Goal: Task Accomplishment & Management: Complete application form

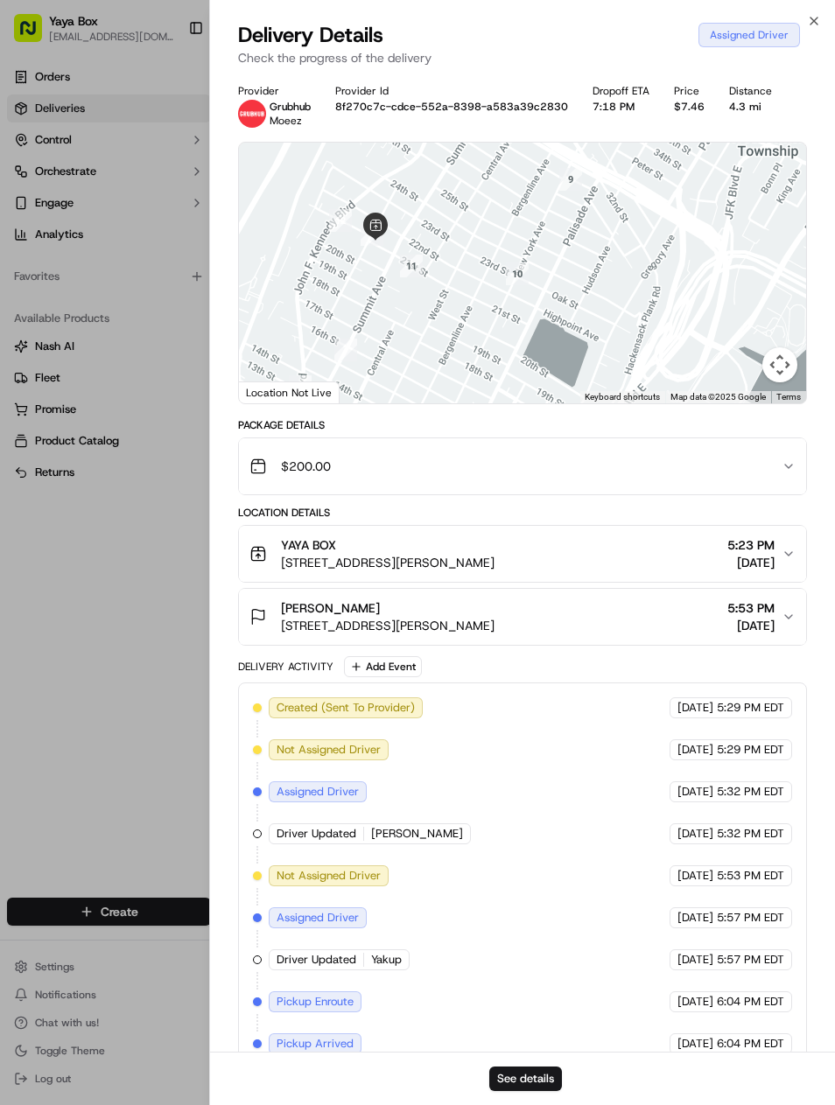
click at [88, 701] on div at bounding box center [417, 552] width 835 height 1105
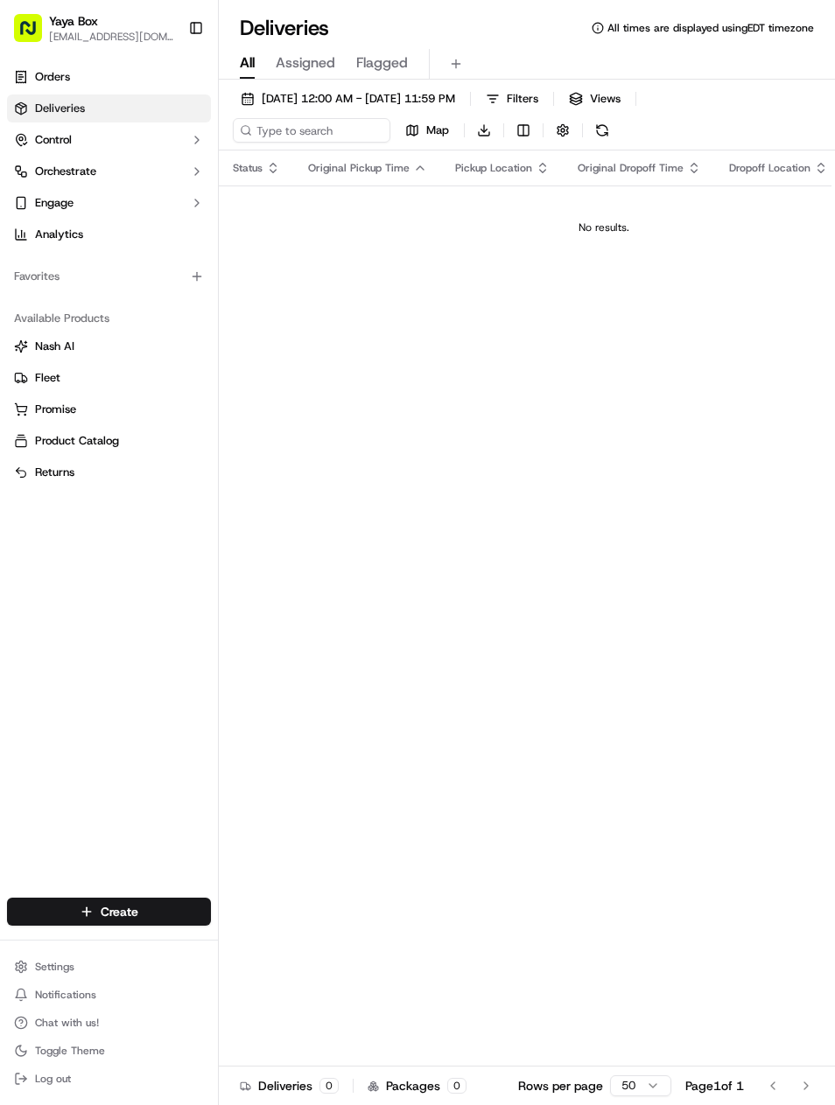
click at [452, 91] on span "[DATE] 12:00 AM - [DATE] 11:59 PM" at bounding box center [358, 99] width 193 height 16
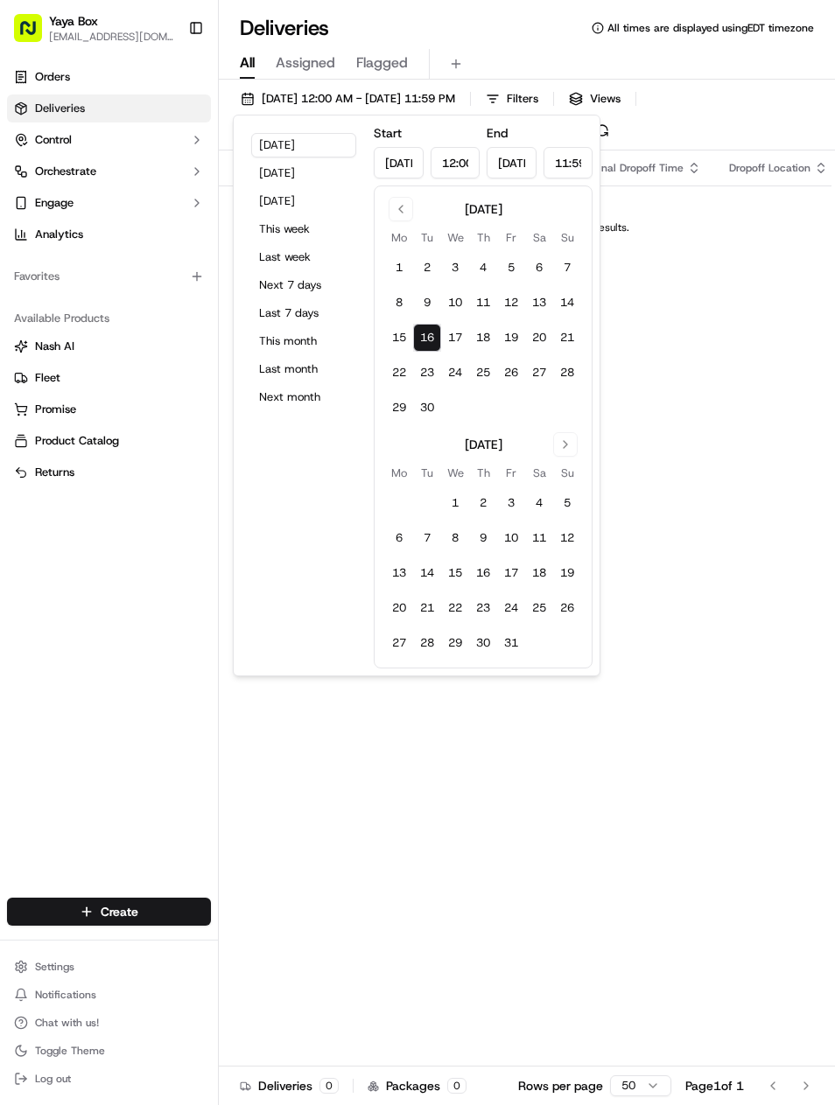
click at [316, 178] on button "[DATE]" at bounding box center [303, 173] width 105 height 25
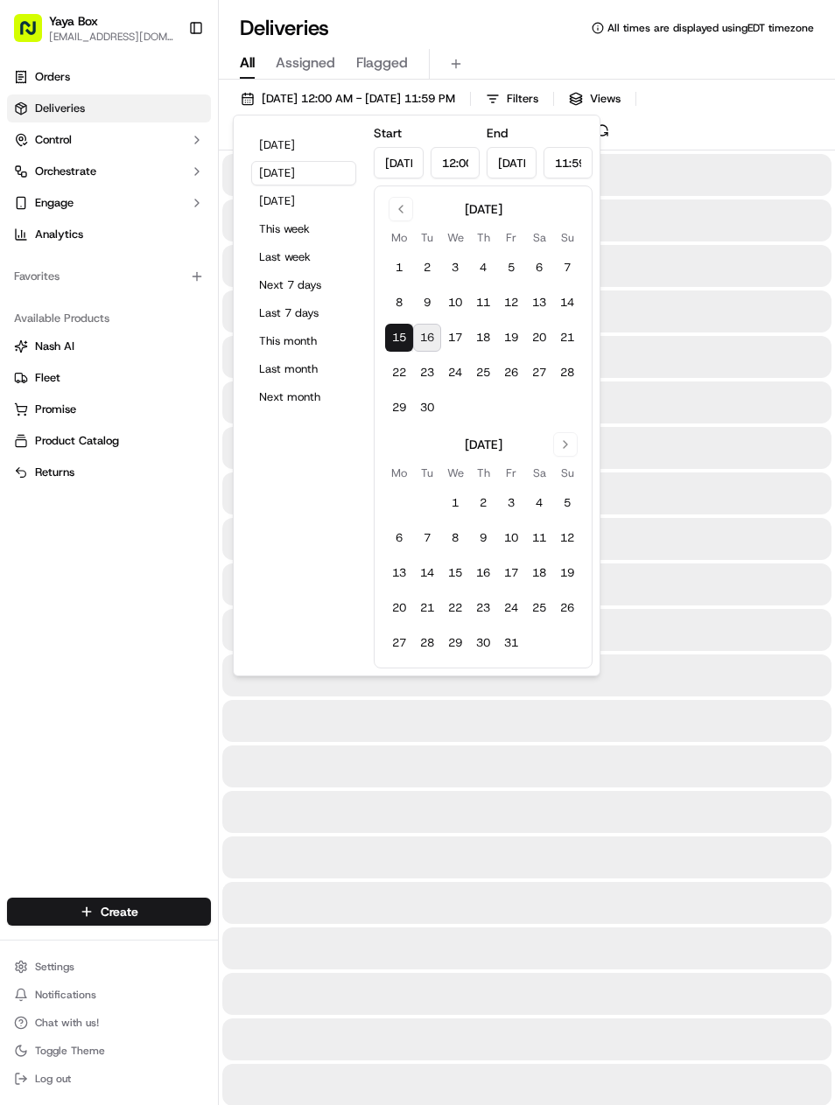
type input "[DATE]"
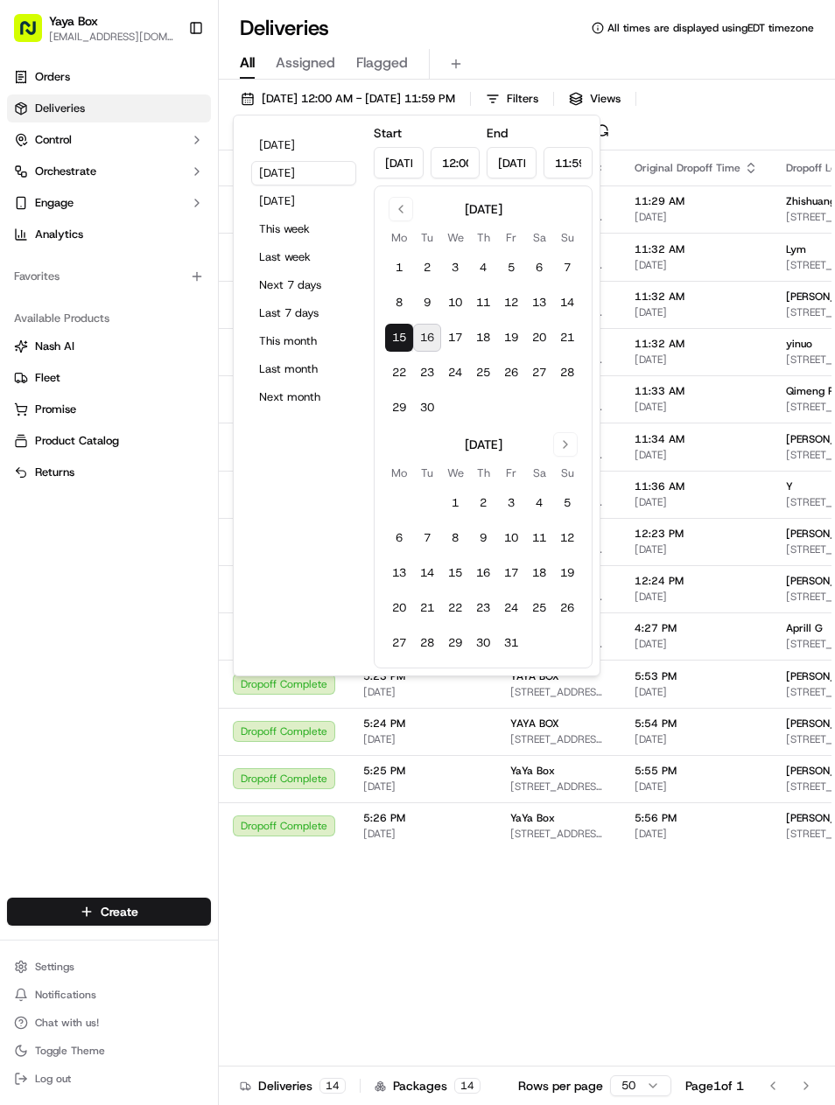
click at [95, 712] on div "Orders Deliveries Control Orchestrate Engage Analytics Favorites Available Prod…" at bounding box center [109, 470] width 218 height 828
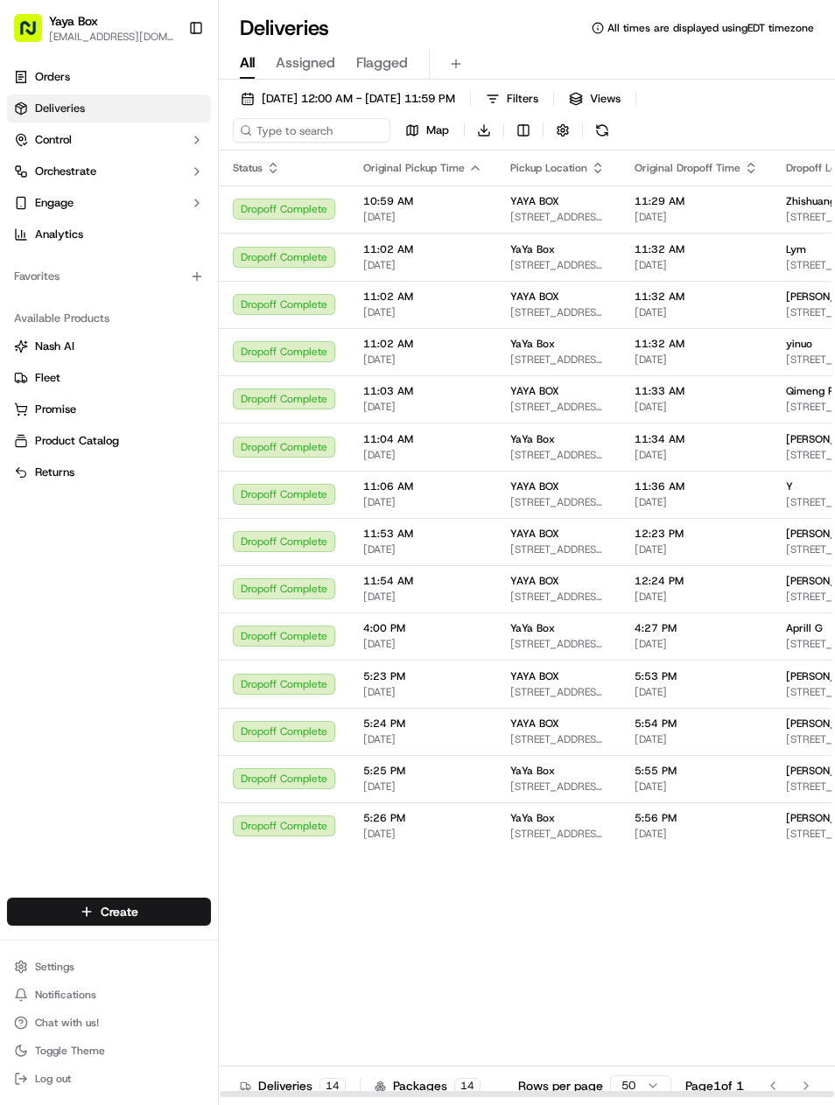
click at [794, 220] on span "75 Park Ln S Unit 1612, Jersey City, NJ 07310, USA" at bounding box center [835, 217] width 99 height 14
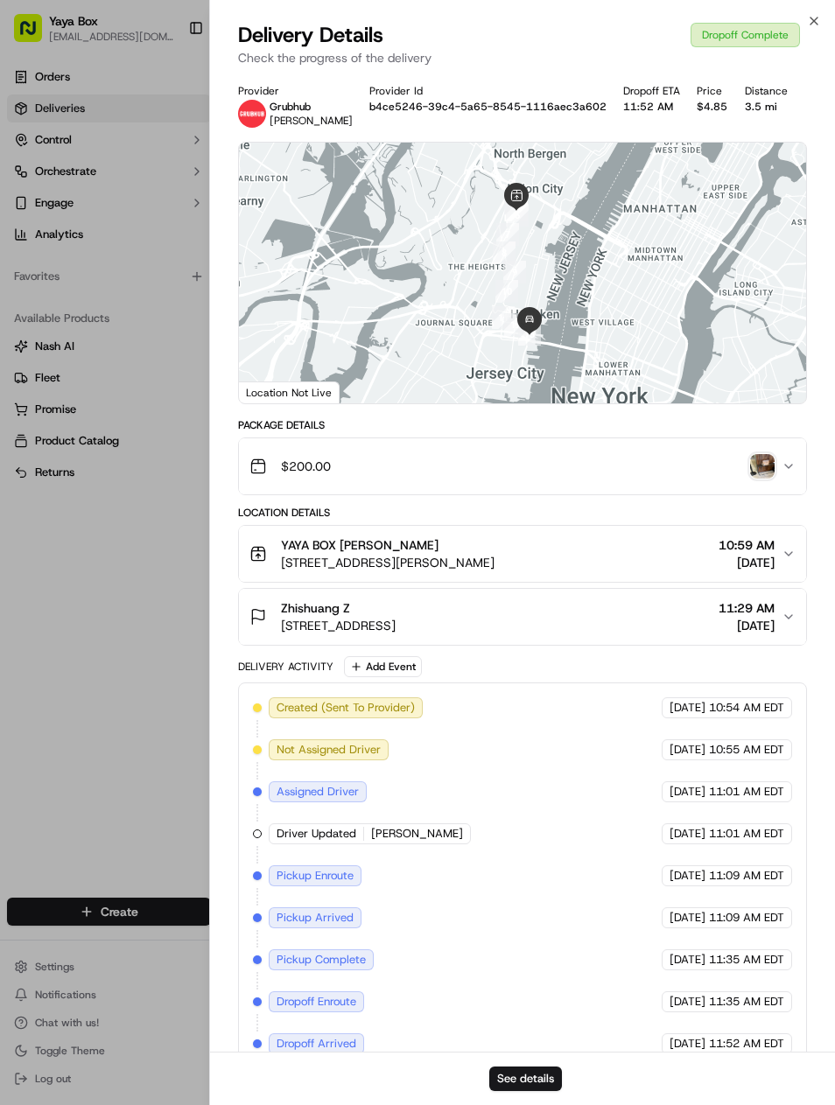
click at [536, 1084] on button "See details" at bounding box center [525, 1079] width 73 height 25
click at [811, 24] on icon "button" at bounding box center [813, 21] width 7 height 7
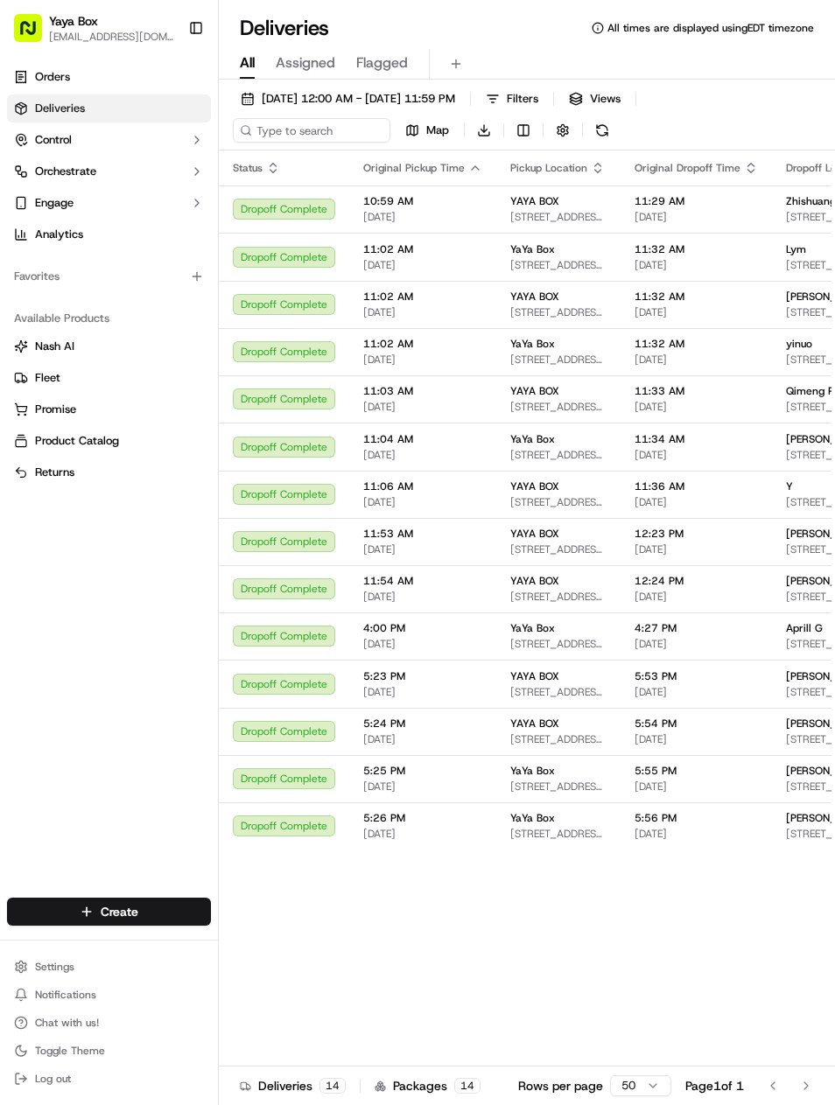
click at [800, 310] on span "110 River Dr S #2302, Jersey City, NJ 07310, USA" at bounding box center [835, 312] width 99 height 14
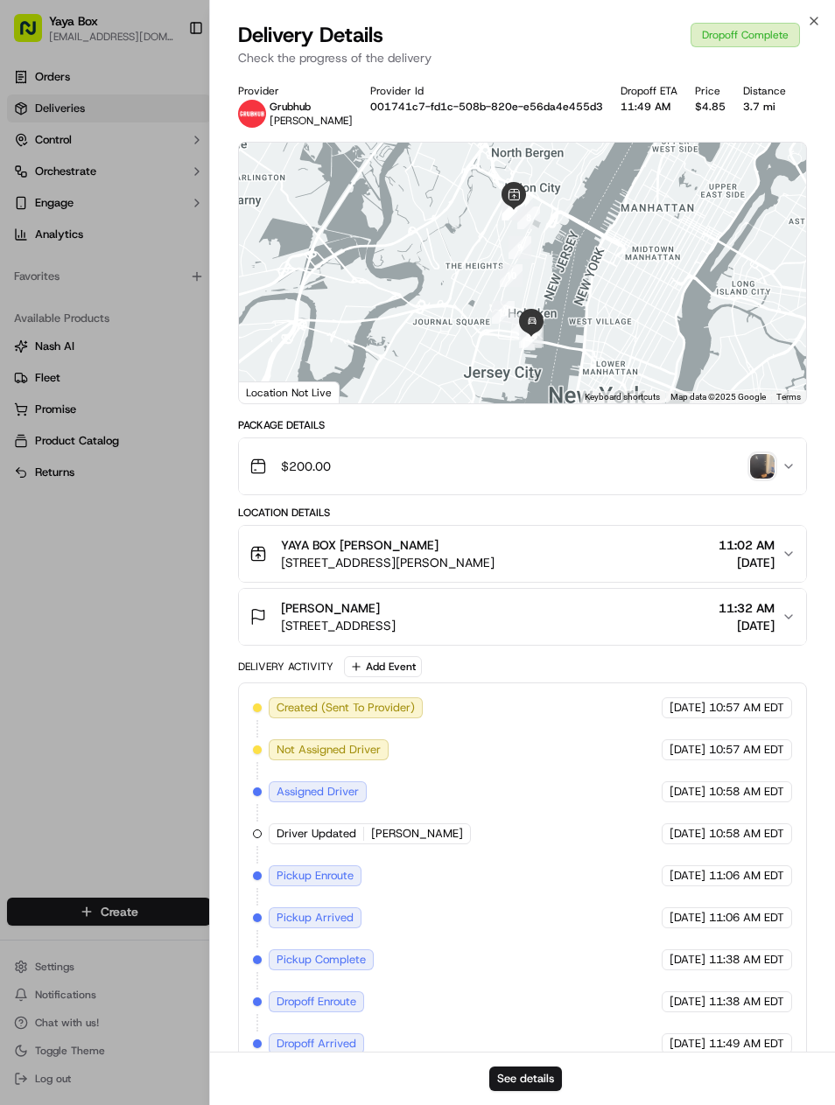
click at [537, 1081] on button "See details" at bounding box center [525, 1079] width 73 height 25
click at [148, 590] on div at bounding box center [417, 552] width 835 height 1105
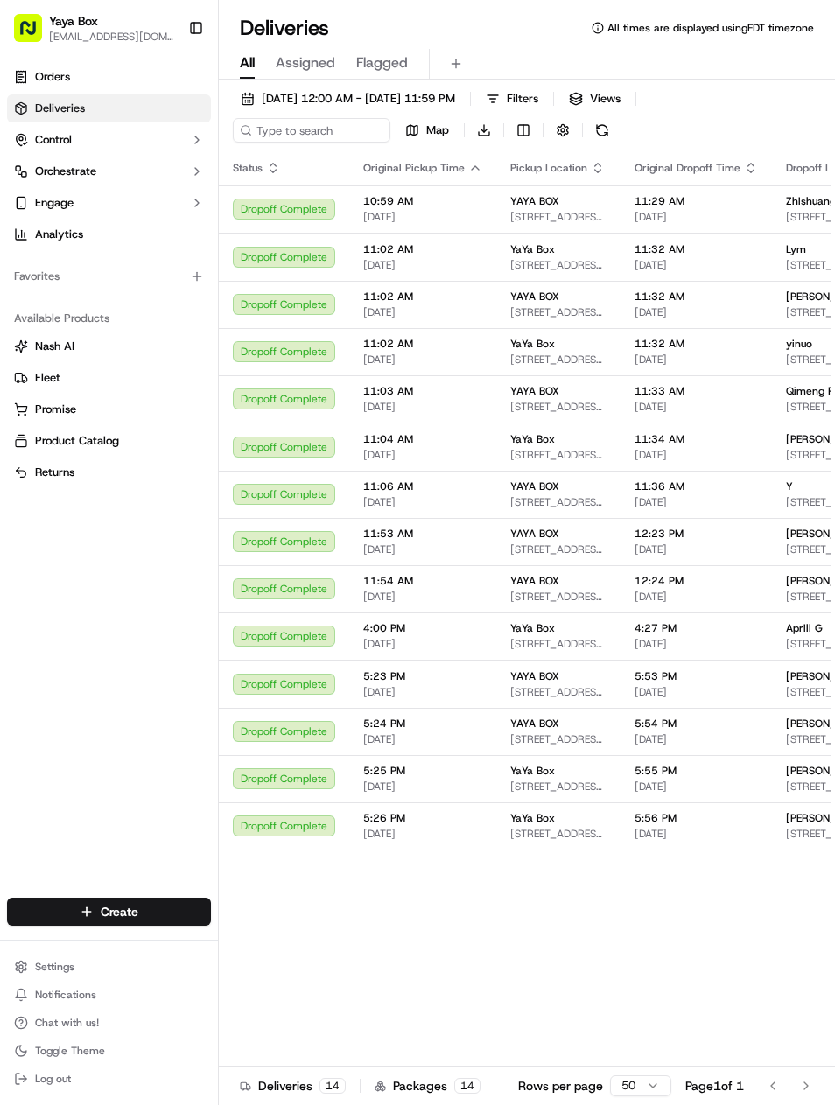
click at [803, 345] on div "yinuo" at bounding box center [835, 344] width 99 height 14
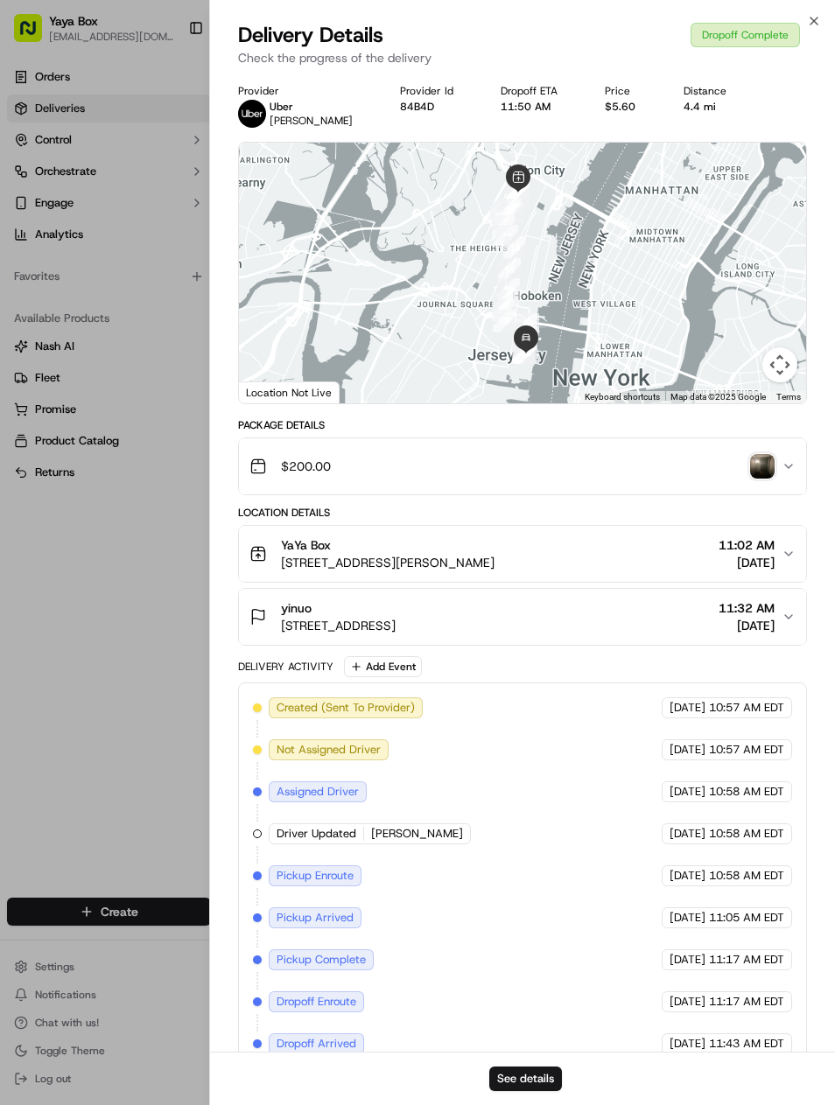
click at [545, 1073] on button "See details" at bounding box center [525, 1079] width 73 height 25
click at [131, 213] on div at bounding box center [417, 552] width 835 height 1105
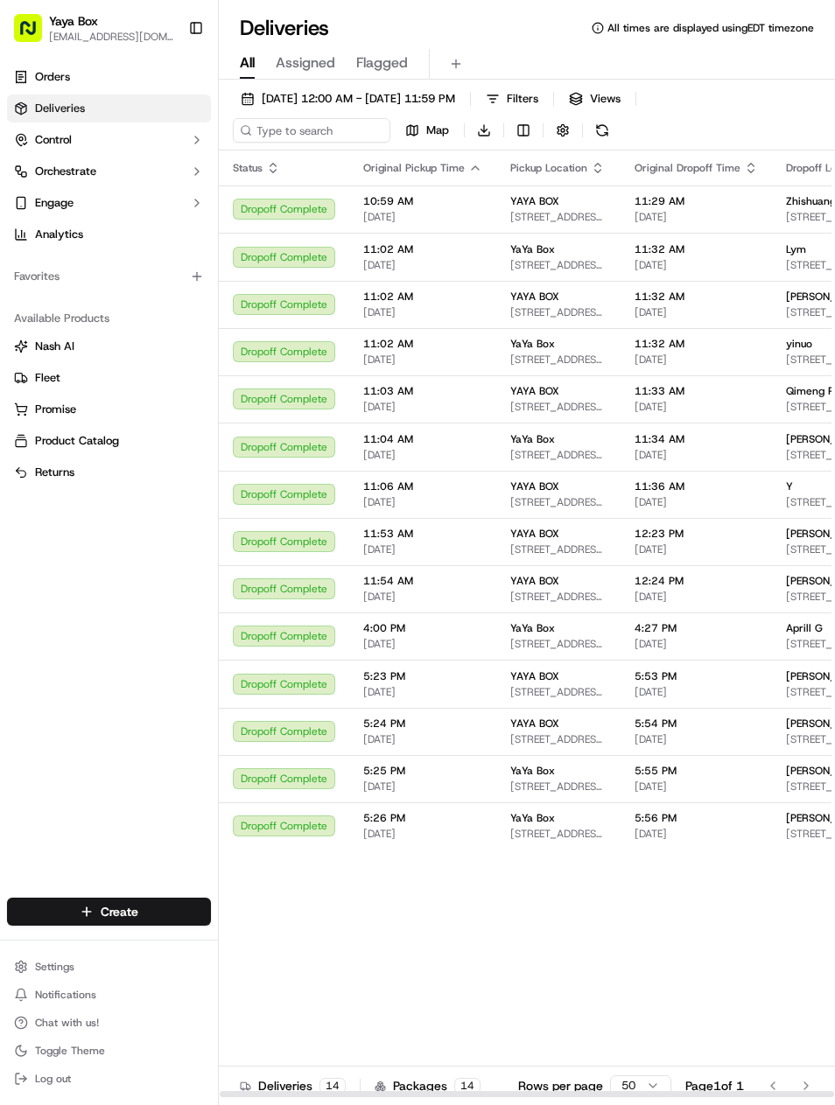
click at [825, 389] on span "Qimeng Ren" at bounding box center [816, 391] width 61 height 14
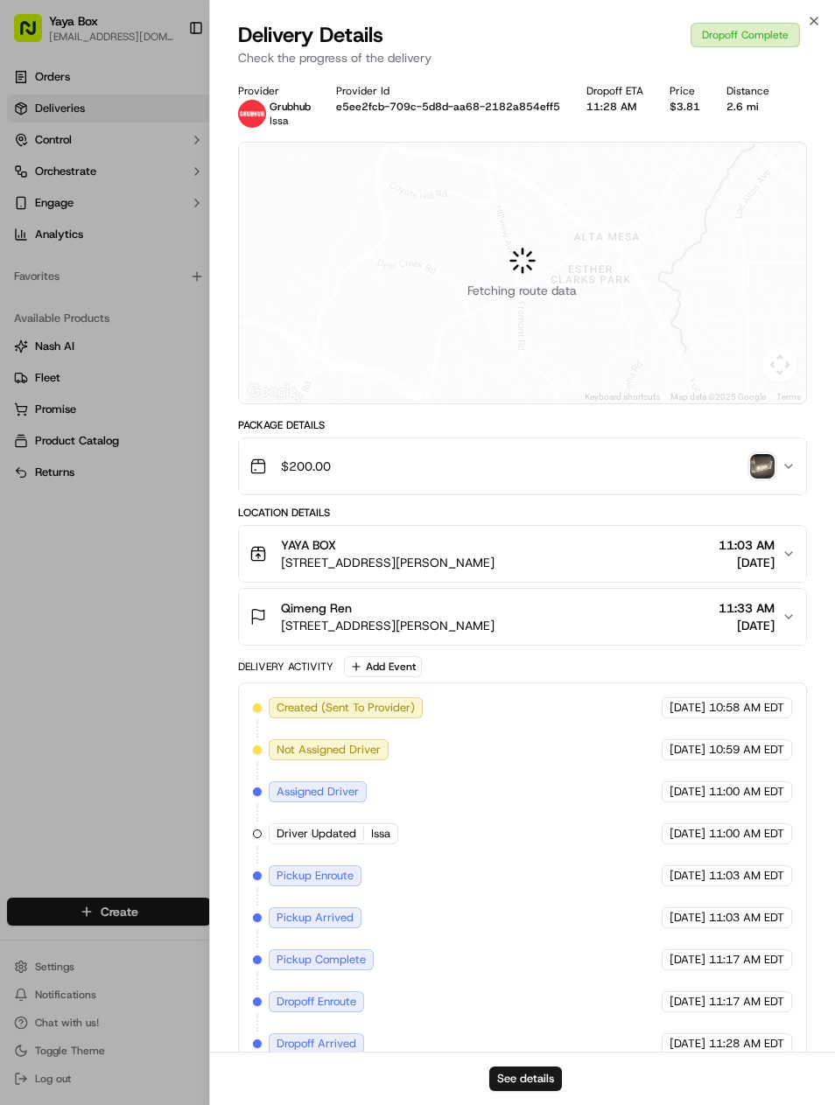
click at [551, 1068] on button "See details" at bounding box center [525, 1079] width 73 height 25
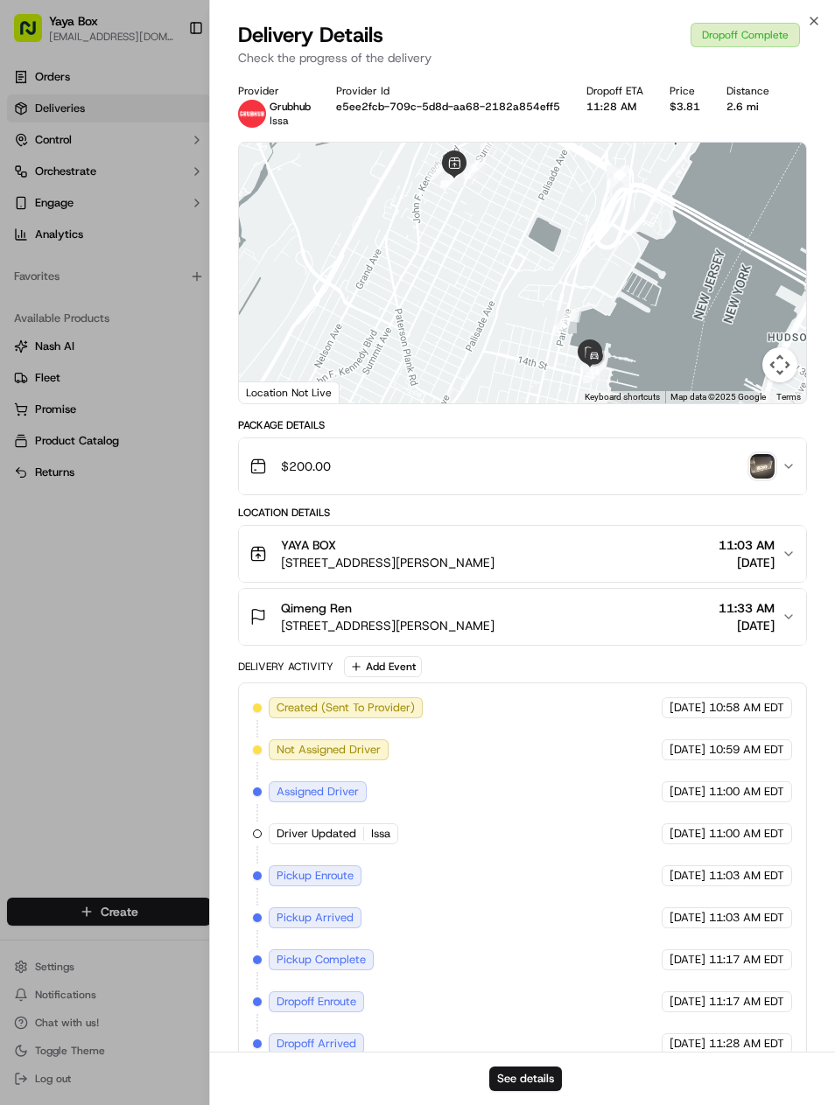
click at [144, 258] on div at bounding box center [417, 552] width 835 height 1105
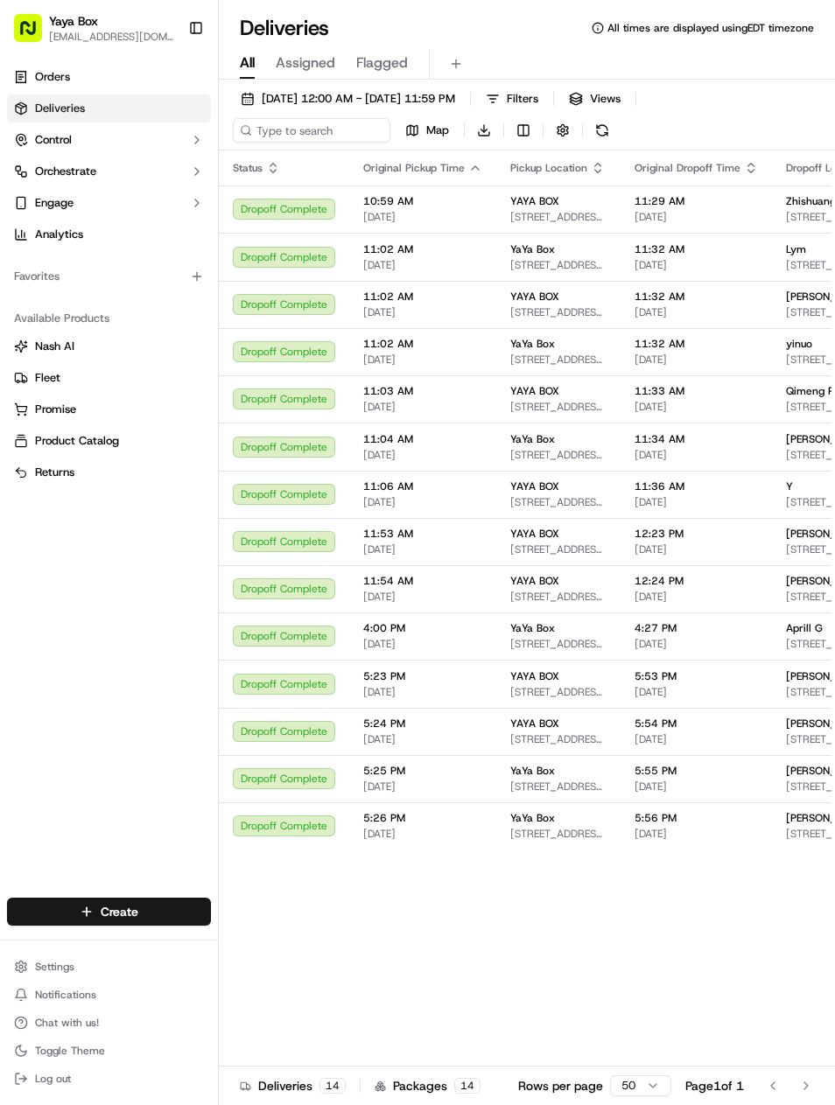
click at [800, 460] on span "[STREET_ADDRESS]" at bounding box center [835, 455] width 99 height 14
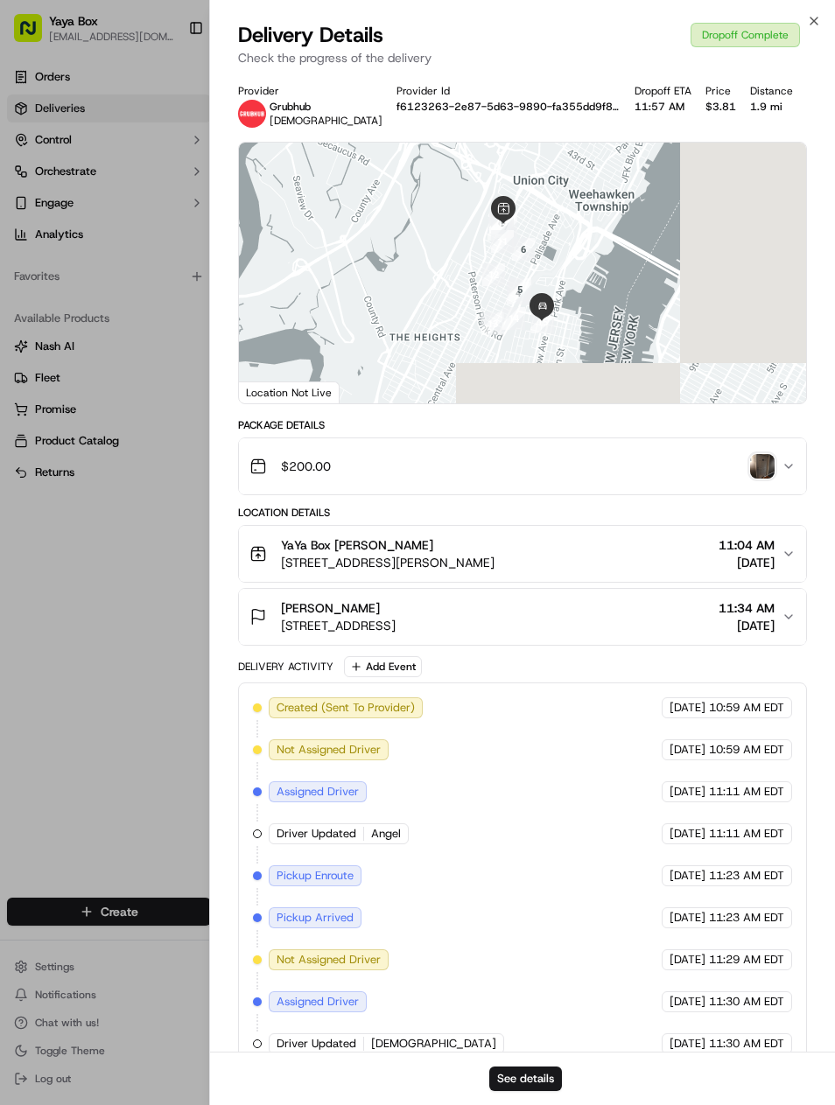
click at [548, 1068] on button "See details" at bounding box center [525, 1079] width 73 height 25
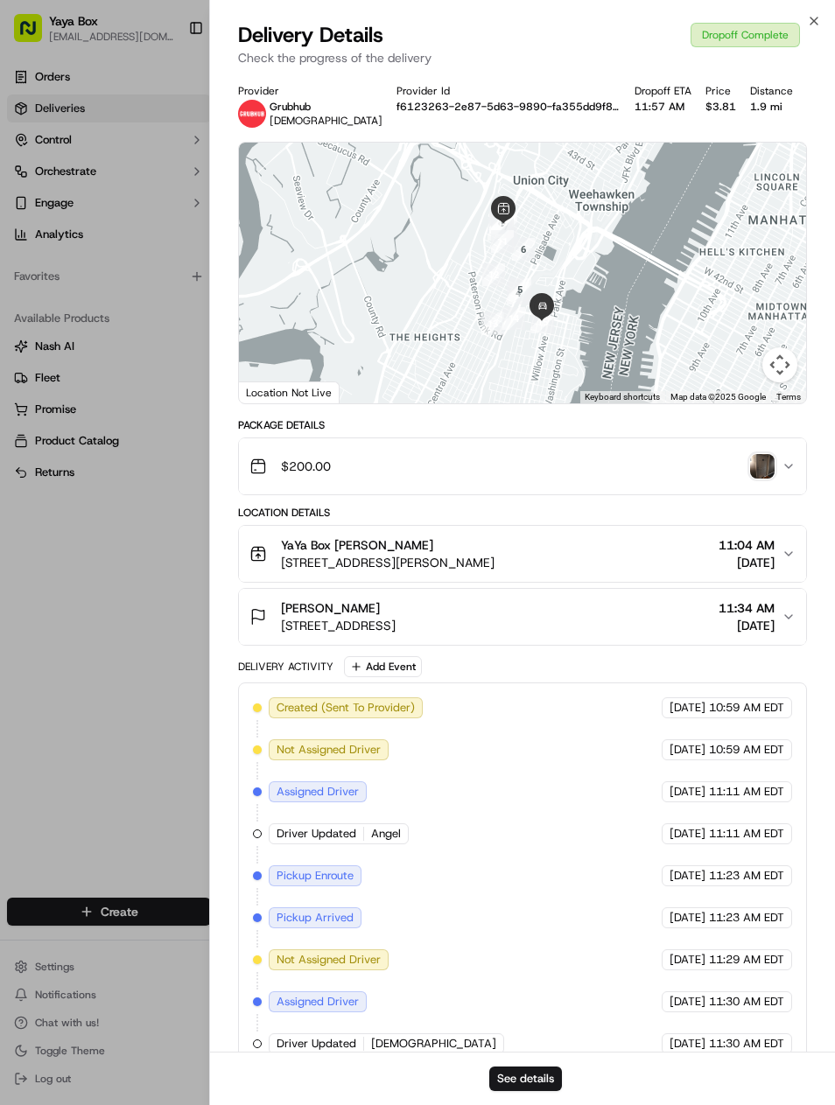
click at [179, 514] on div at bounding box center [417, 552] width 835 height 1105
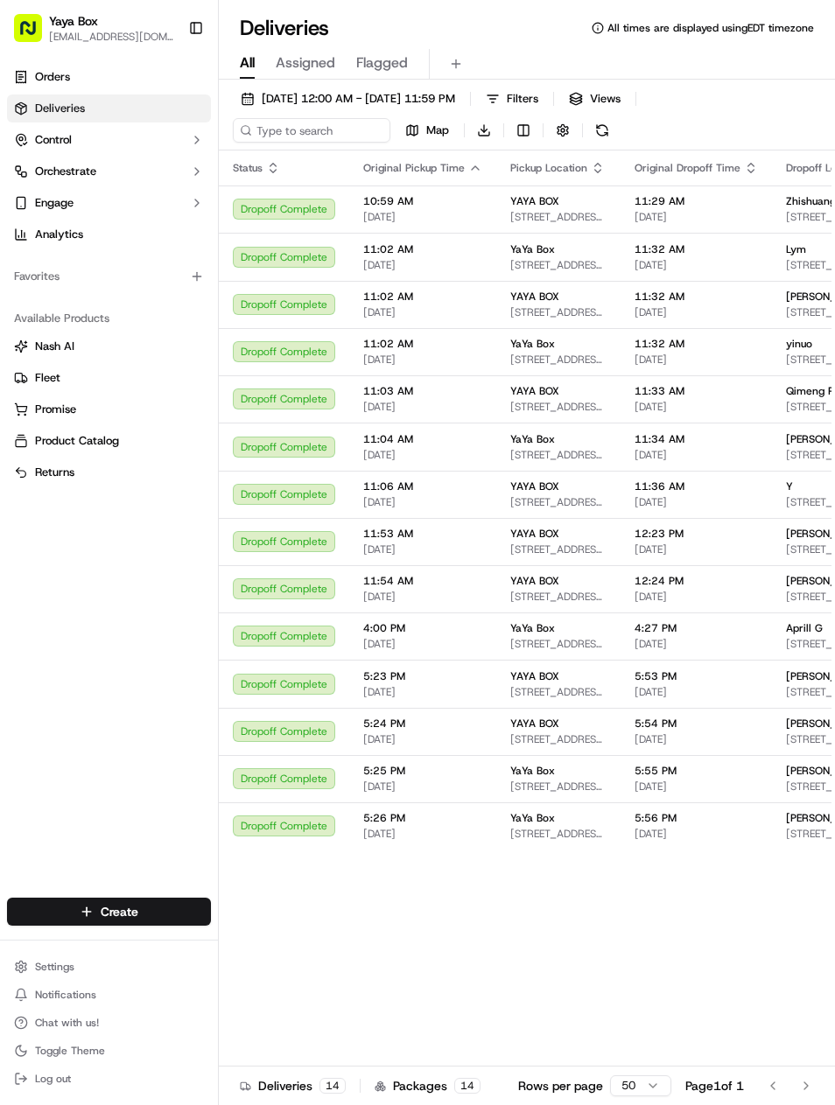
click at [822, 495] on div "Y 17 Ave at Port Imperial #608, West New York, NJ 07093, USA" at bounding box center [835, 495] width 99 height 30
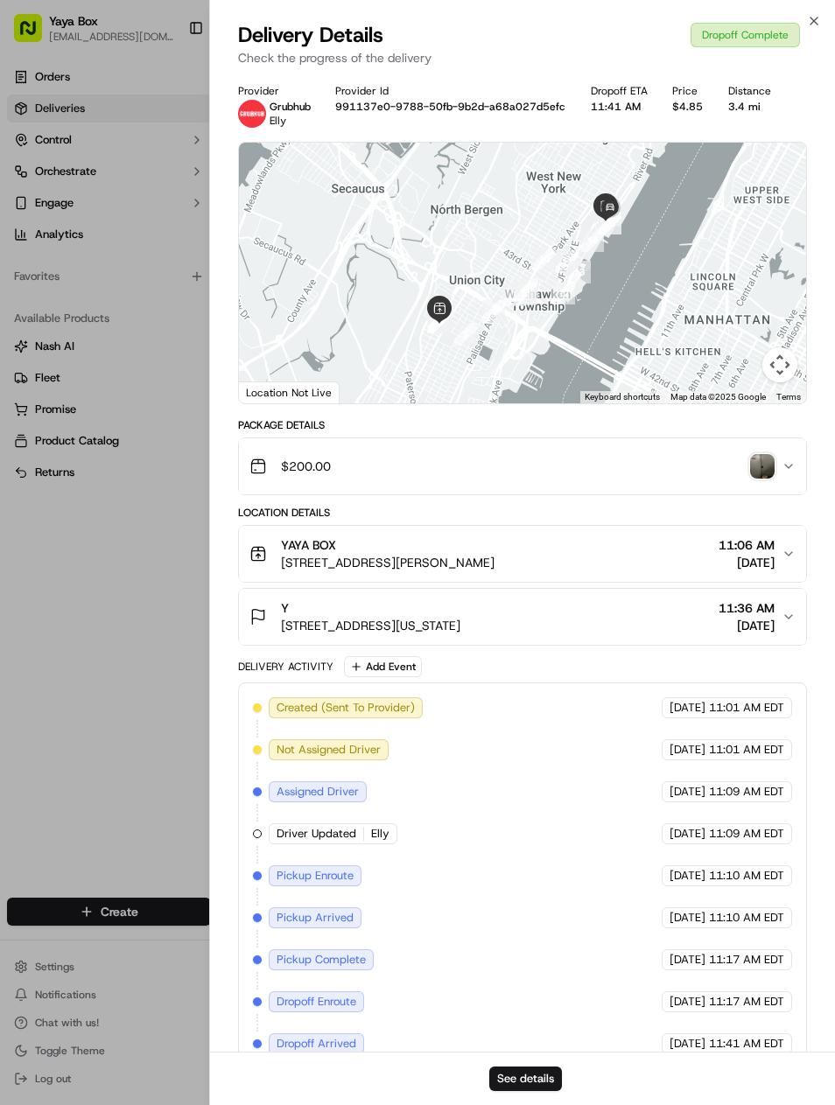
click at [551, 1074] on button "See details" at bounding box center [525, 1079] width 73 height 25
click at [171, 568] on div at bounding box center [417, 552] width 835 height 1105
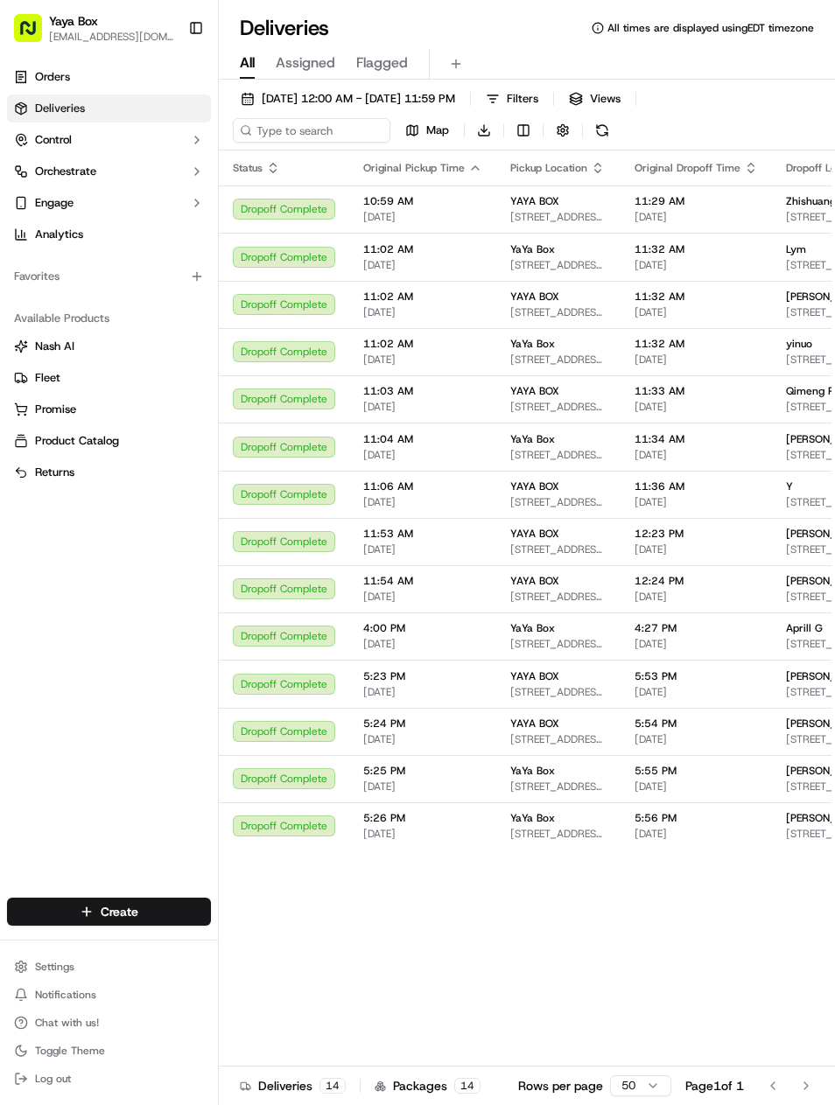
click at [827, 598] on span "[STREET_ADDRESS][PERSON_NAME]" at bounding box center [835, 597] width 99 height 14
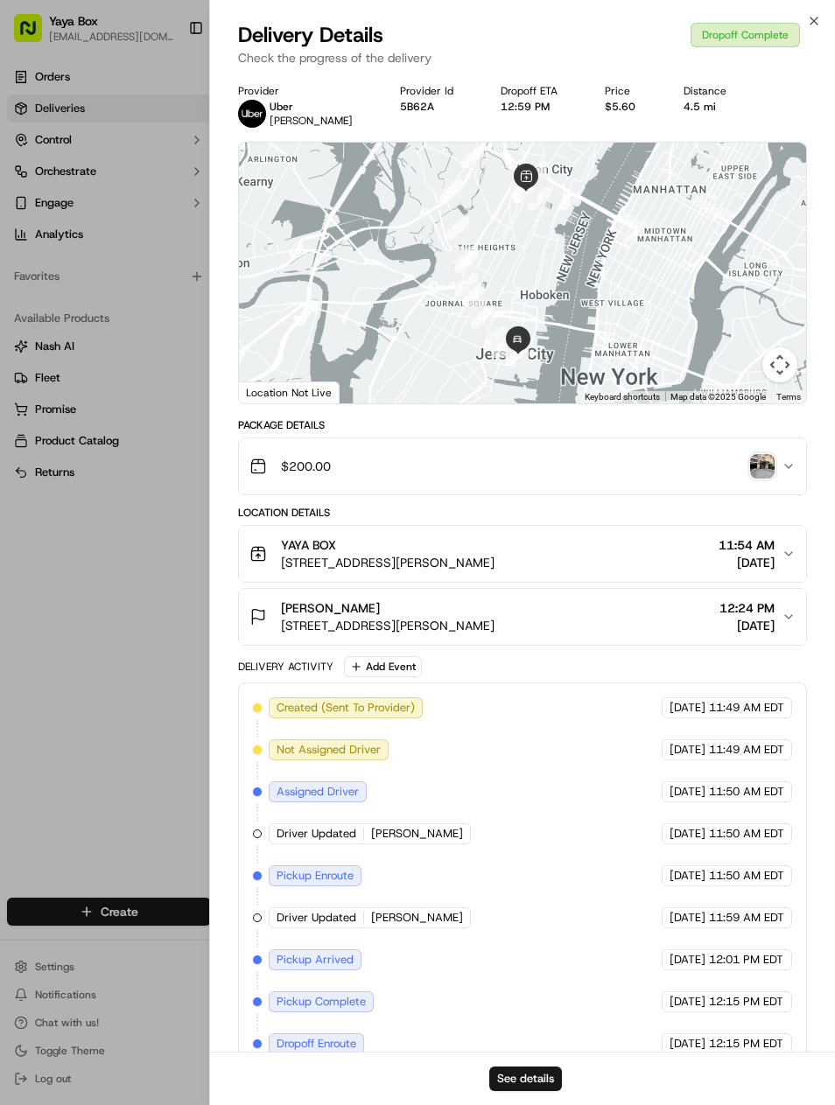
click at [543, 1074] on button "See details" at bounding box center [525, 1079] width 73 height 25
click at [156, 720] on div at bounding box center [417, 552] width 835 height 1105
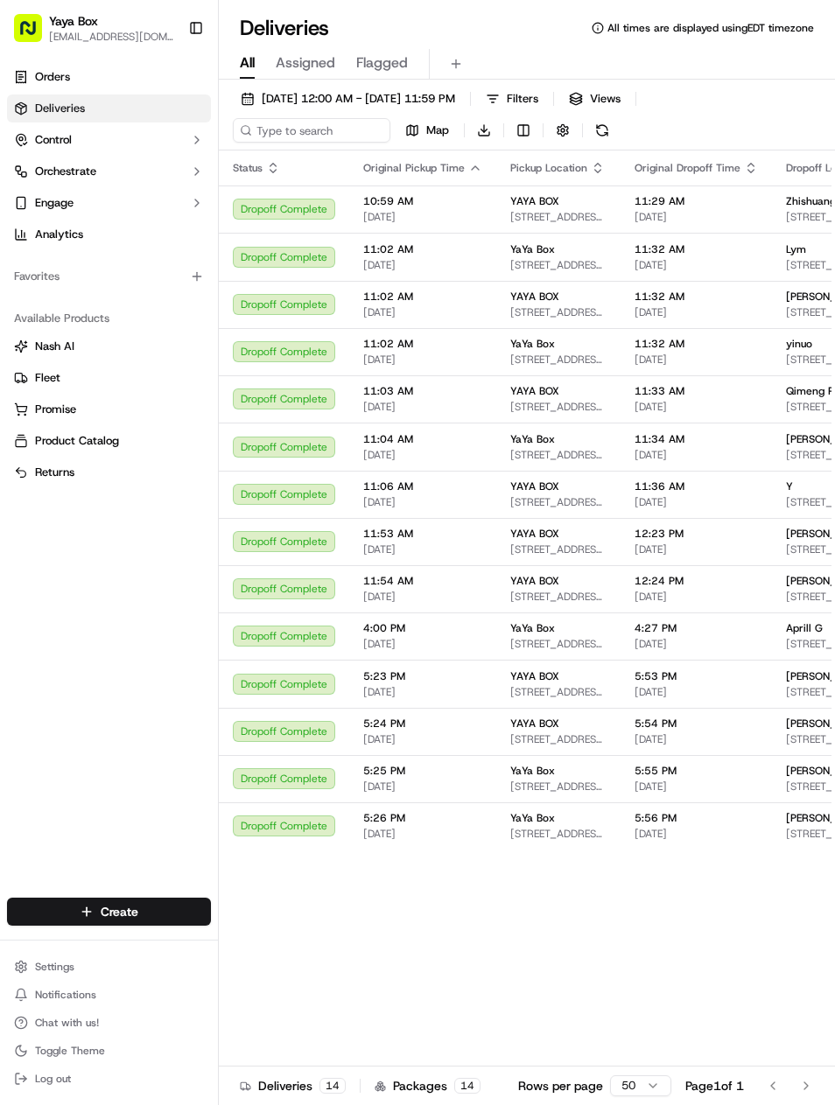
click at [810, 728] on div "[PERSON_NAME]" at bounding box center [835, 724] width 99 height 14
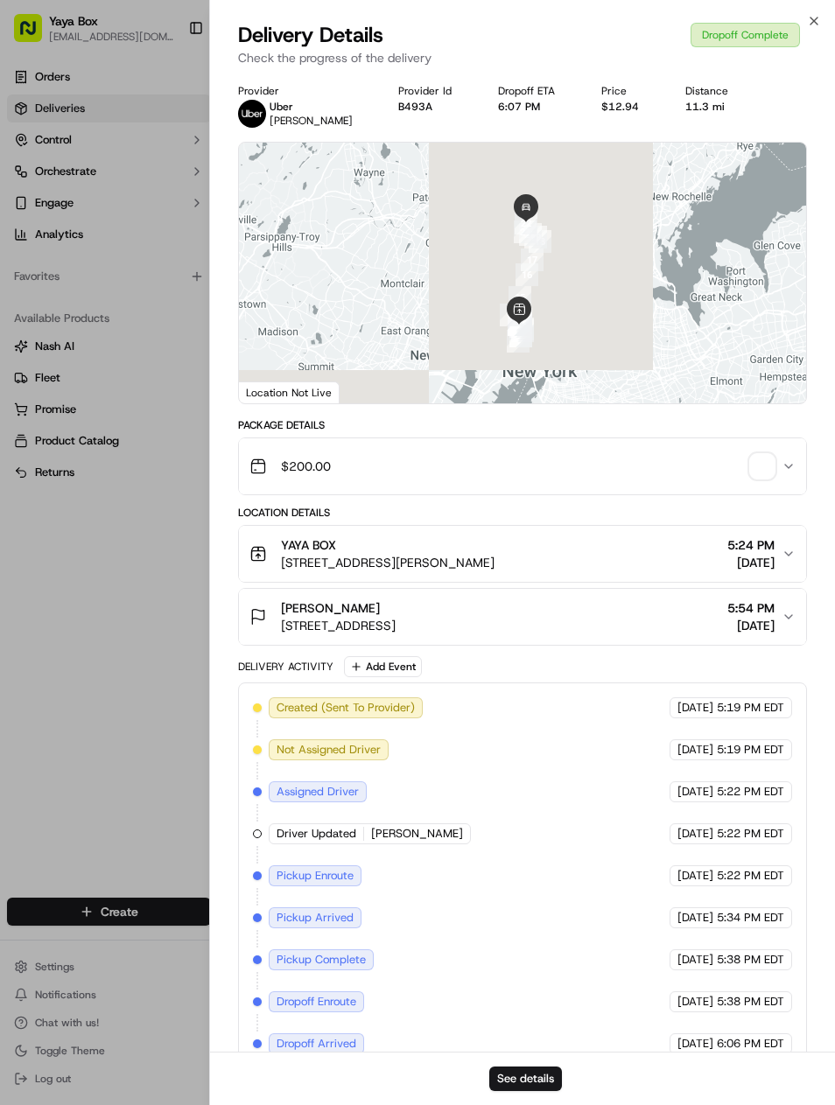
click at [550, 1081] on button "See details" at bounding box center [525, 1079] width 73 height 25
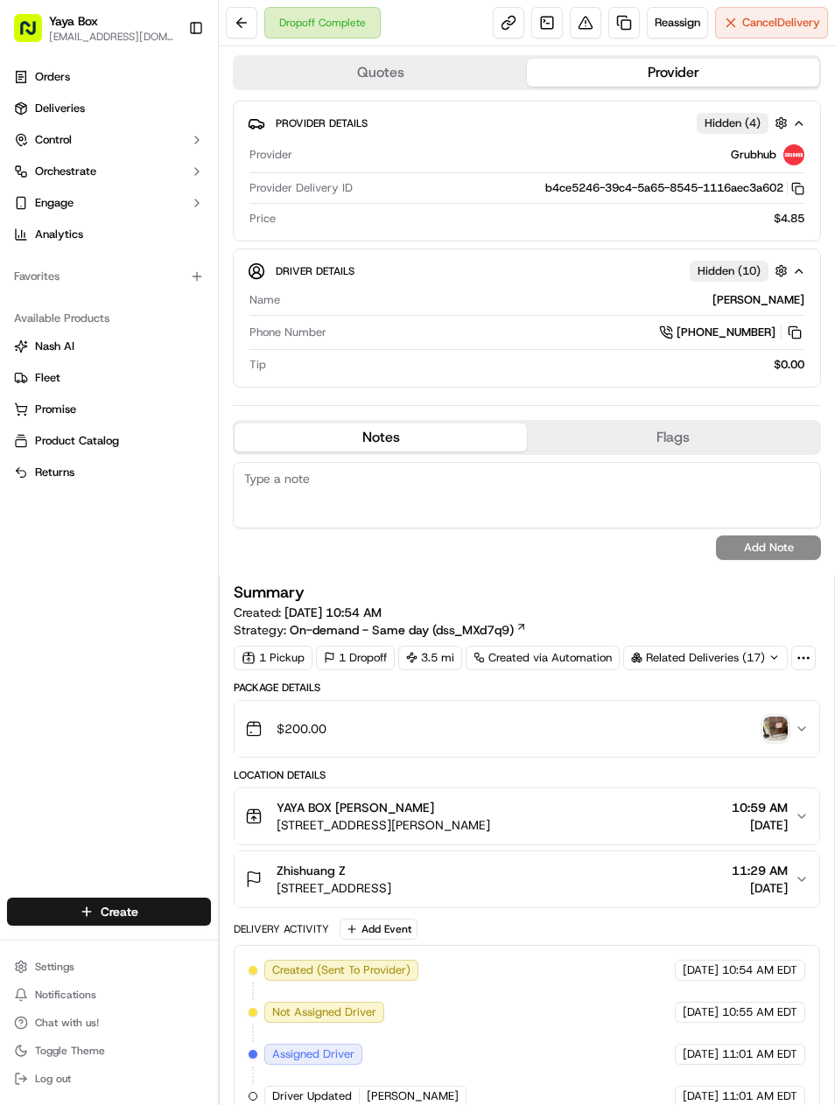
click at [628, 20] on link at bounding box center [624, 23] width 32 height 32
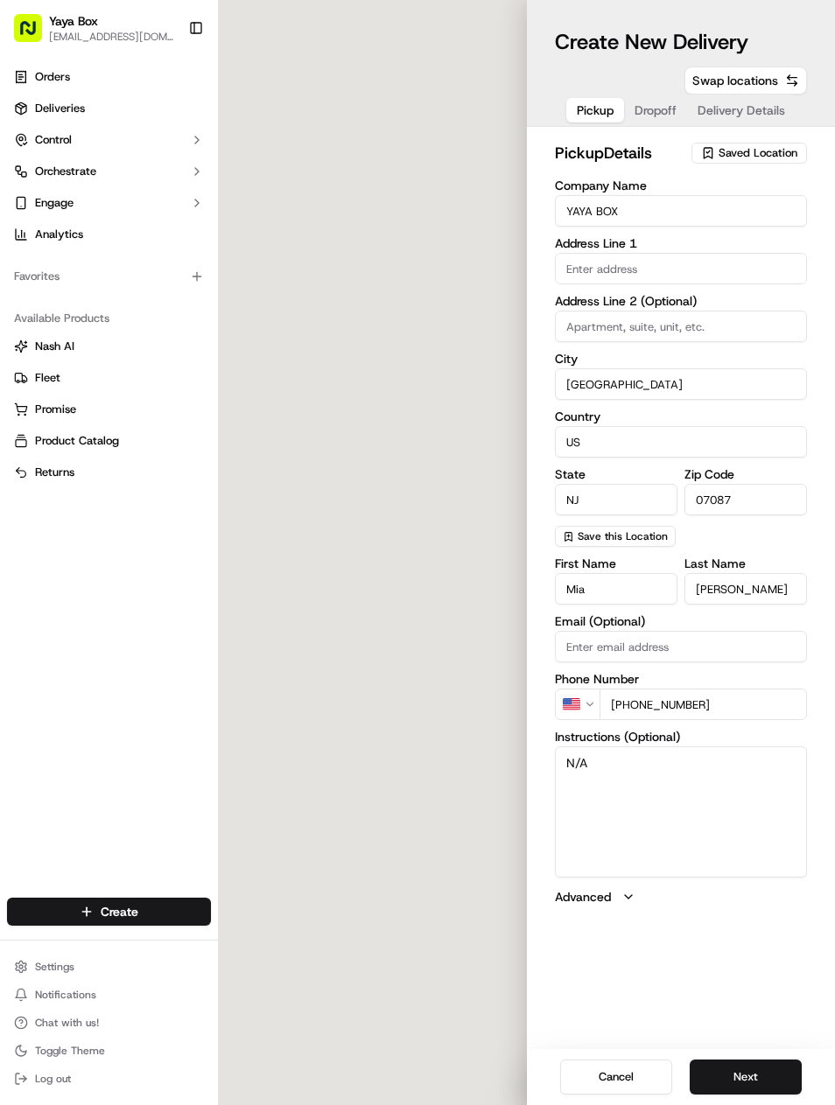
type input "2100 Kerrigan Ave"
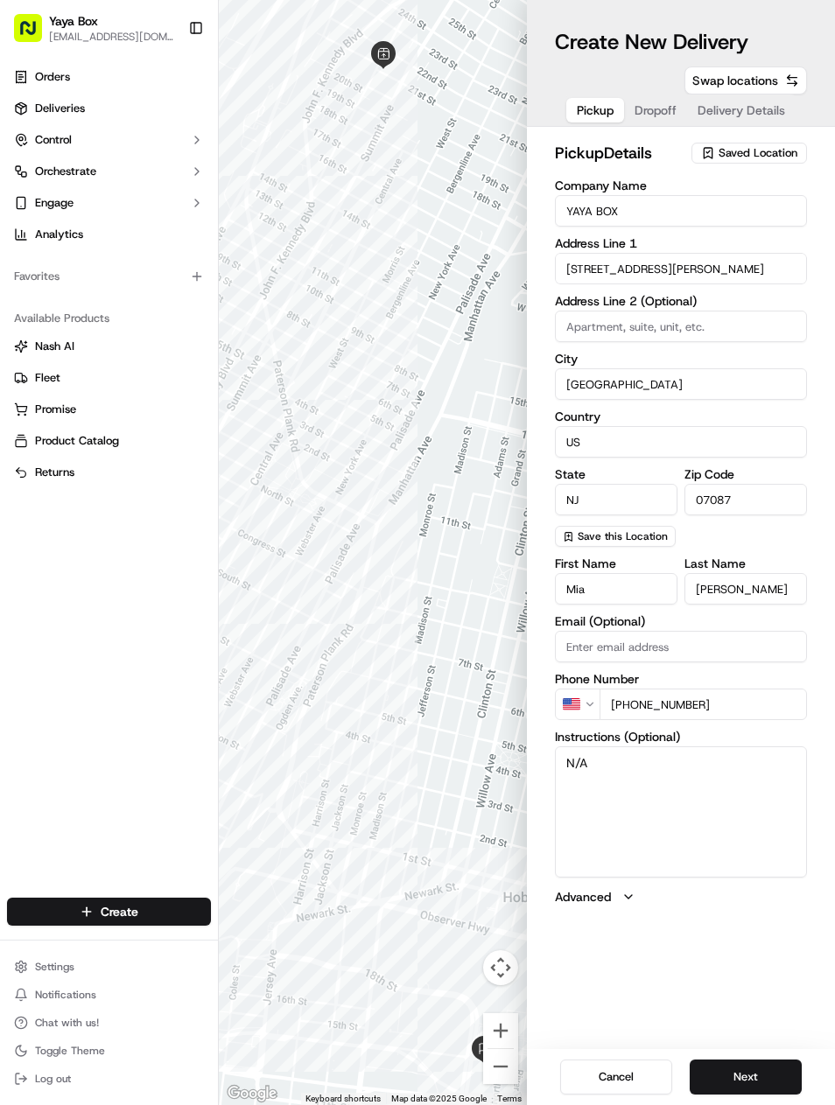
click at [737, 1060] on button "Next" at bounding box center [746, 1077] width 112 height 35
click at [742, 1072] on button "Next" at bounding box center [746, 1077] width 112 height 35
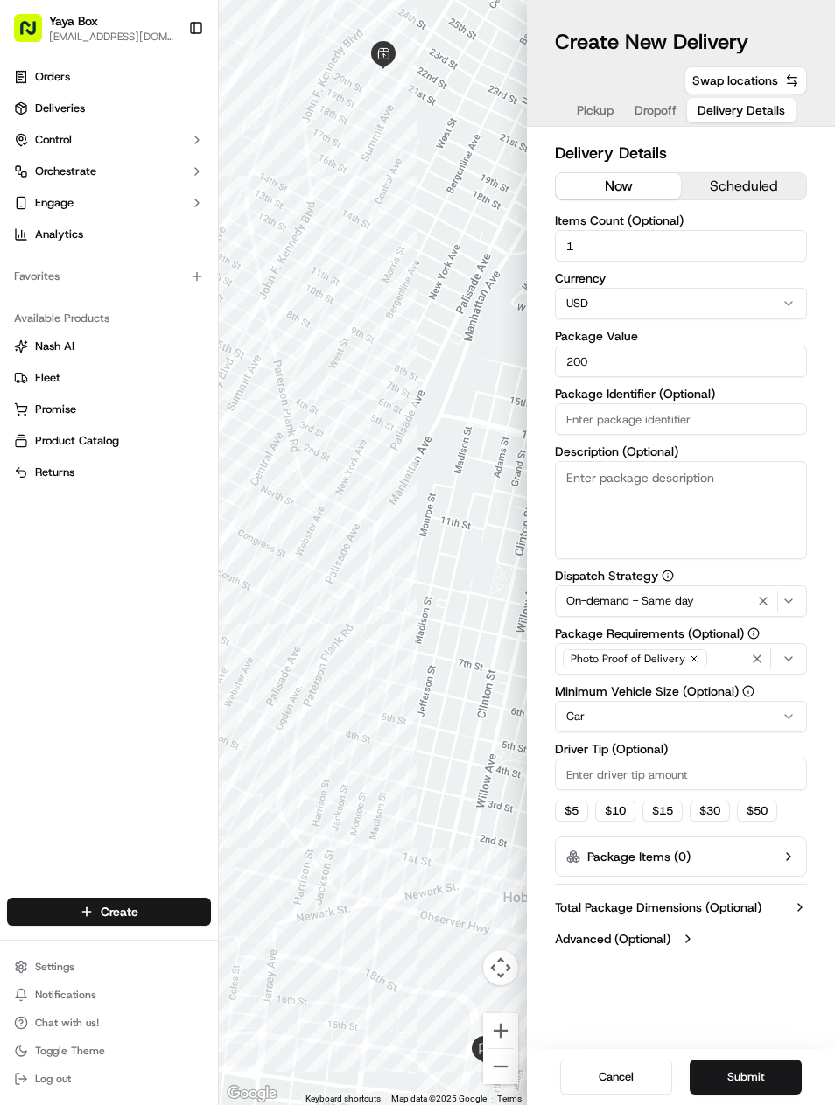
click at [761, 606] on icon "button" at bounding box center [763, 601] width 21 height 14
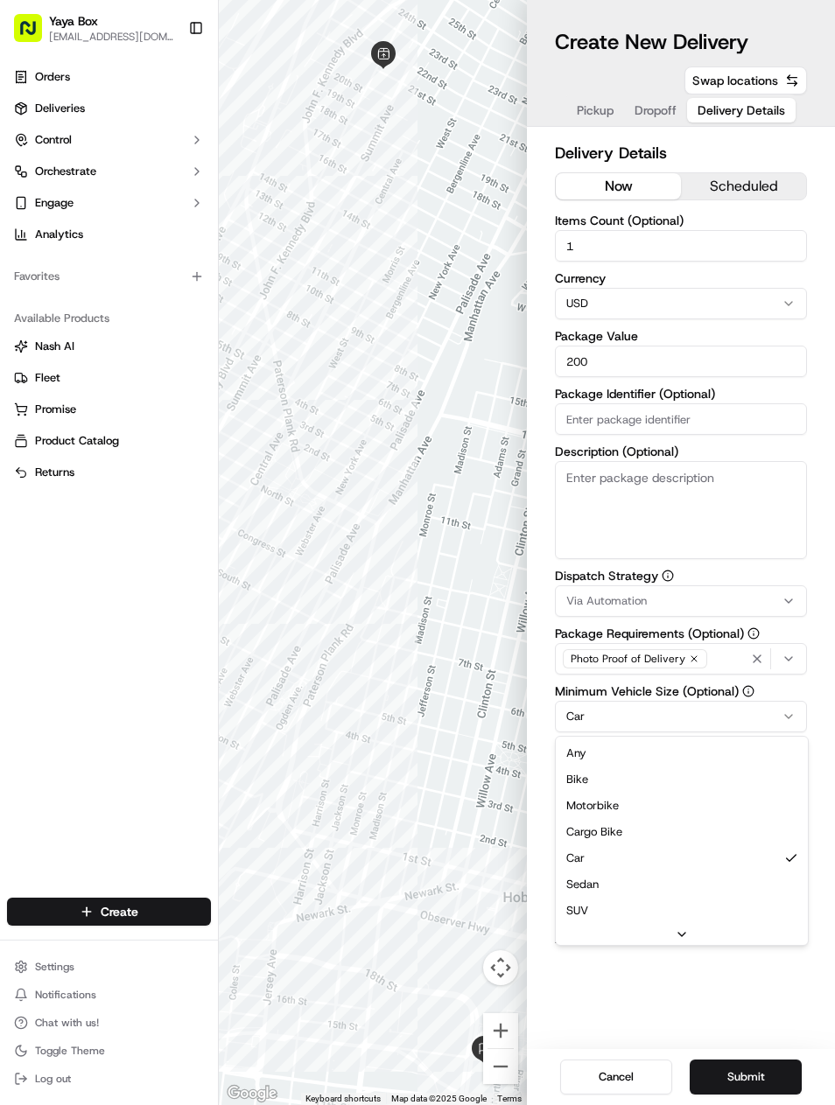
click at [747, 716] on html "Yaya Box yayaliciousjc@gmail.com Toggle Sidebar Orders Deliveries Control Orche…" at bounding box center [417, 552] width 835 height 1105
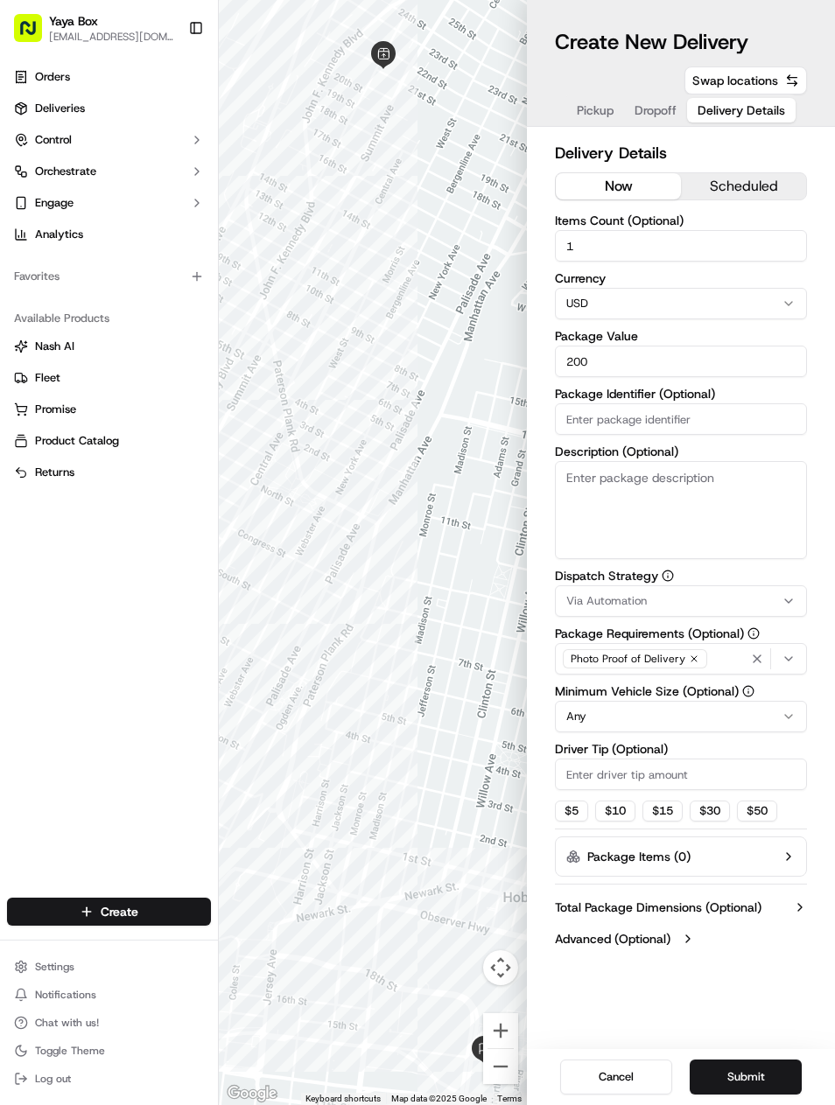
click at [751, 1063] on button "Submit" at bounding box center [746, 1077] width 112 height 35
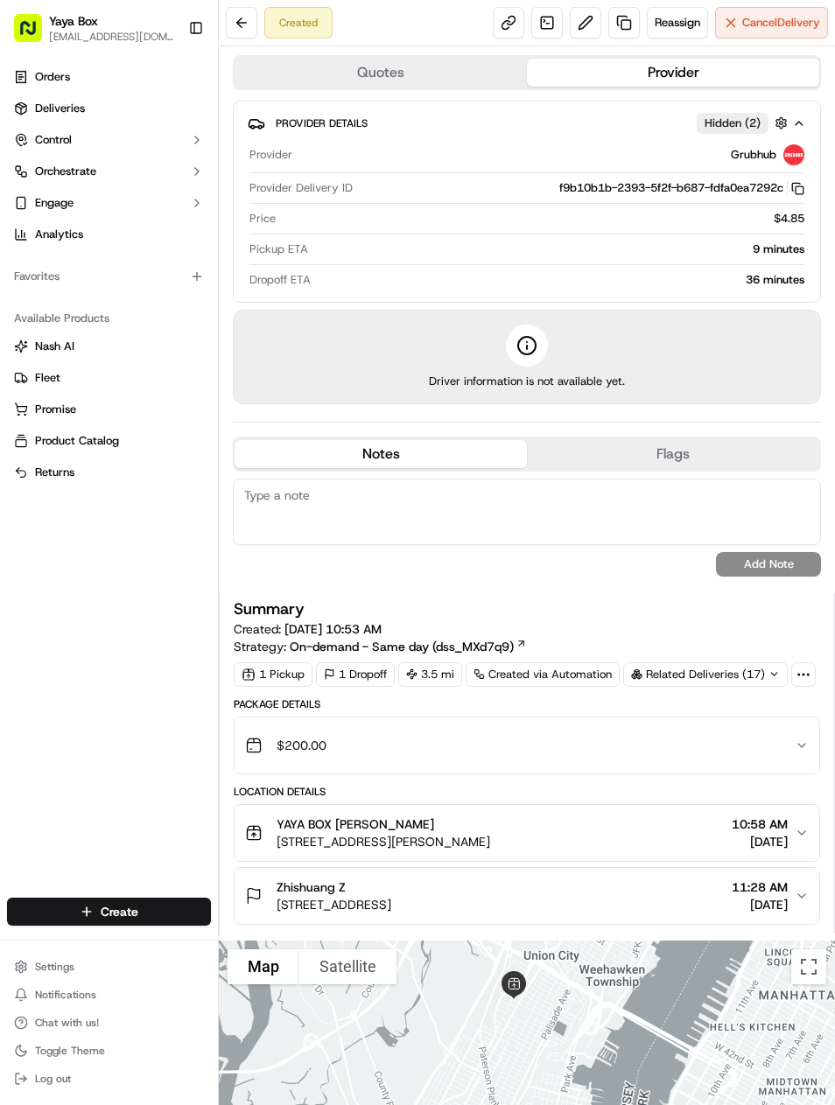
click at [37, 122] on link "Deliveries" at bounding box center [109, 109] width 204 height 28
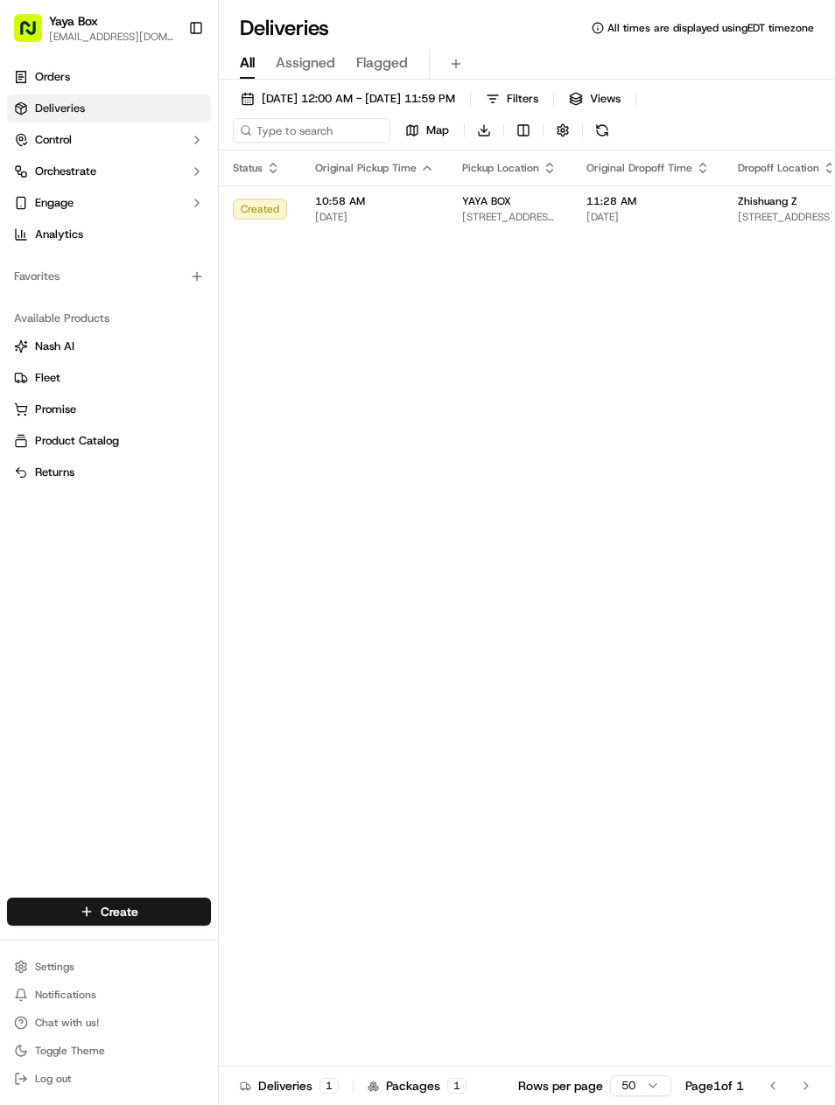
click at [455, 99] on span "[DATE] 12:00 AM - [DATE] 11:59 PM" at bounding box center [358, 99] width 193 height 16
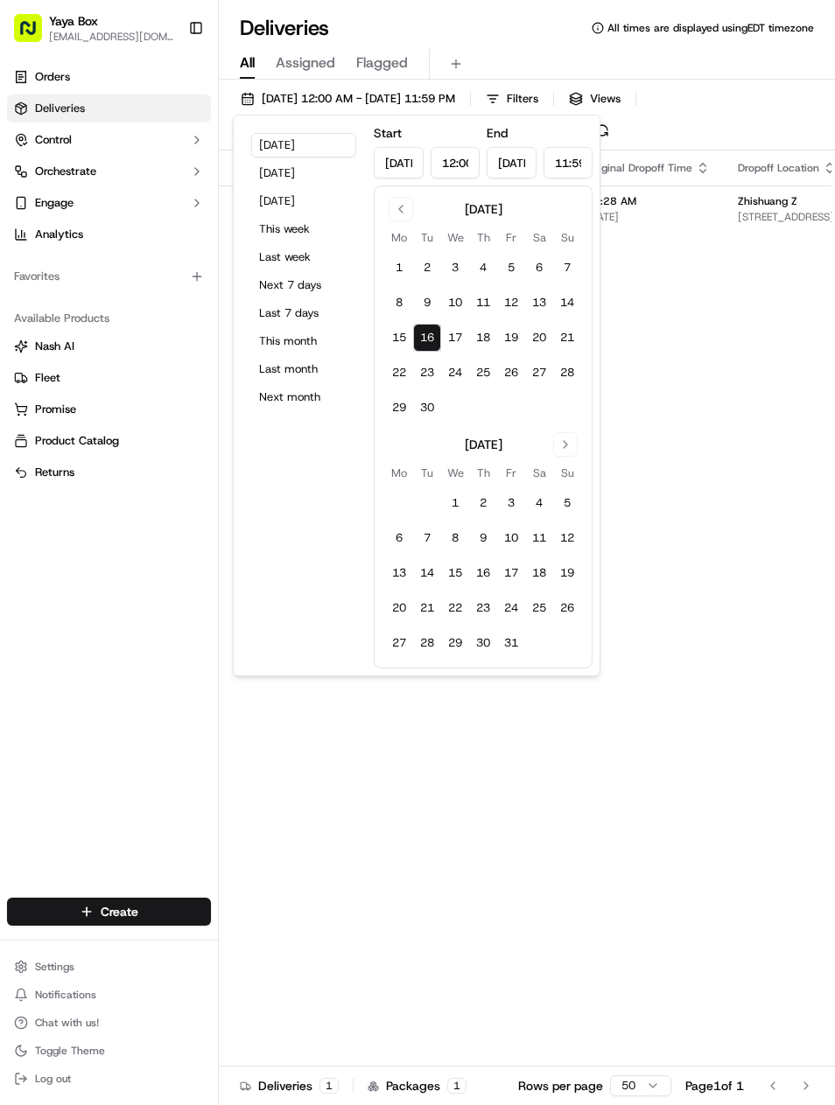
click at [328, 184] on button "[DATE]" at bounding box center [303, 173] width 105 height 25
type input "[DATE]"
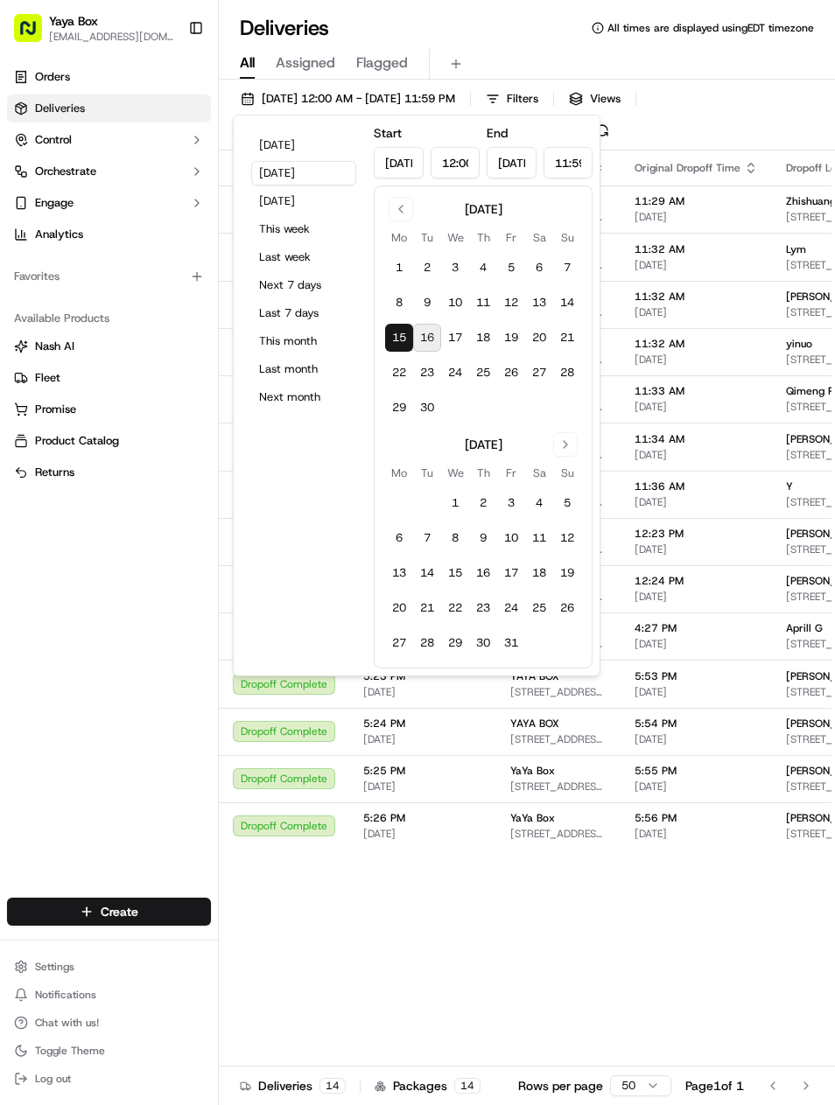
click at [812, 265] on span "[STREET_ADDRESS][PERSON_NAME]" at bounding box center [835, 265] width 99 height 14
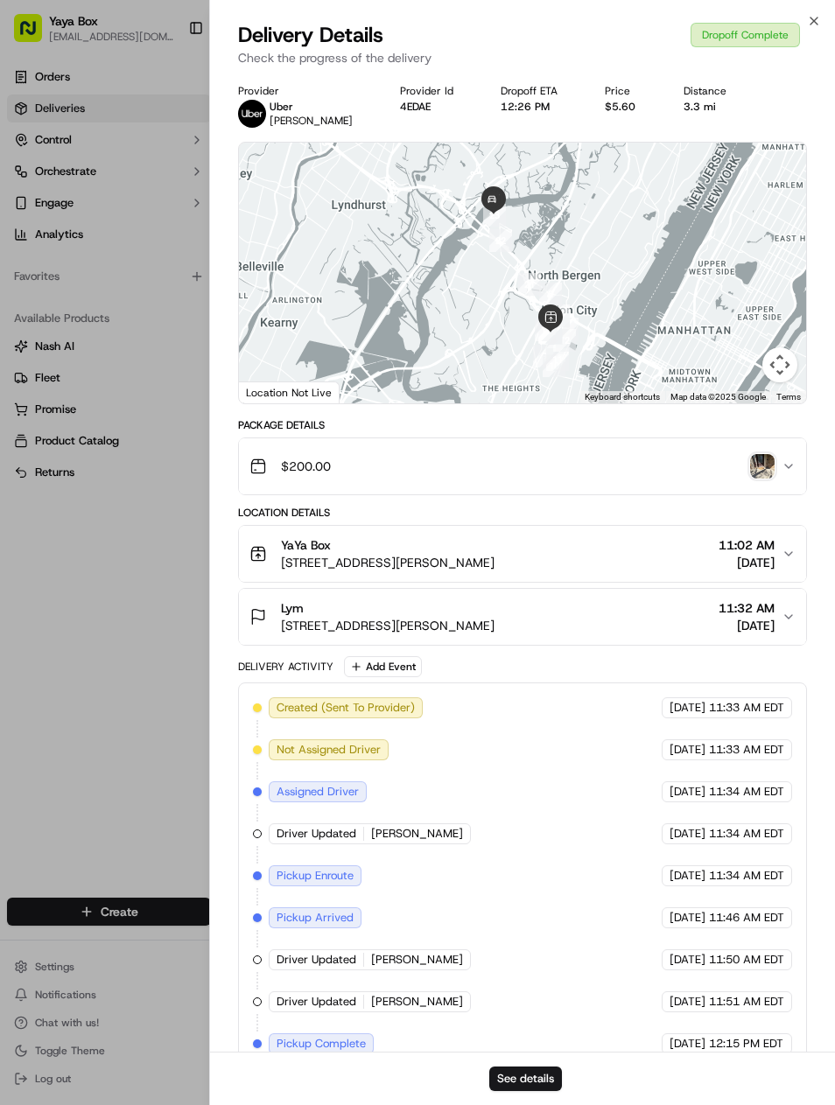
click at [561, 1070] on button "See details" at bounding box center [525, 1079] width 73 height 25
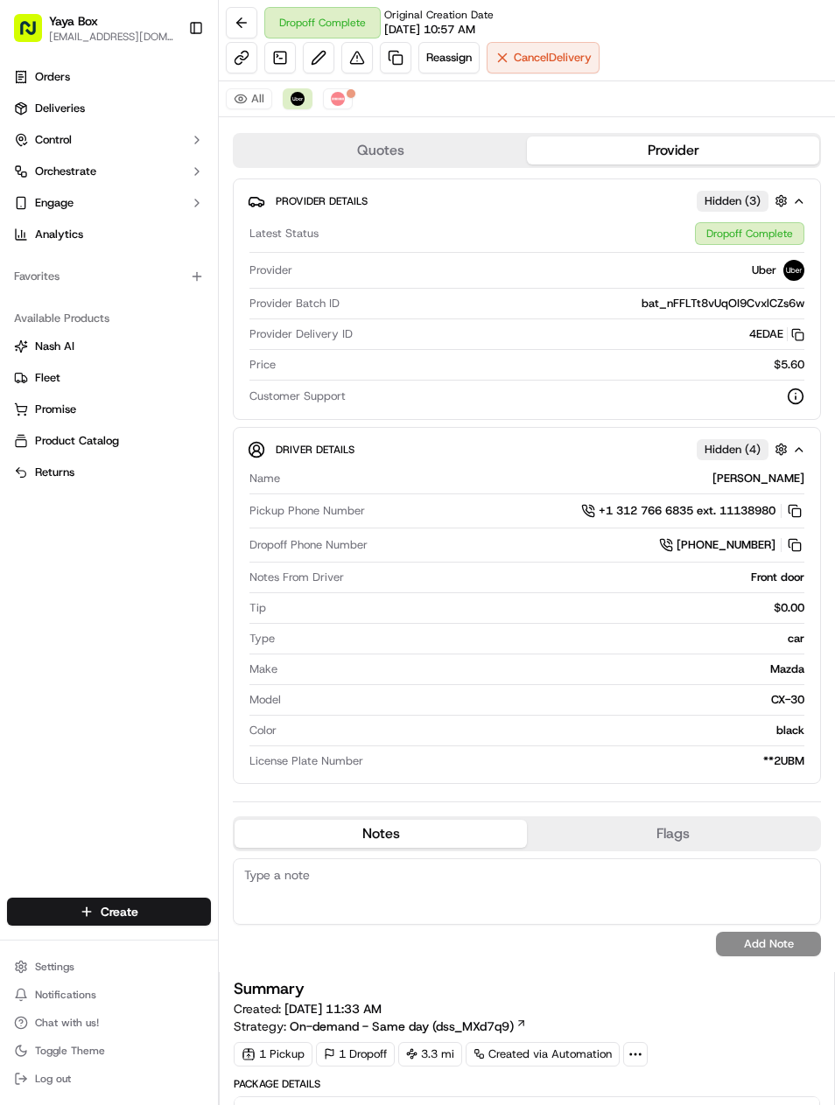
click at [429, 57] on span "Reassign" at bounding box center [449, 58] width 46 height 16
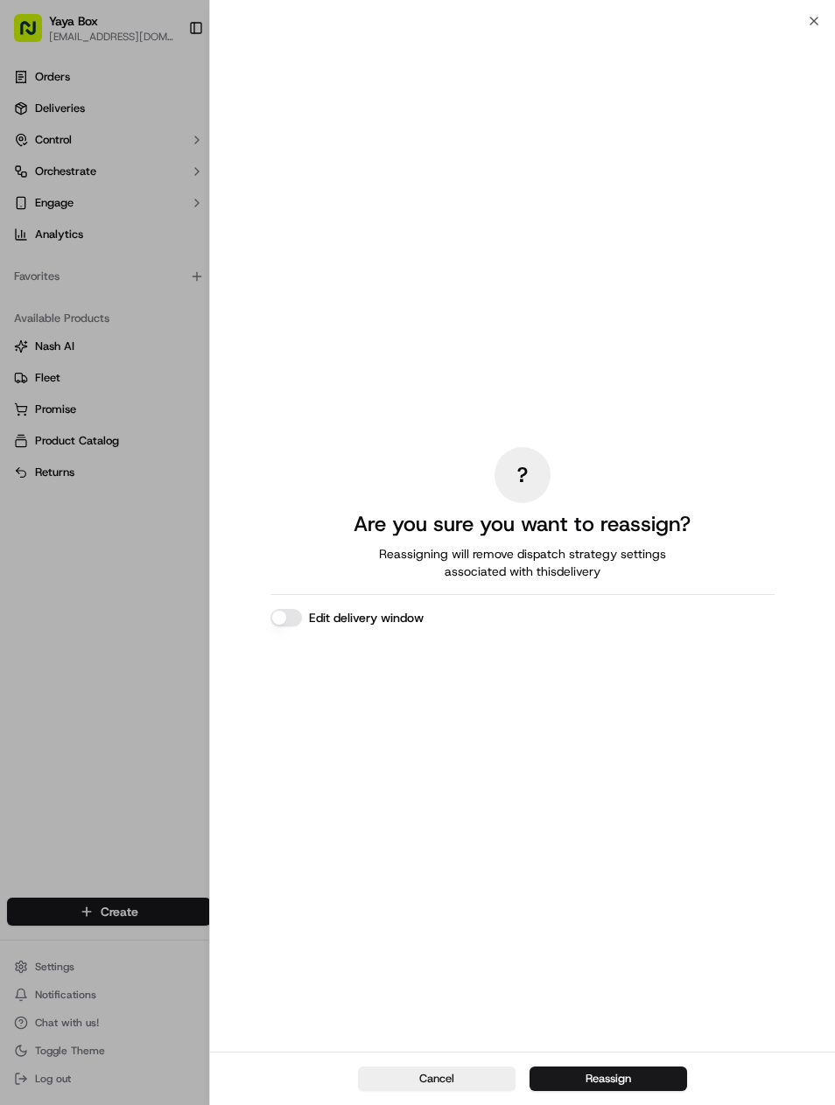
click at [428, 56] on div at bounding box center [417, 552] width 835 height 1105
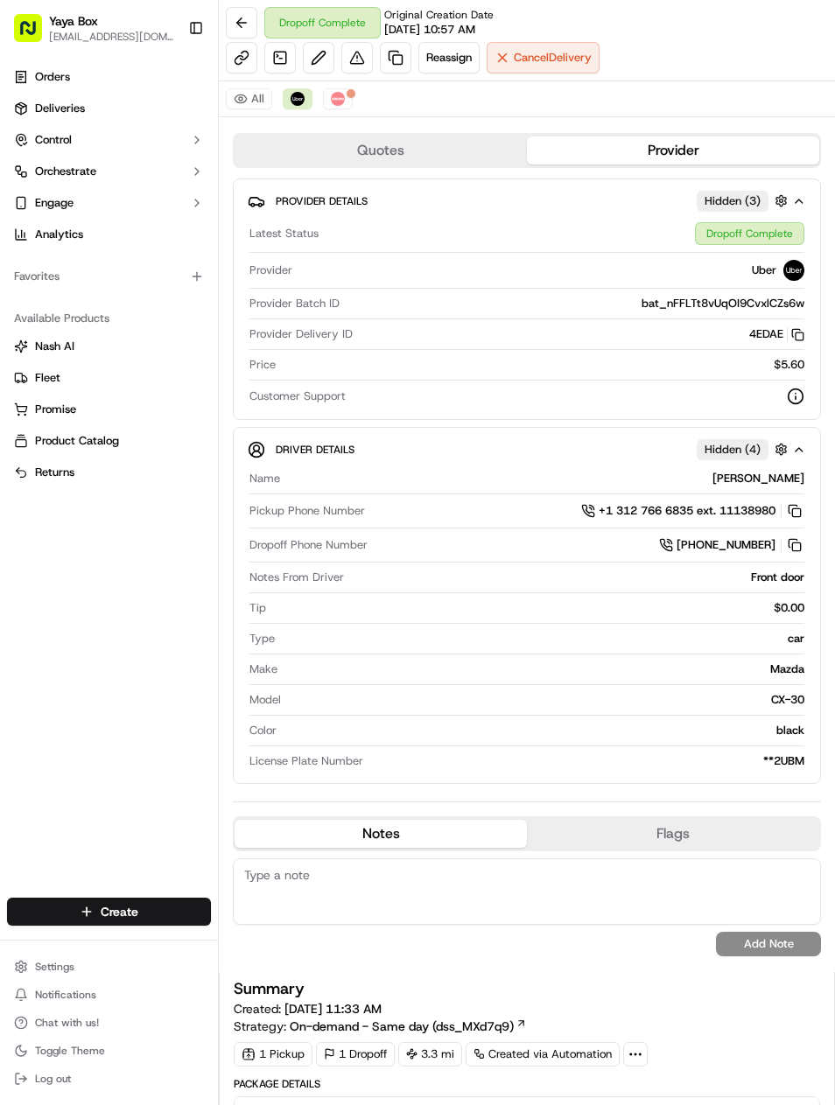
click at [394, 47] on link at bounding box center [396, 58] width 32 height 32
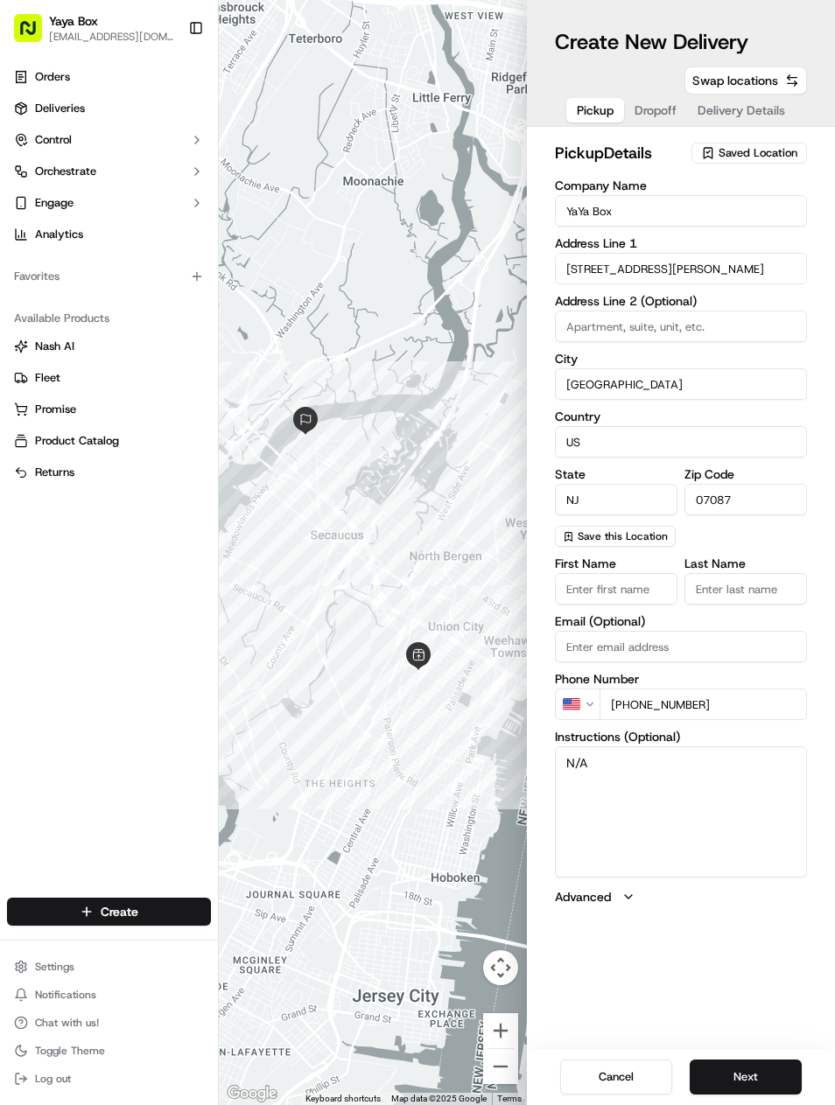
click at [780, 1084] on button "Next" at bounding box center [746, 1077] width 112 height 35
click at [726, 711] on input "+1 814 964 2552" at bounding box center [703, 705] width 207 height 32
type input "+1 814 954 2552"
click at [747, 1060] on button "Next" at bounding box center [746, 1077] width 112 height 35
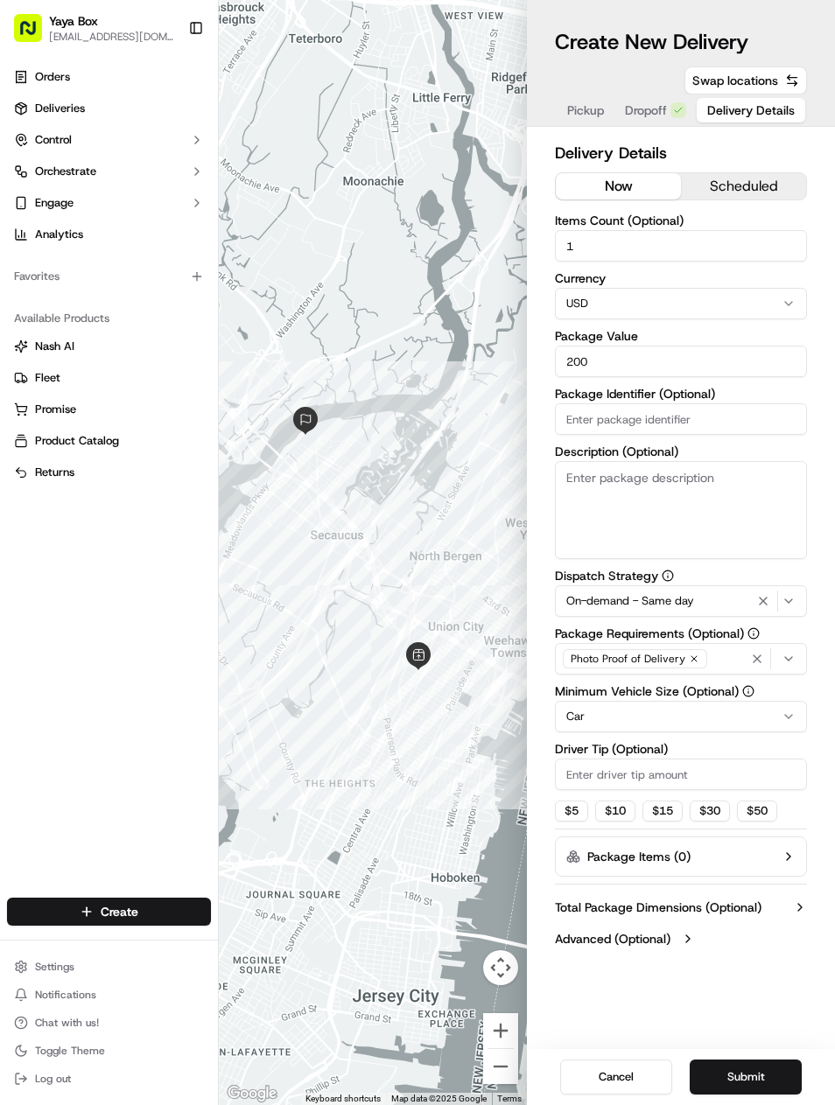
click at [770, 604] on icon "button" at bounding box center [763, 601] width 21 height 14
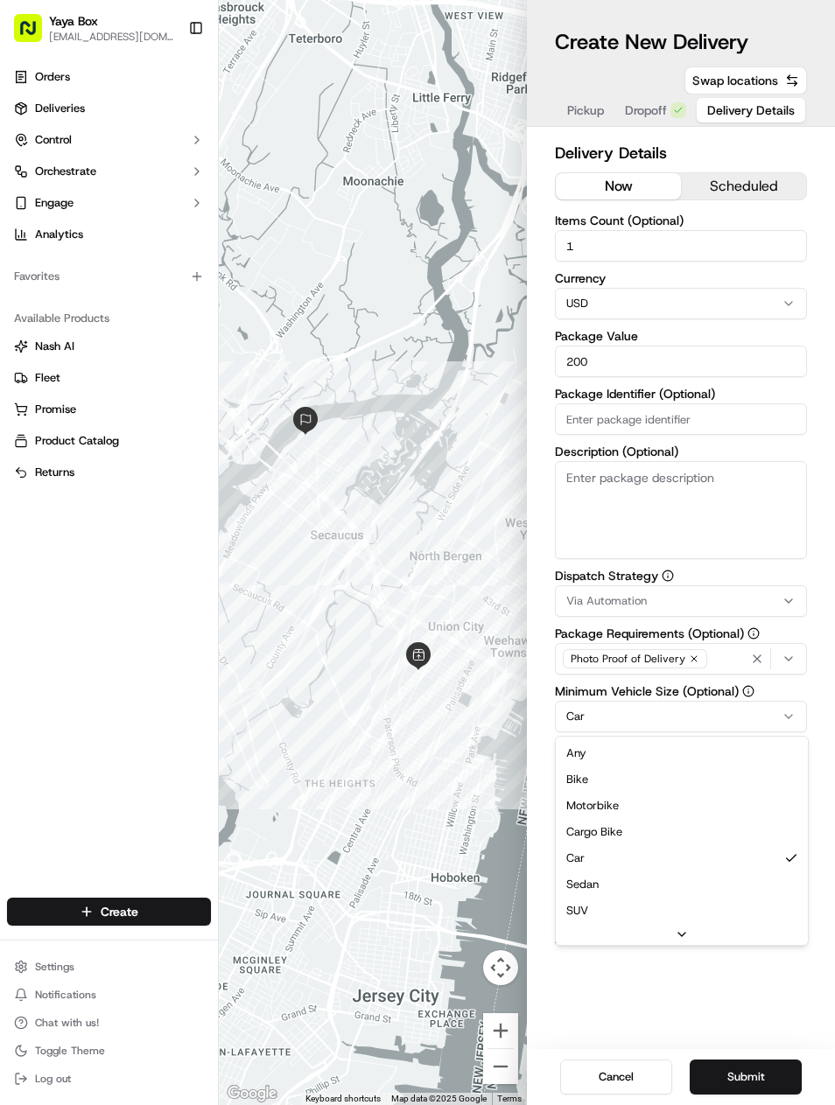
click at [707, 709] on html "Yaya Box yayaliciousjc@gmail.com Toggle Sidebar Orders Deliveries Control Orche…" at bounding box center [417, 552] width 835 height 1105
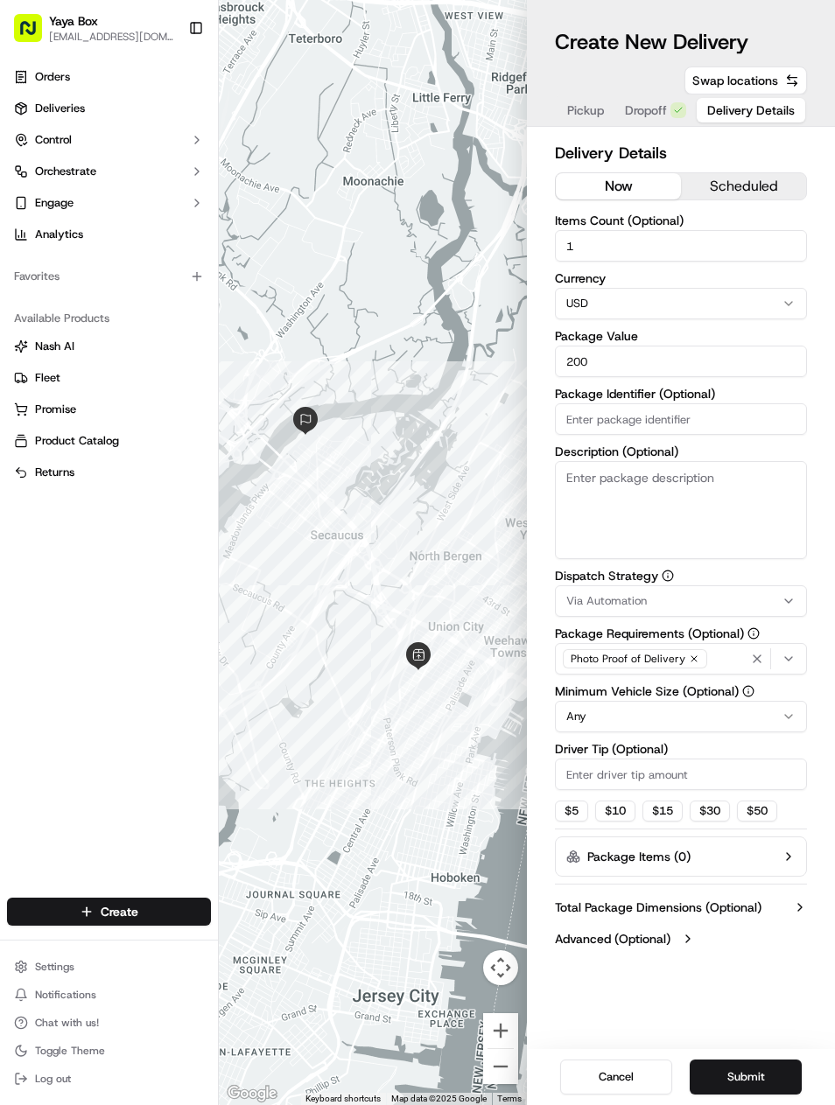
click at [769, 1060] on button "Submit" at bounding box center [746, 1077] width 112 height 35
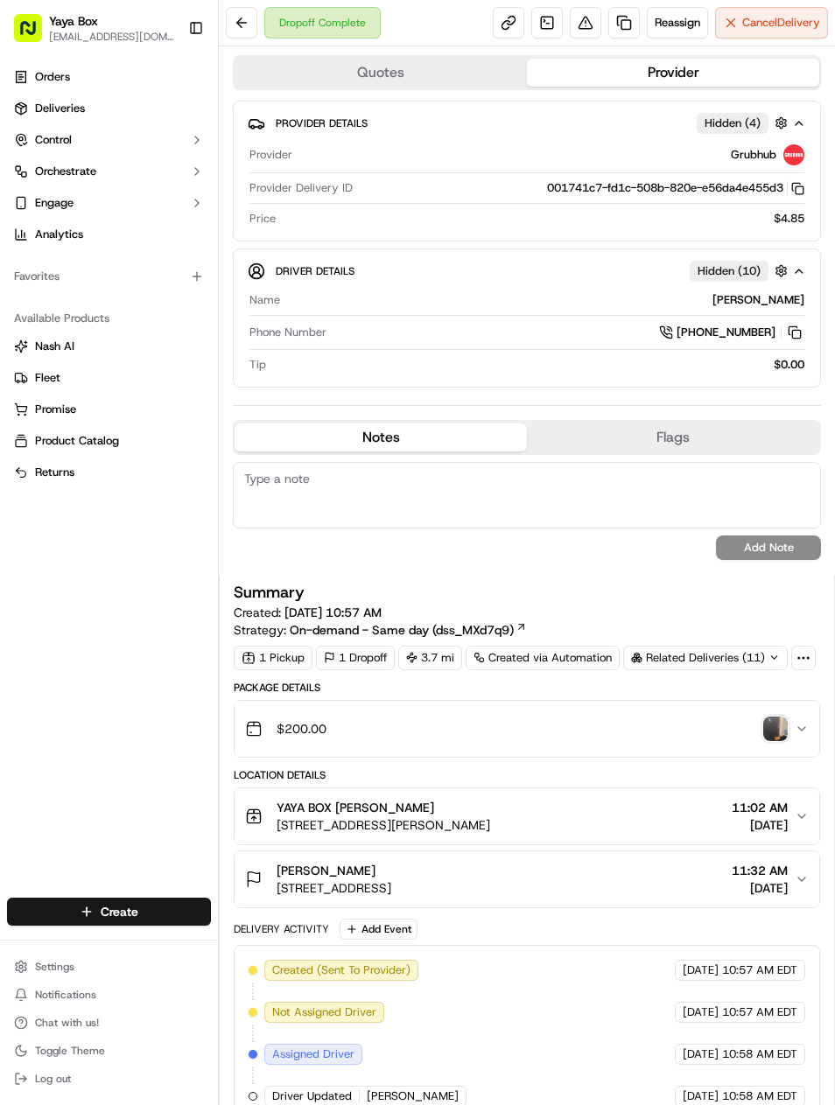
click at [623, 32] on link at bounding box center [624, 23] width 32 height 32
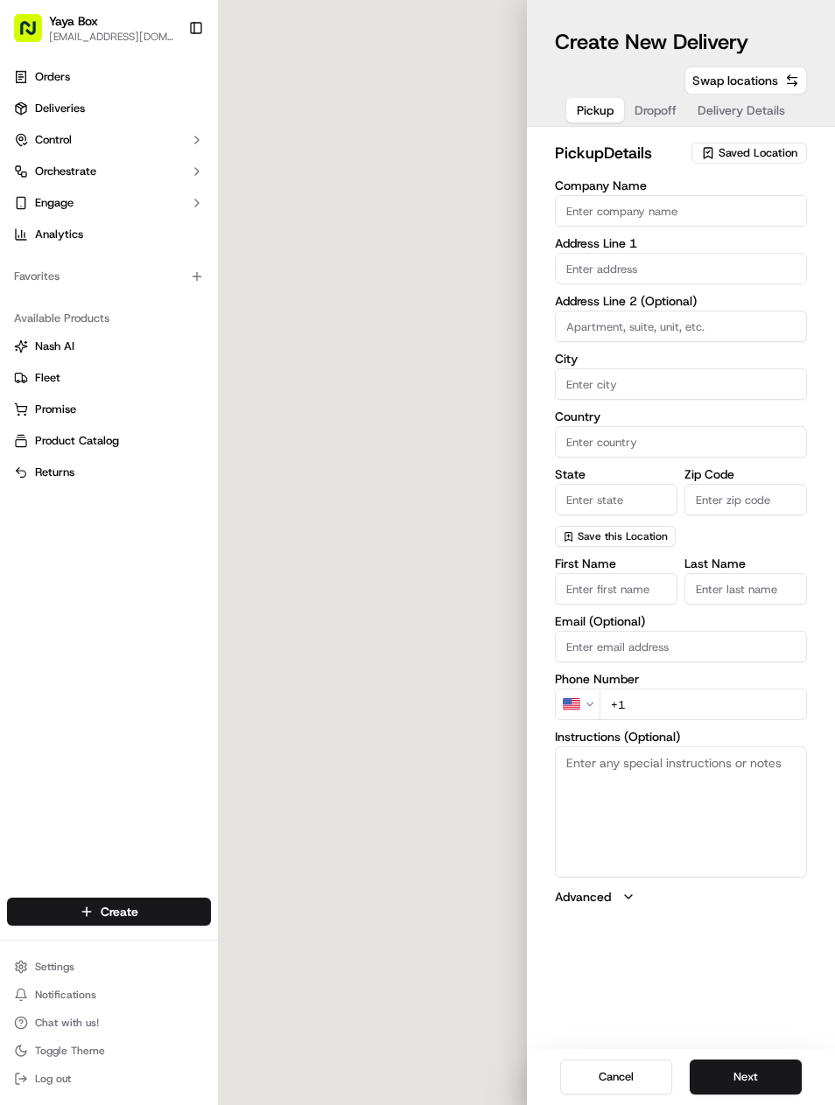
type input "YAYA BOX"
type input "Union City"
type input "US"
type input "NJ"
type input "07087"
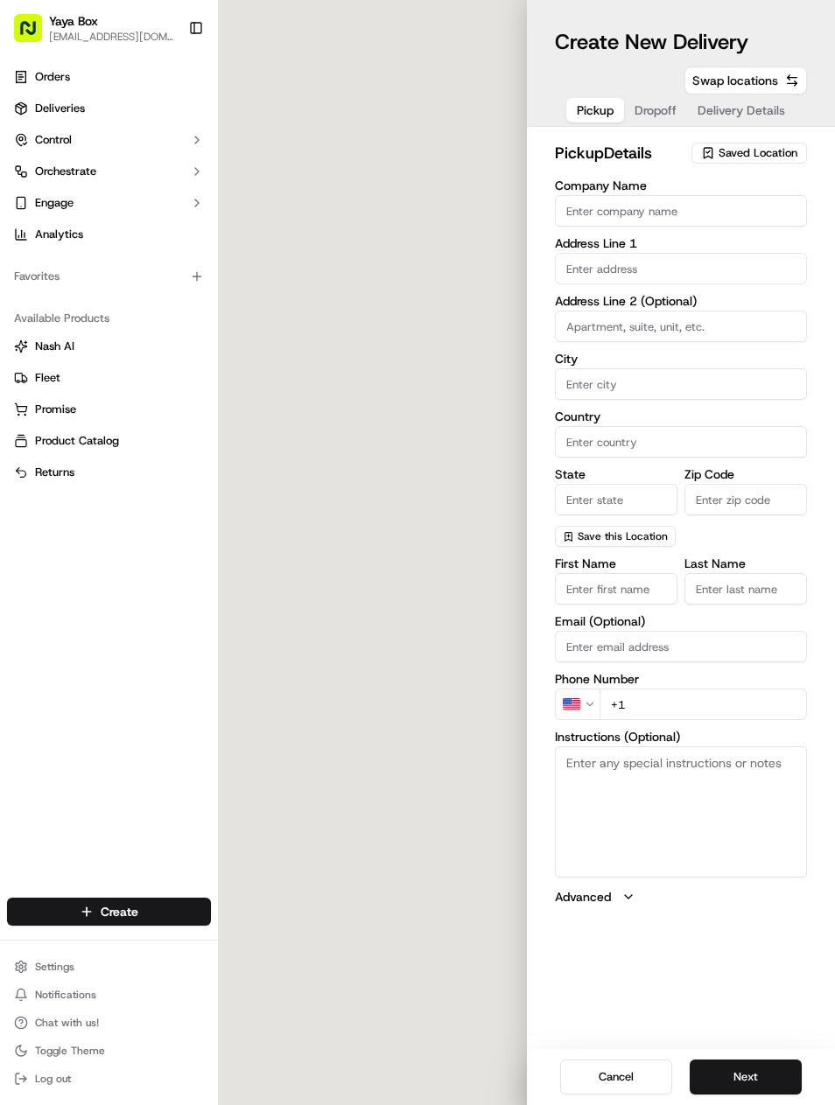
type input "MIA"
type input "LIU"
type input "+1 201 647 9902"
type textarea "N/A"
type input "2100 Kerrigan Ave"
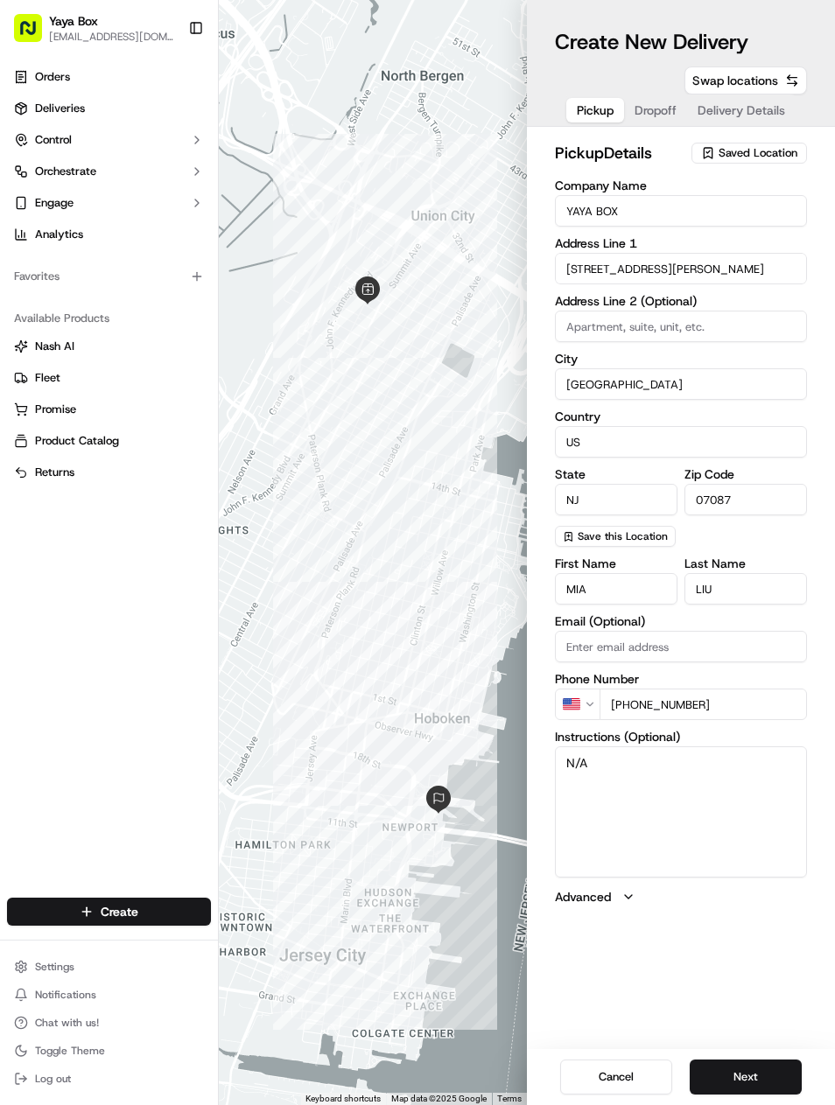
click at [770, 1060] on button "Next" at bounding box center [746, 1077] width 112 height 35
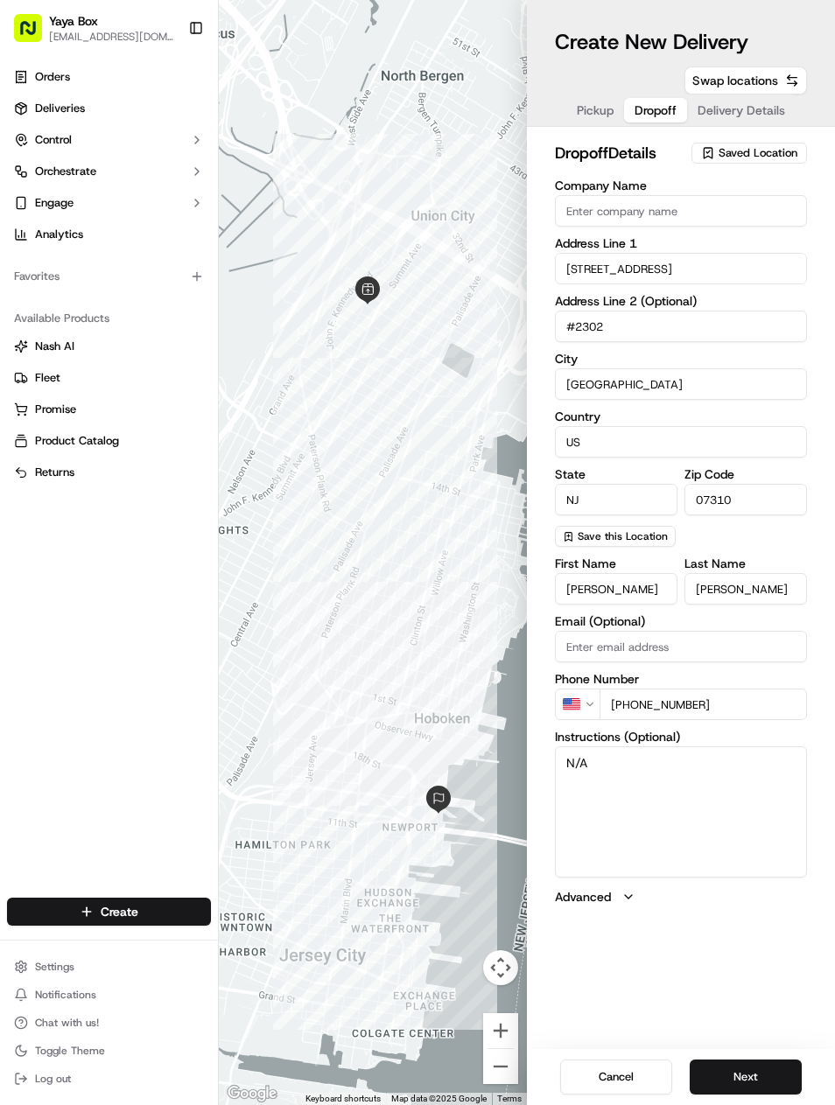
click at [770, 1058] on div "Cancel Next" at bounding box center [681, 1077] width 308 height 56
click at [749, 1078] on button "Next" at bounding box center [746, 1077] width 112 height 35
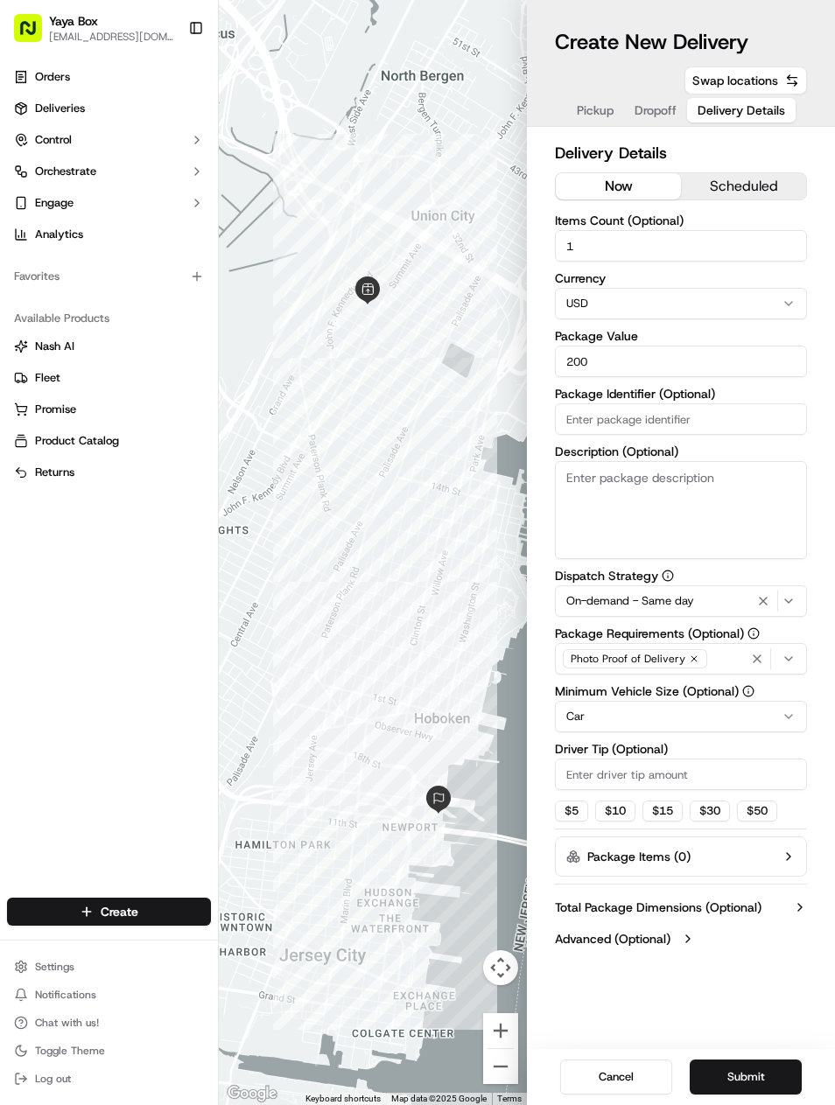
click at [758, 604] on icon "button" at bounding box center [763, 601] width 21 height 14
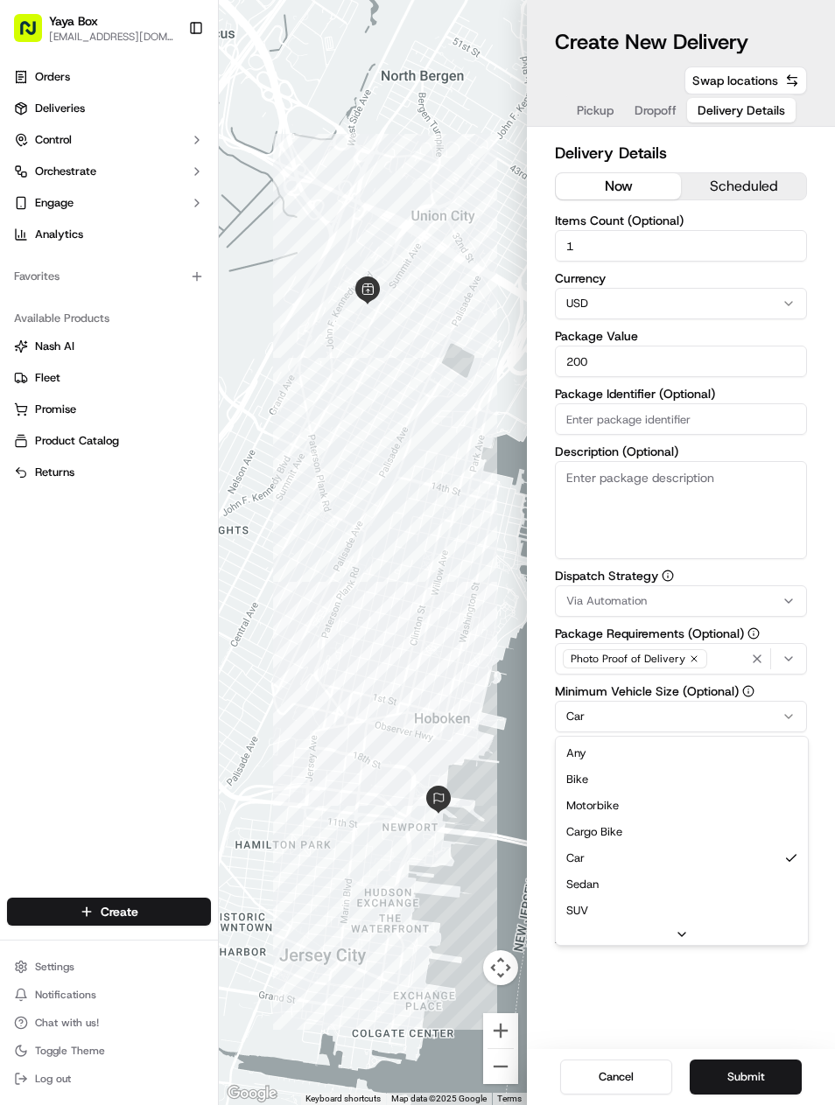
click at [691, 720] on html "Yaya Box [EMAIL_ADDRESS][DOMAIN_NAME] Toggle Sidebar Orders Deliveries Control …" at bounding box center [417, 552] width 835 height 1105
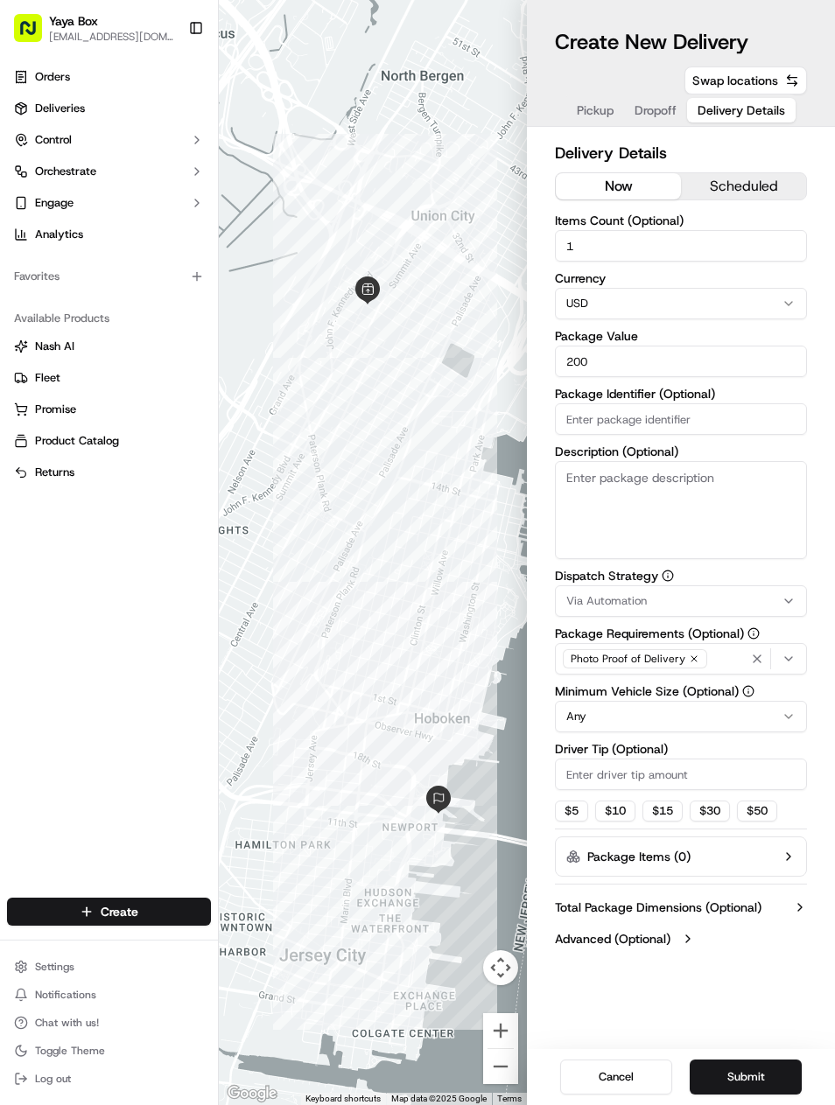
click at [761, 1086] on button "Submit" at bounding box center [746, 1077] width 112 height 35
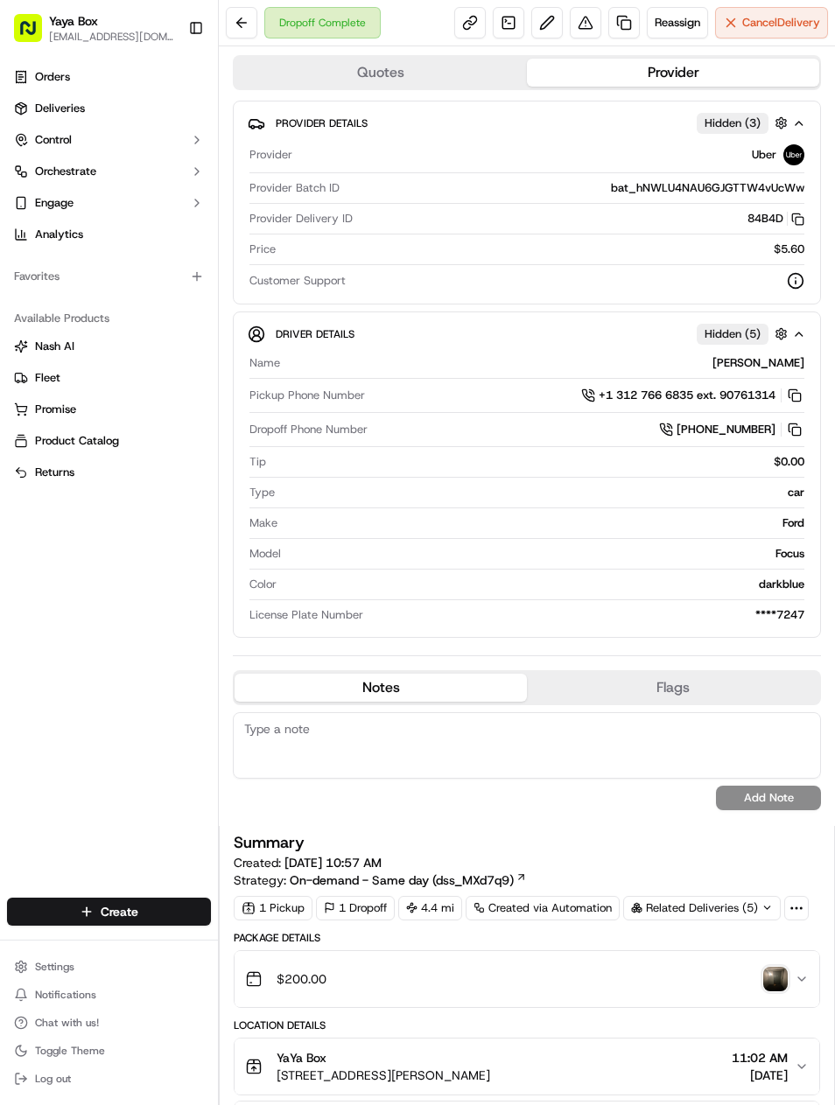
click at [622, 32] on link at bounding box center [624, 23] width 32 height 32
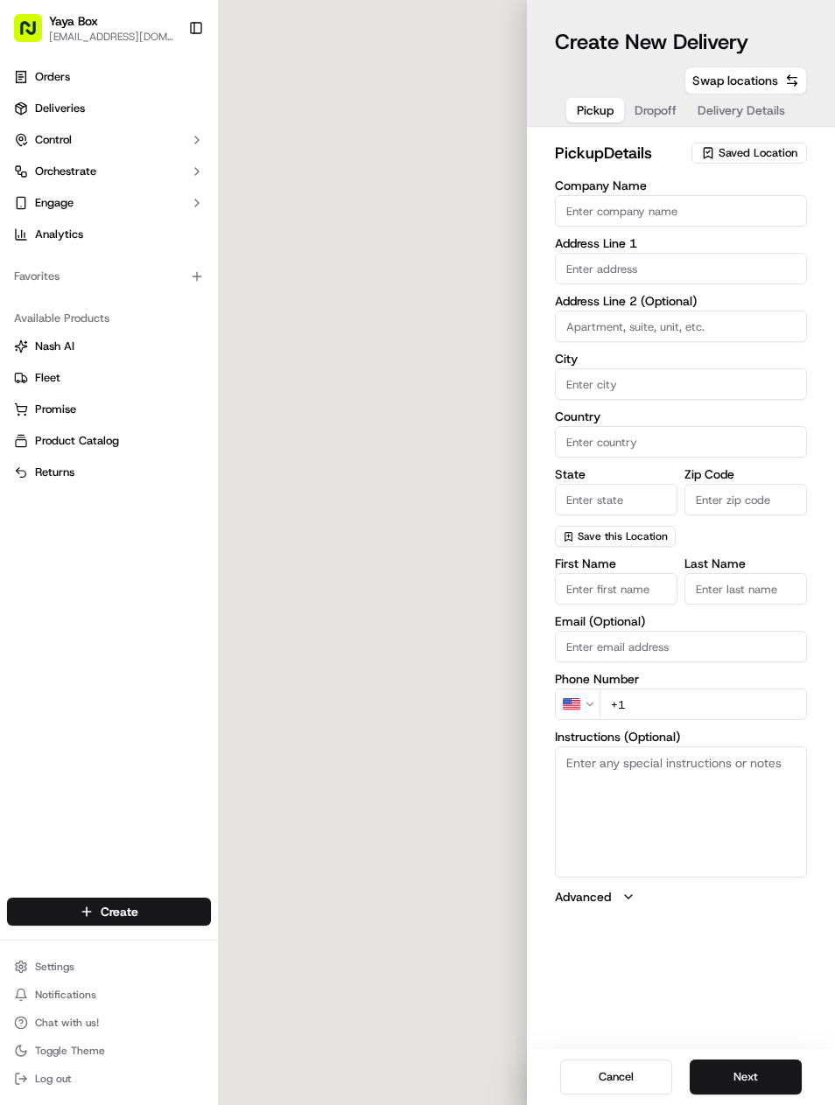
type input "YaYa Box"
type input "[GEOGRAPHIC_DATA]"
type input "US"
type input "NJ"
type input "07087"
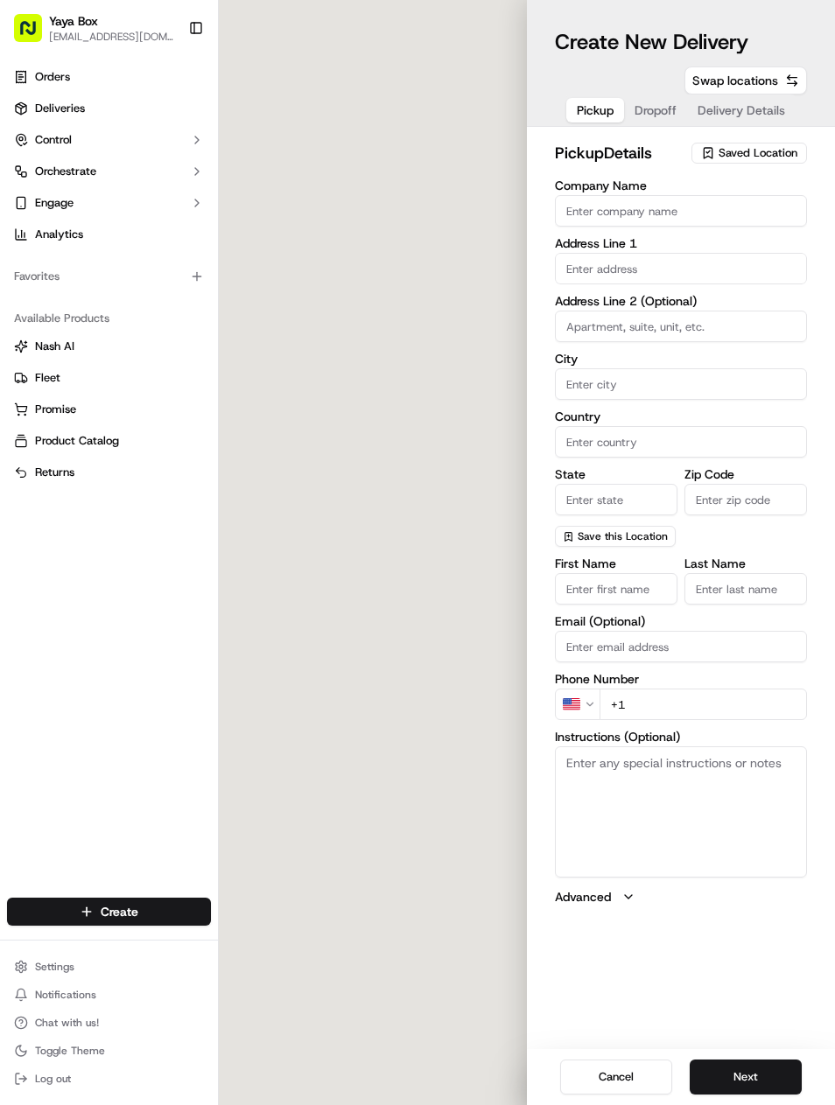
type input "[PHONE_NUMBER]"
type textarea "N/A"
type input "[STREET_ADDRESS][PERSON_NAME]"
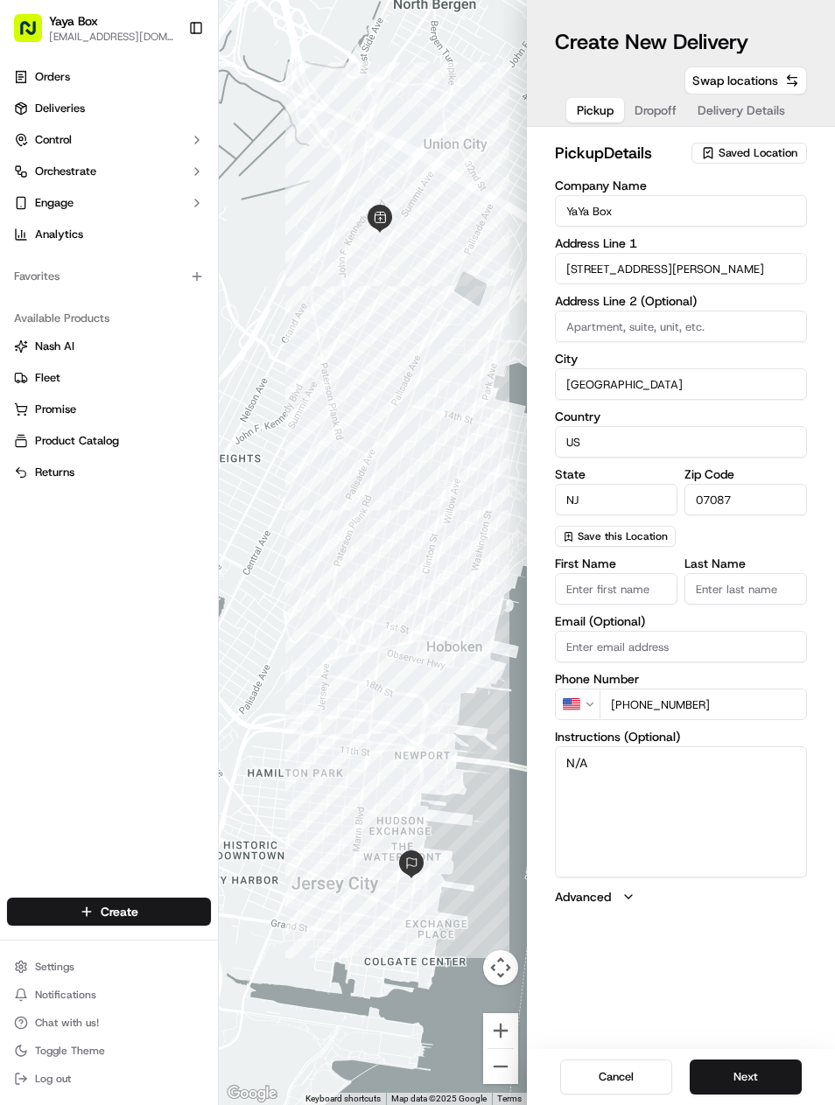
click at [771, 1062] on button "Next" at bounding box center [746, 1077] width 112 height 35
click at [768, 1066] on button "Next" at bounding box center [746, 1077] width 112 height 35
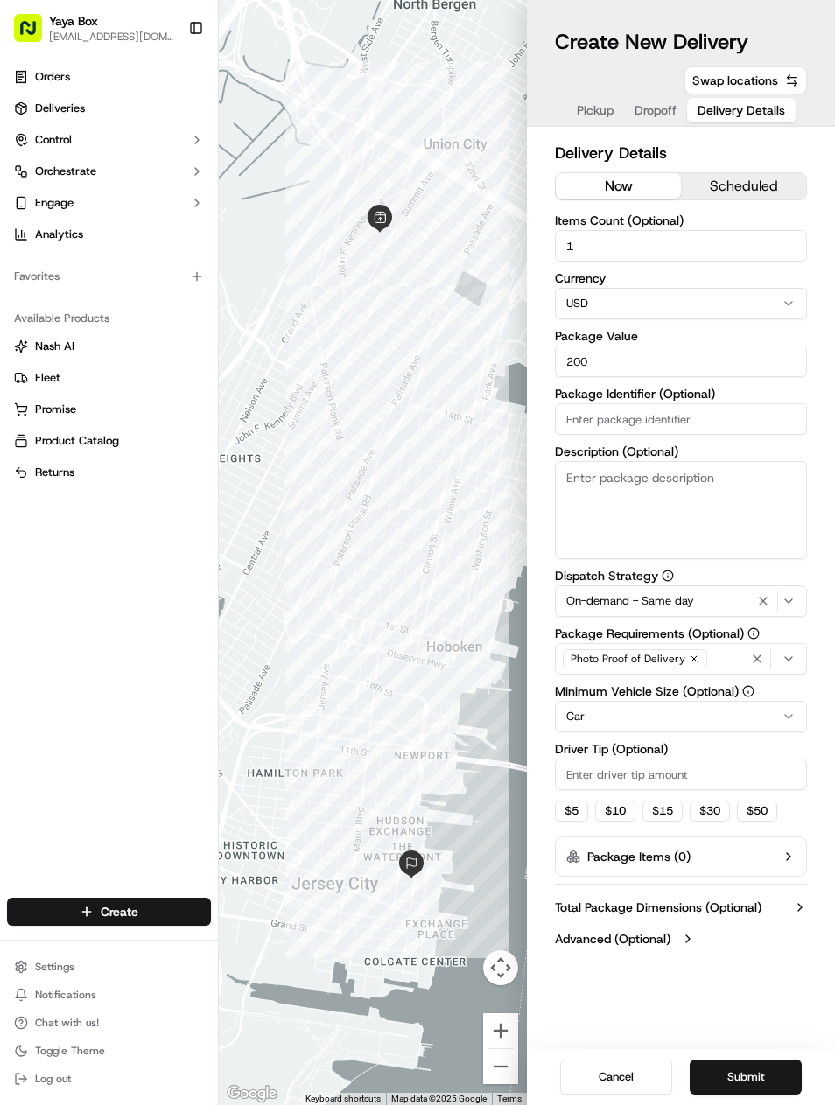
click at [764, 607] on icon "button" at bounding box center [763, 601] width 21 height 14
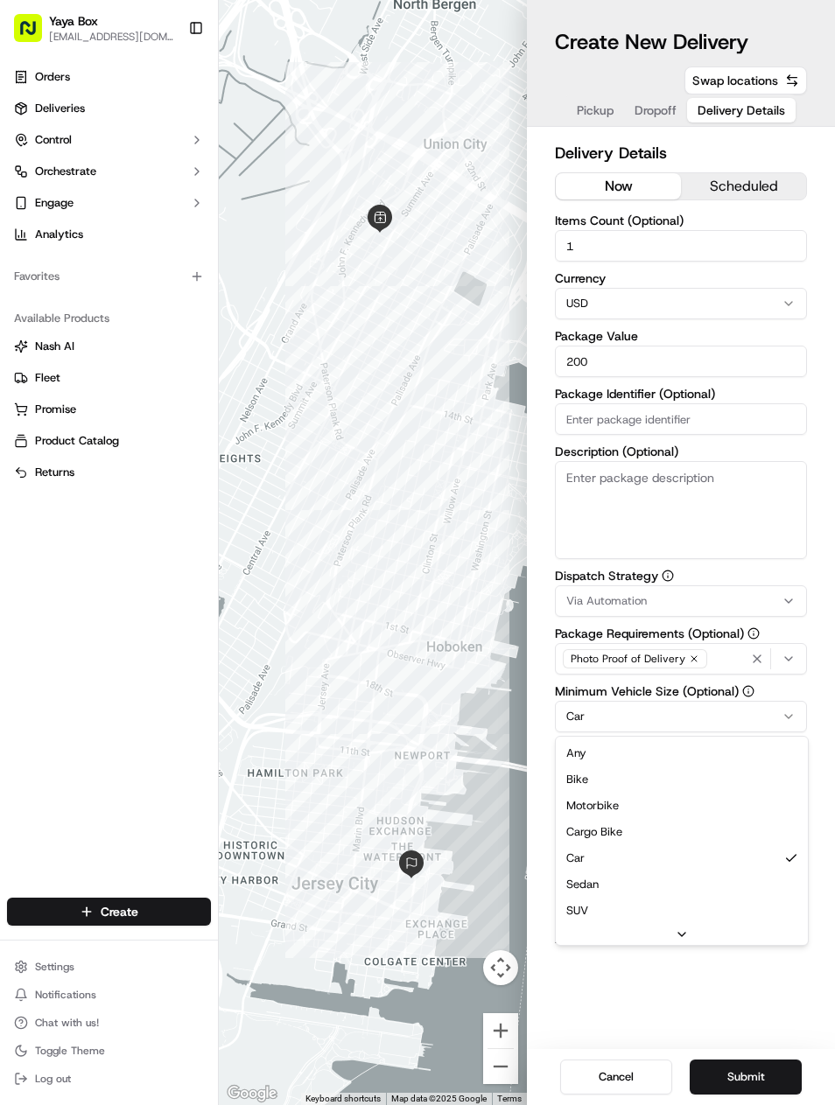
click at [731, 719] on html "Yaya Box yayaliciousjc@gmail.com Toggle Sidebar Orders Deliveries Control Orche…" at bounding box center [417, 552] width 835 height 1105
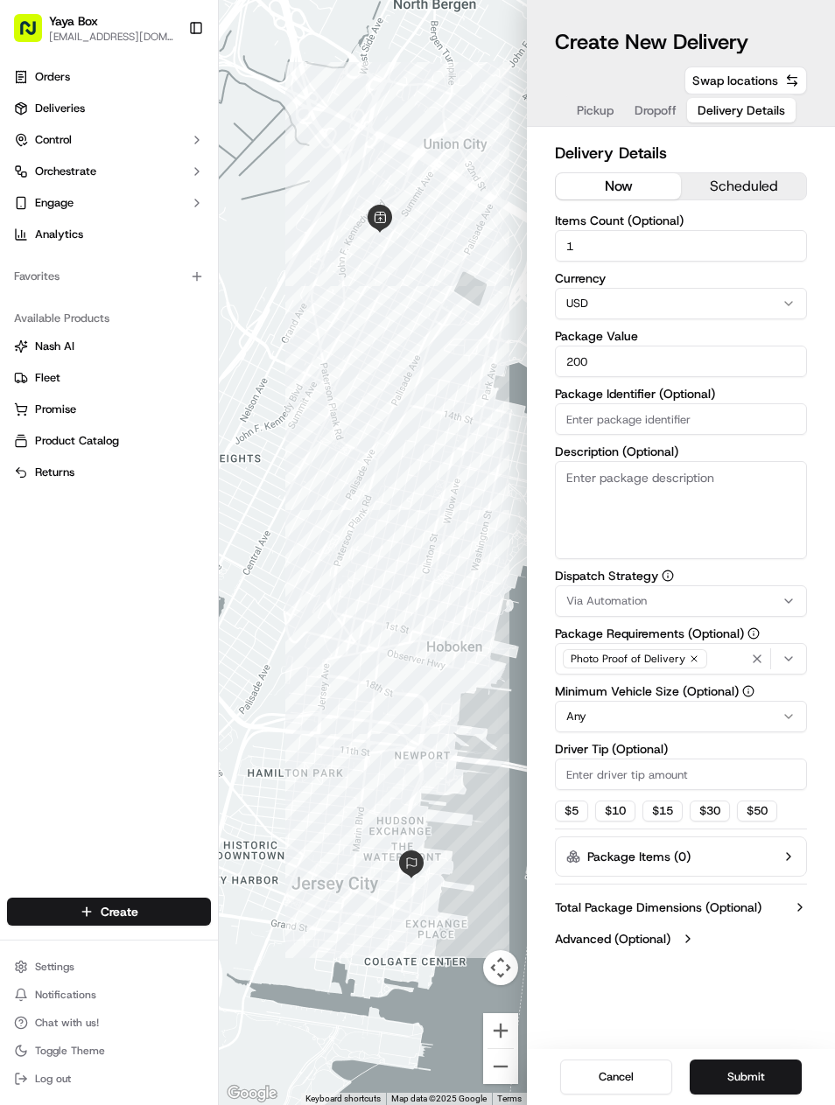
click at [769, 1085] on button "Submit" at bounding box center [746, 1077] width 112 height 35
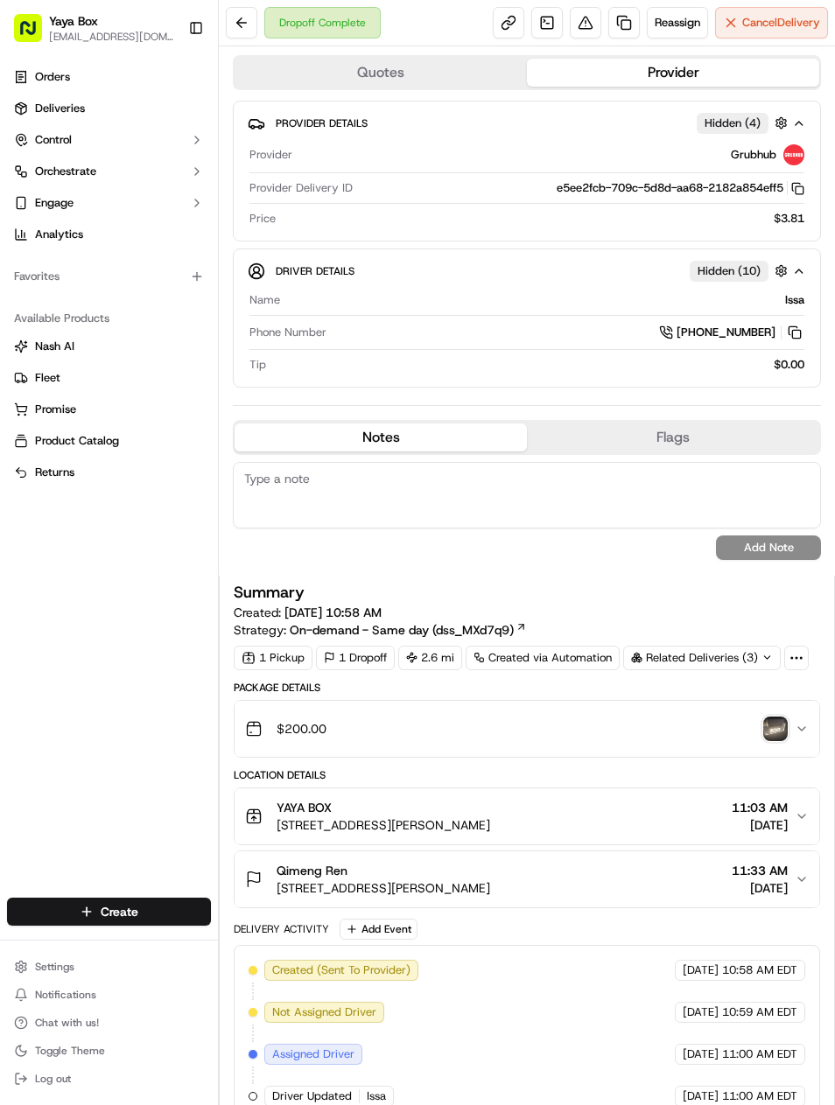
click at [627, 27] on link at bounding box center [624, 23] width 32 height 32
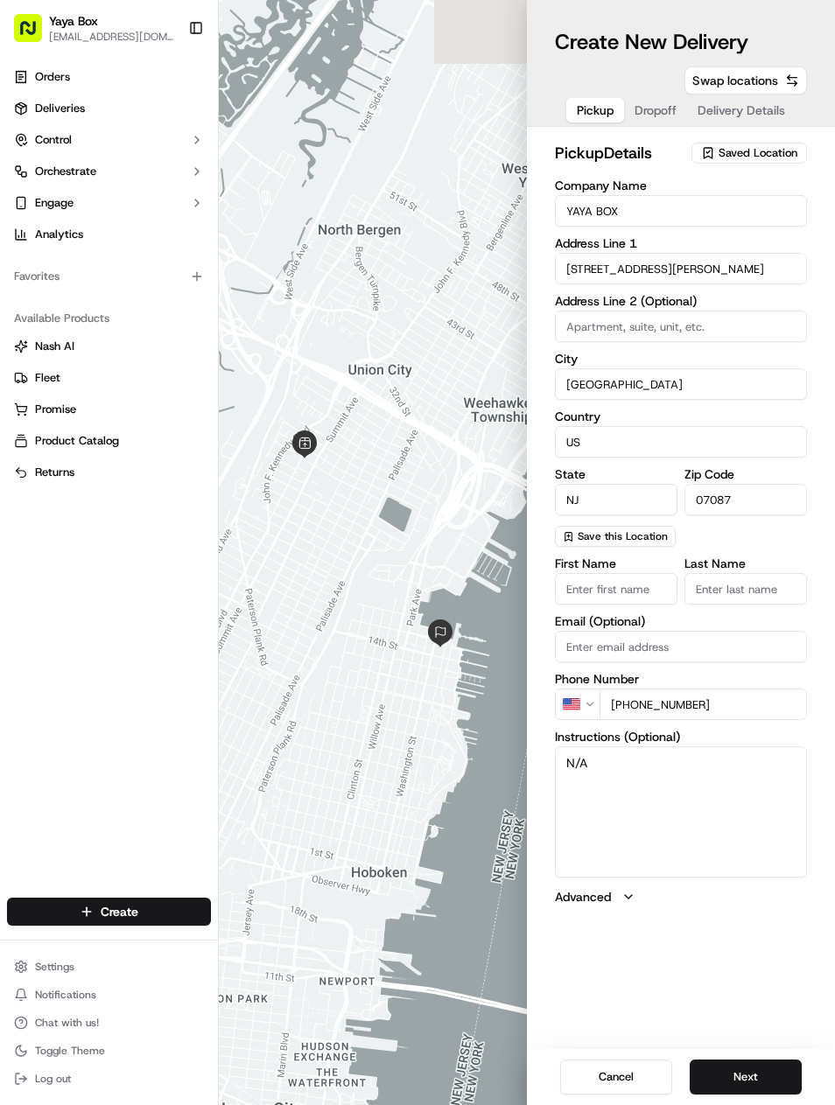
click at [763, 1084] on button "Next" at bounding box center [746, 1077] width 112 height 35
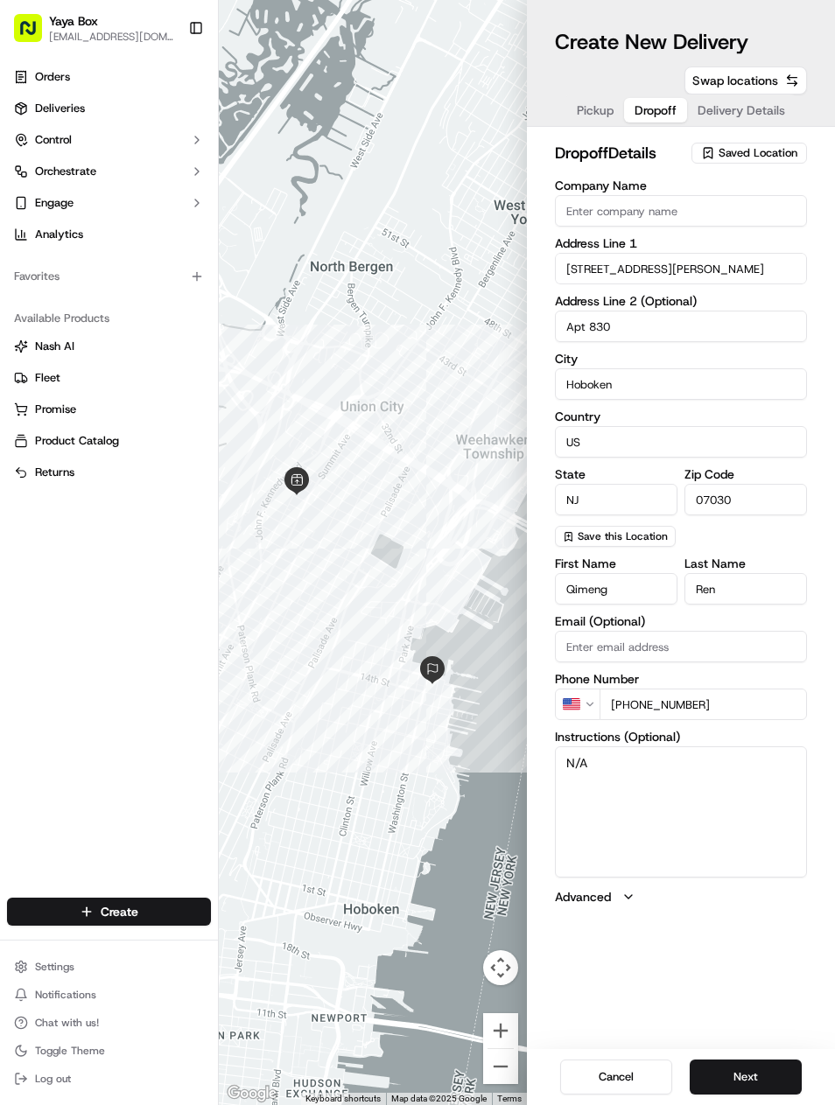
click at [757, 1074] on button "Next" at bounding box center [746, 1077] width 112 height 35
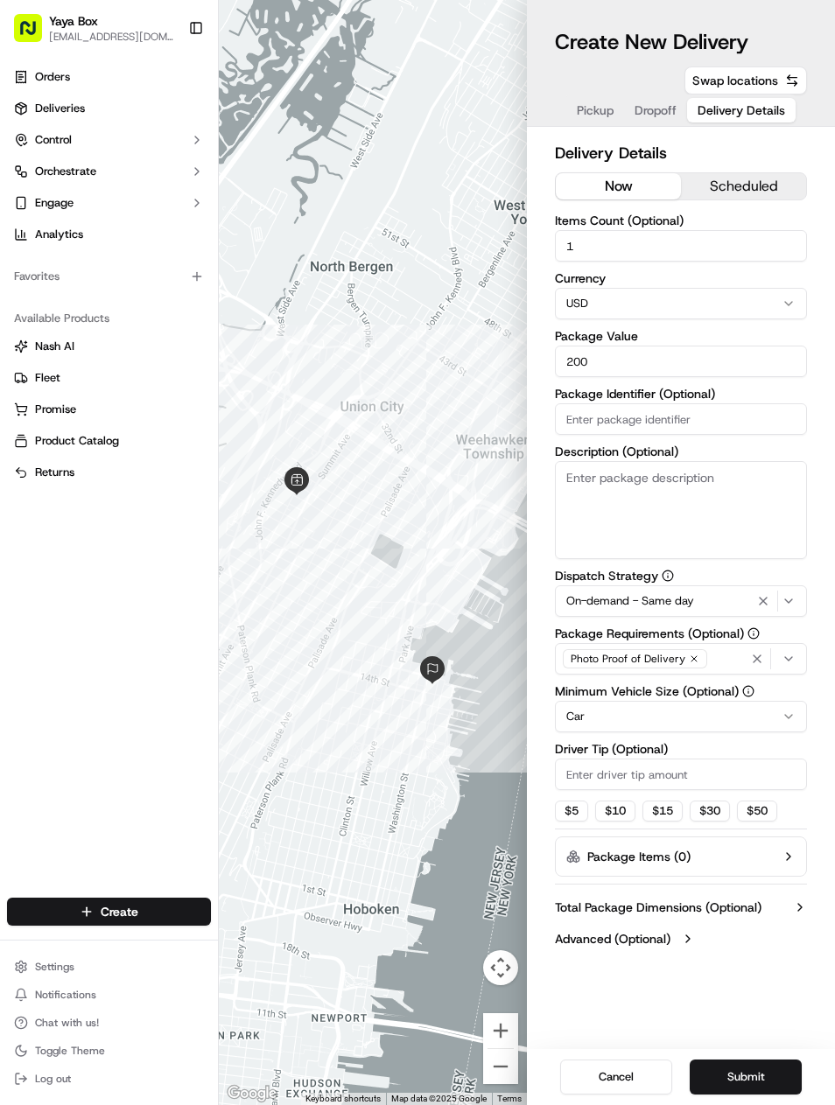
click at [762, 597] on icon "button" at bounding box center [763, 601] width 21 height 14
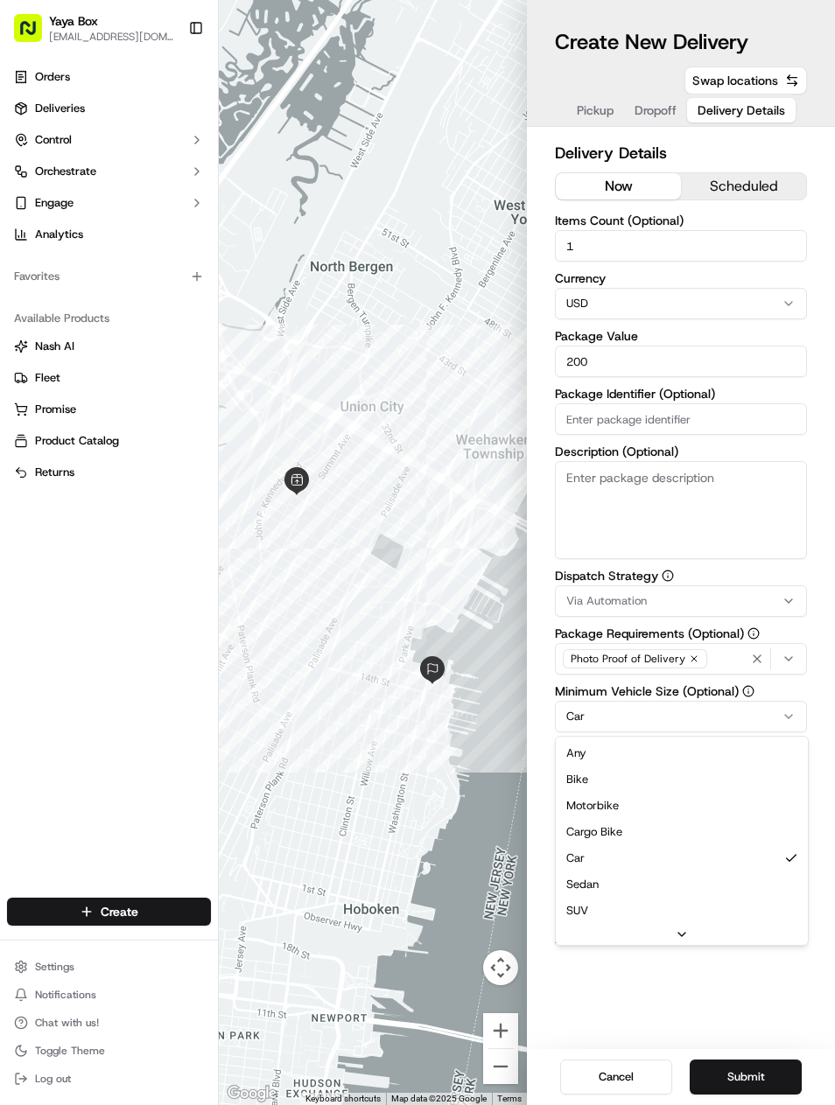
click at [695, 719] on html "Yaya Box [EMAIL_ADDRESS][DOMAIN_NAME] Toggle Sidebar Orders Deliveries Control …" at bounding box center [417, 552] width 835 height 1105
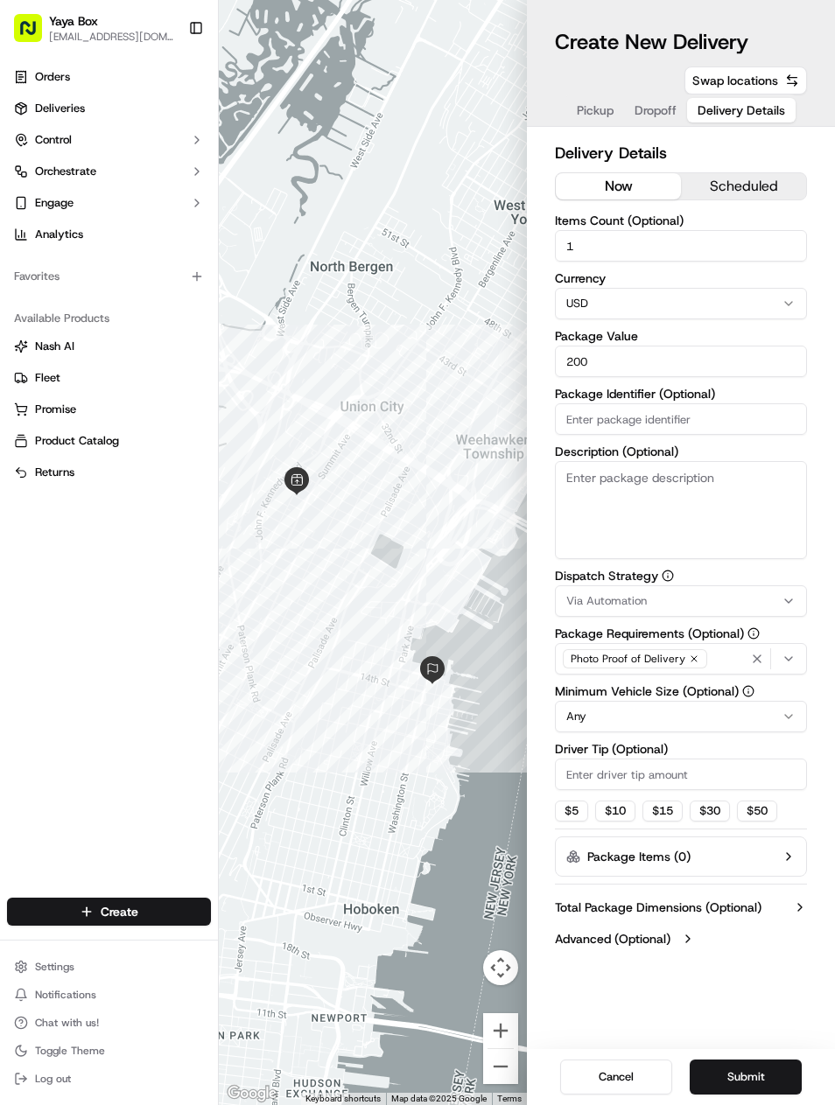
click at [750, 1070] on button "Submit" at bounding box center [746, 1077] width 112 height 35
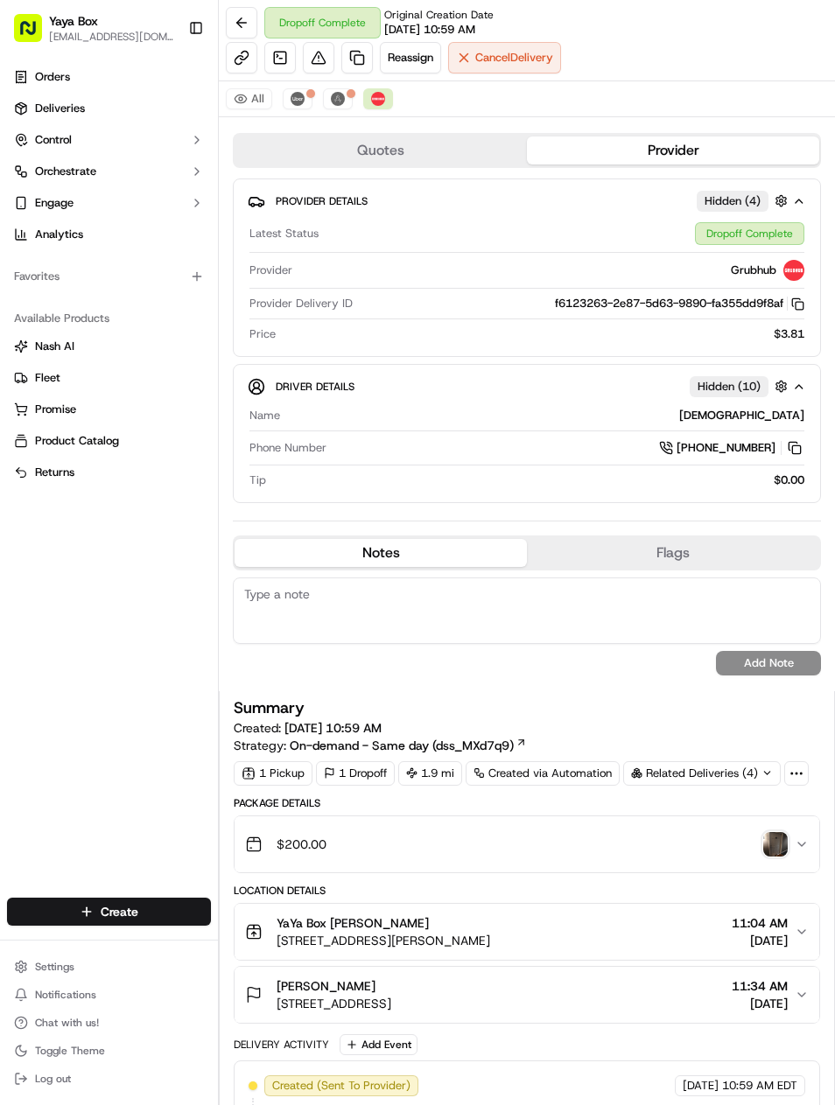
click at [360, 64] on link at bounding box center [357, 58] width 32 height 32
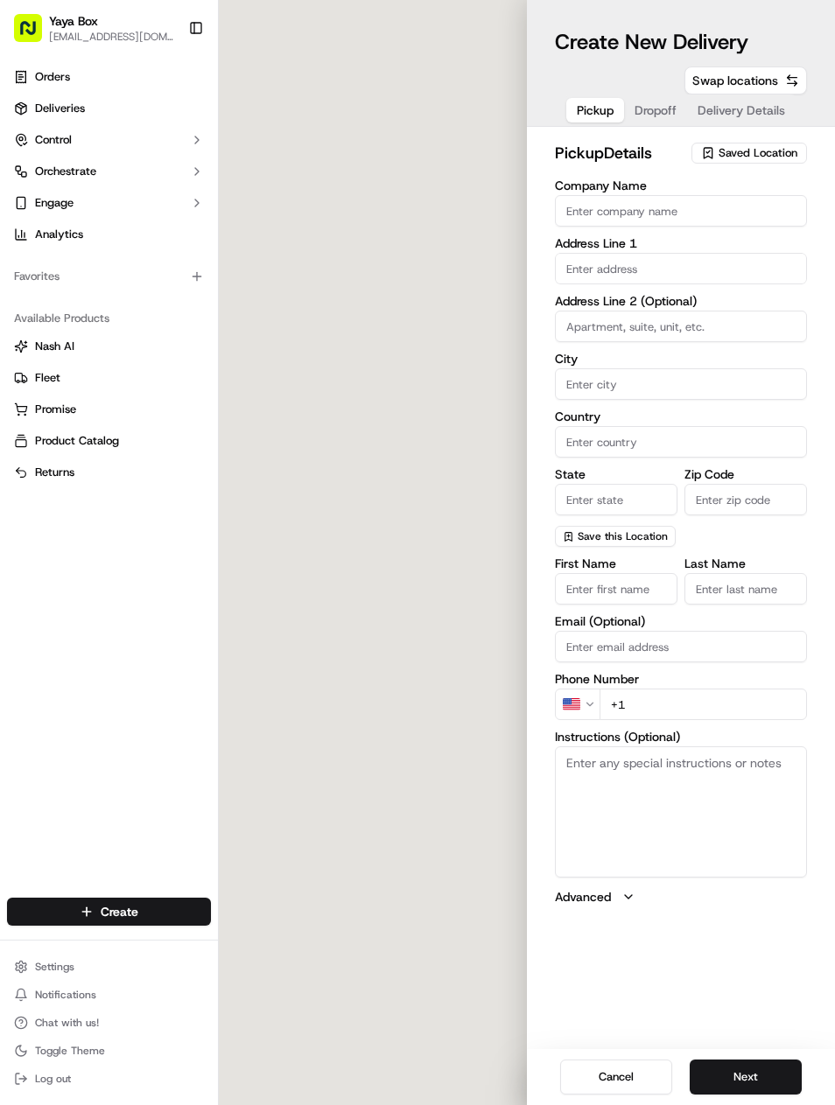
type input "YaYa Box"
type input "[GEOGRAPHIC_DATA]"
type input "US"
type input "NJ"
type input "07087"
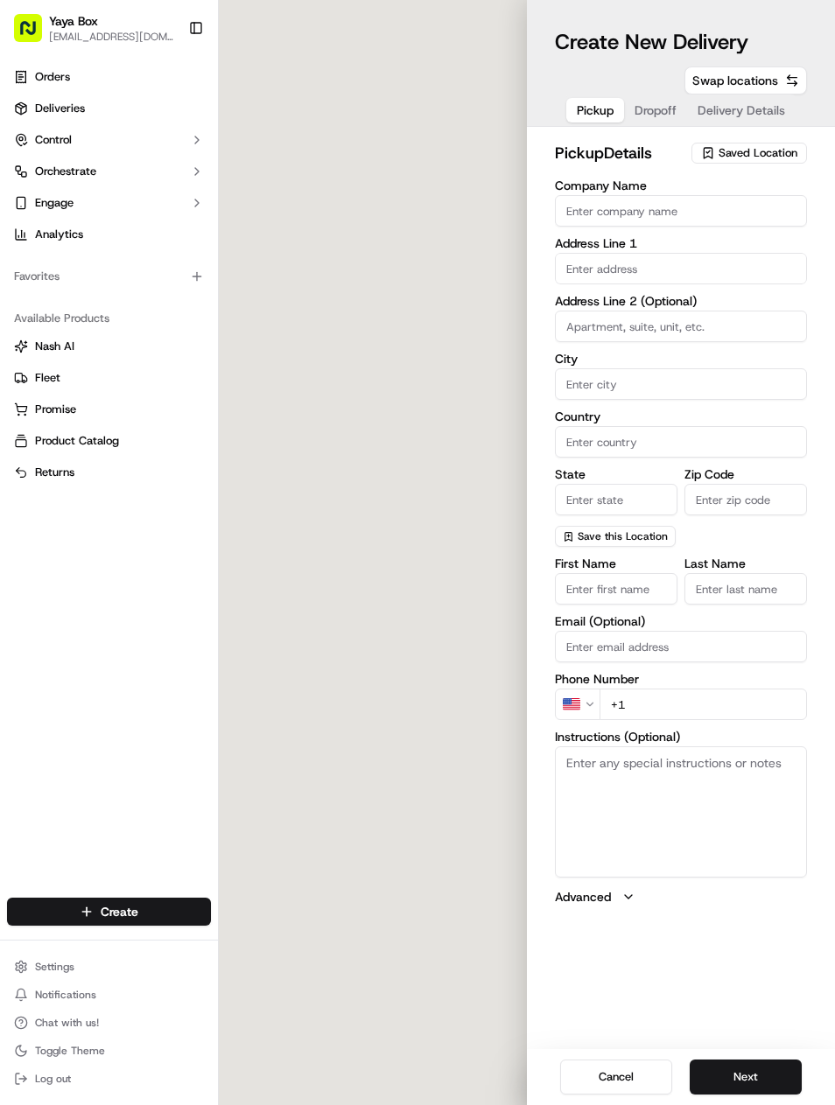
type input "Mia"
type input "[PERSON_NAME]"
type input "[PHONE_NUMBER]"
type textarea "Please enter the Kerrigan Kitchens Building and call [PHONE_NUMBER] to pick up …"
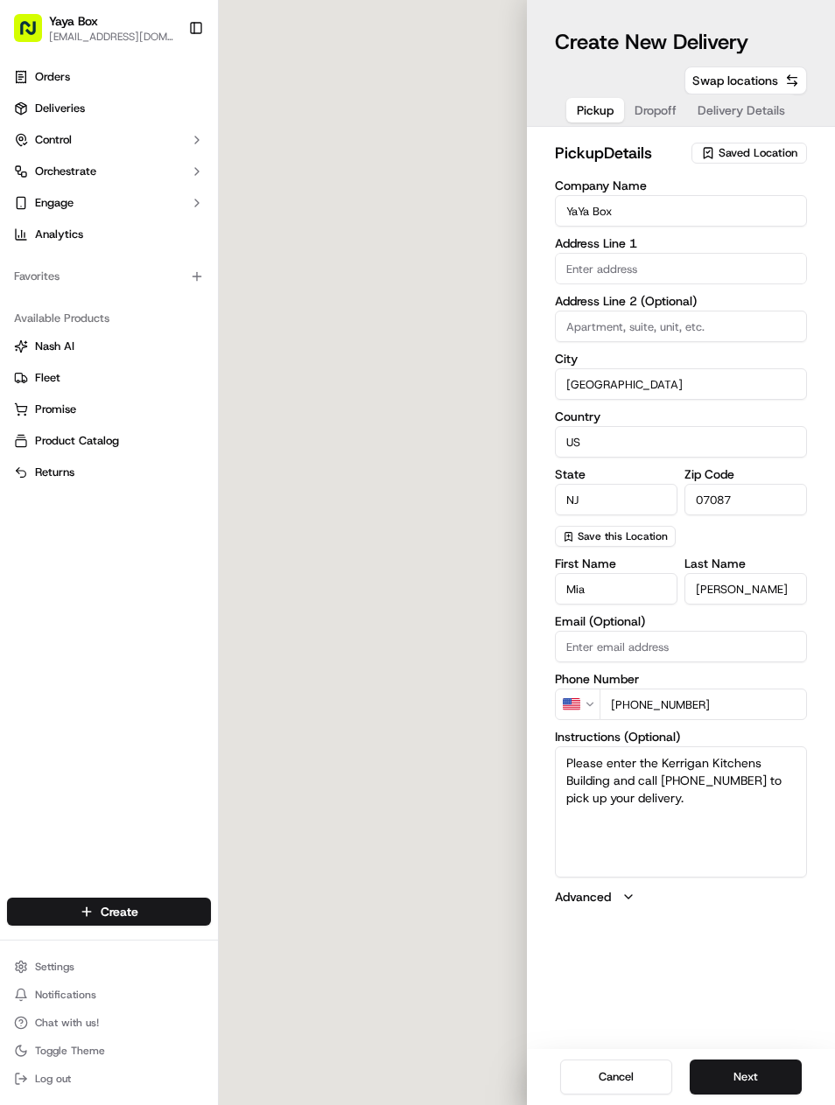
type input "[STREET_ADDRESS][PERSON_NAME]"
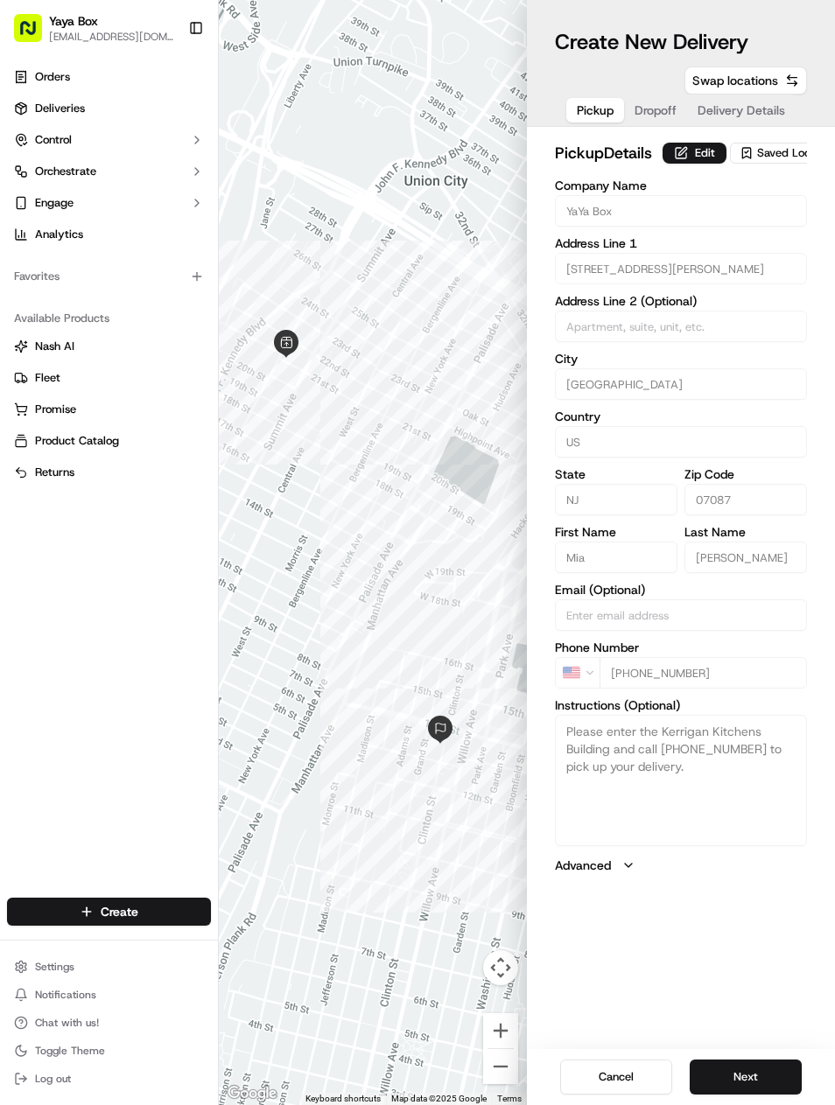
click at [769, 1082] on button "Next" at bounding box center [746, 1077] width 112 height 35
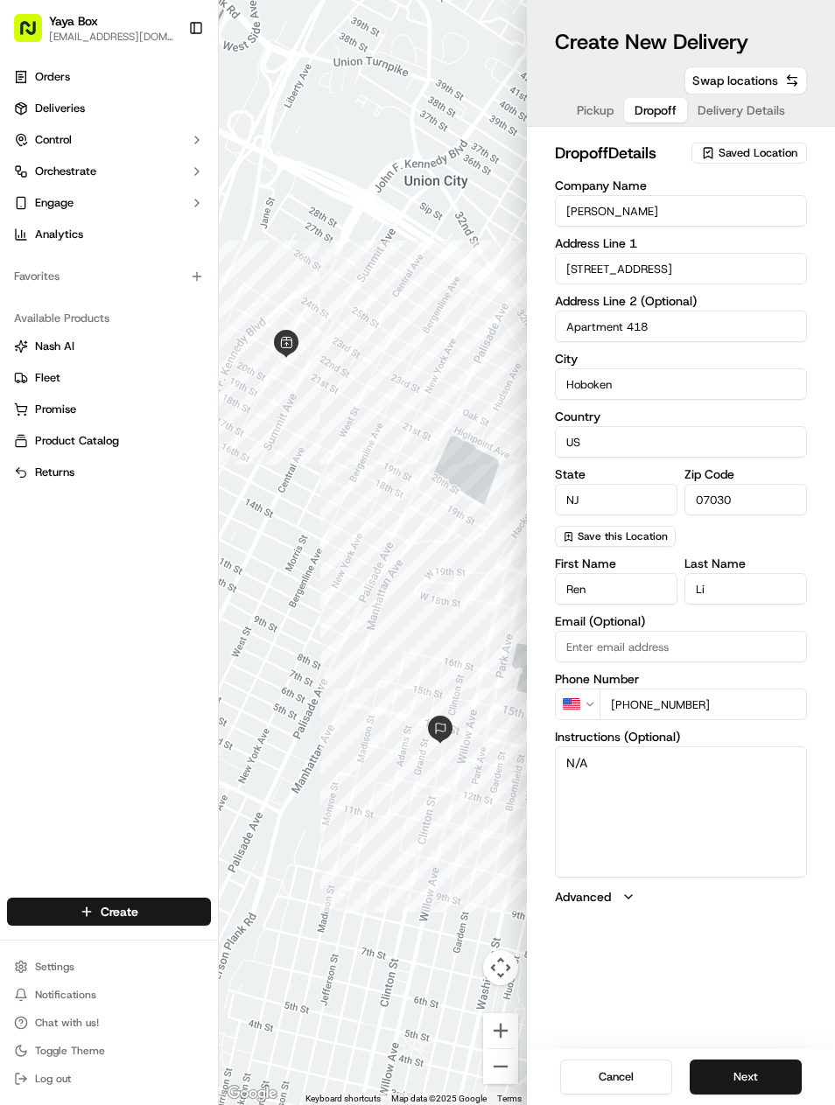
click at [763, 1080] on button "Next" at bounding box center [746, 1077] width 112 height 35
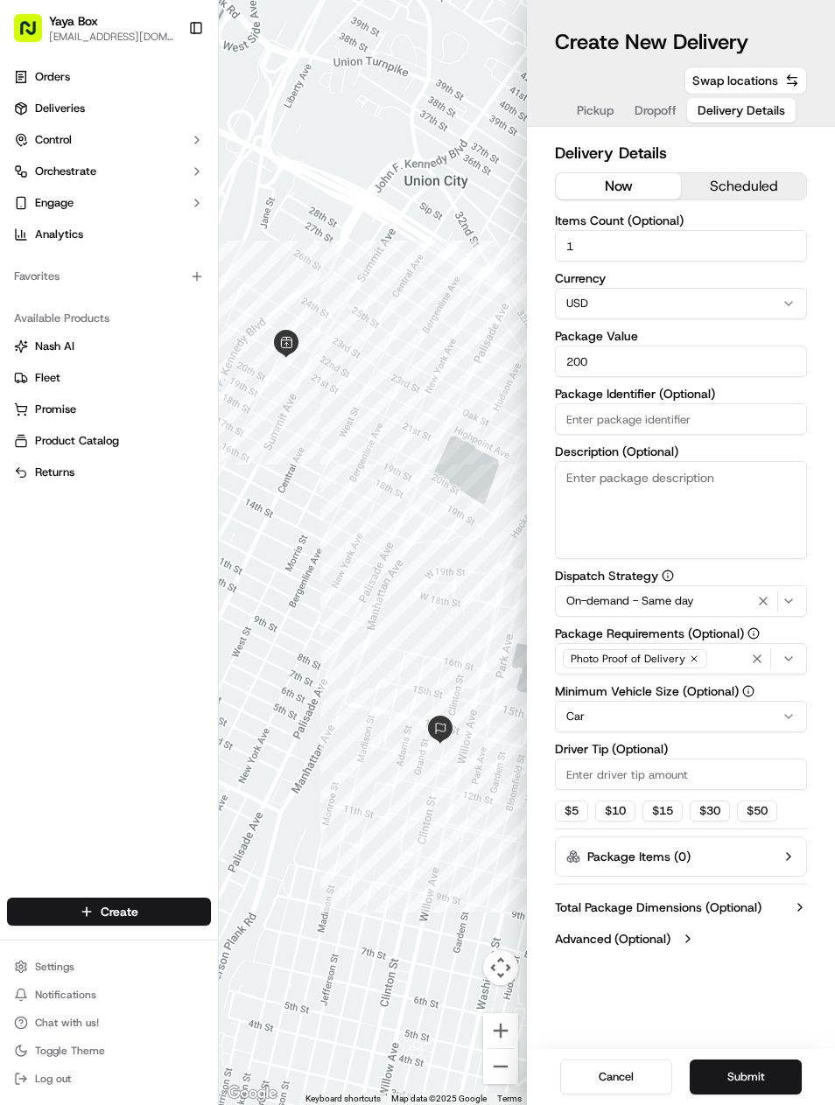
click at [764, 604] on icon "button" at bounding box center [763, 601] width 21 height 14
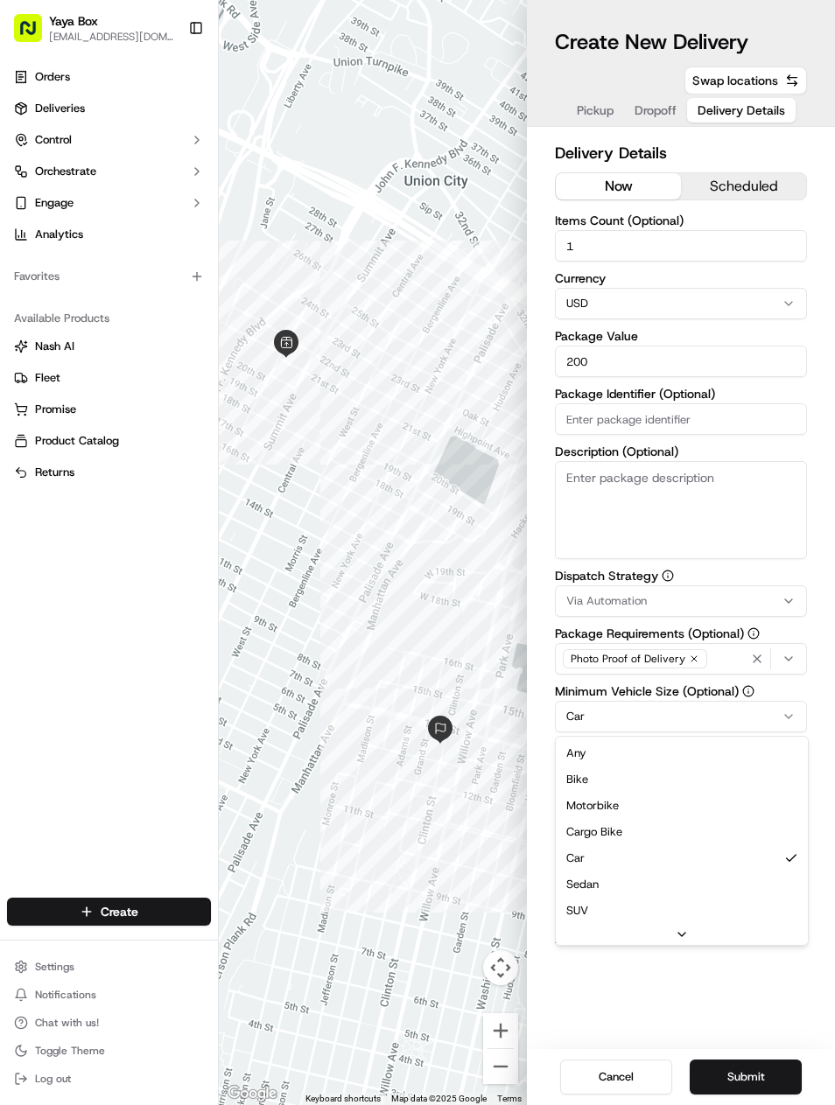
click at [684, 736] on div "Any Bike Motorbike Cargo Bike Car Sedan SUV Pickup Truck Van Large Van Extra La…" at bounding box center [682, 841] width 254 height 210
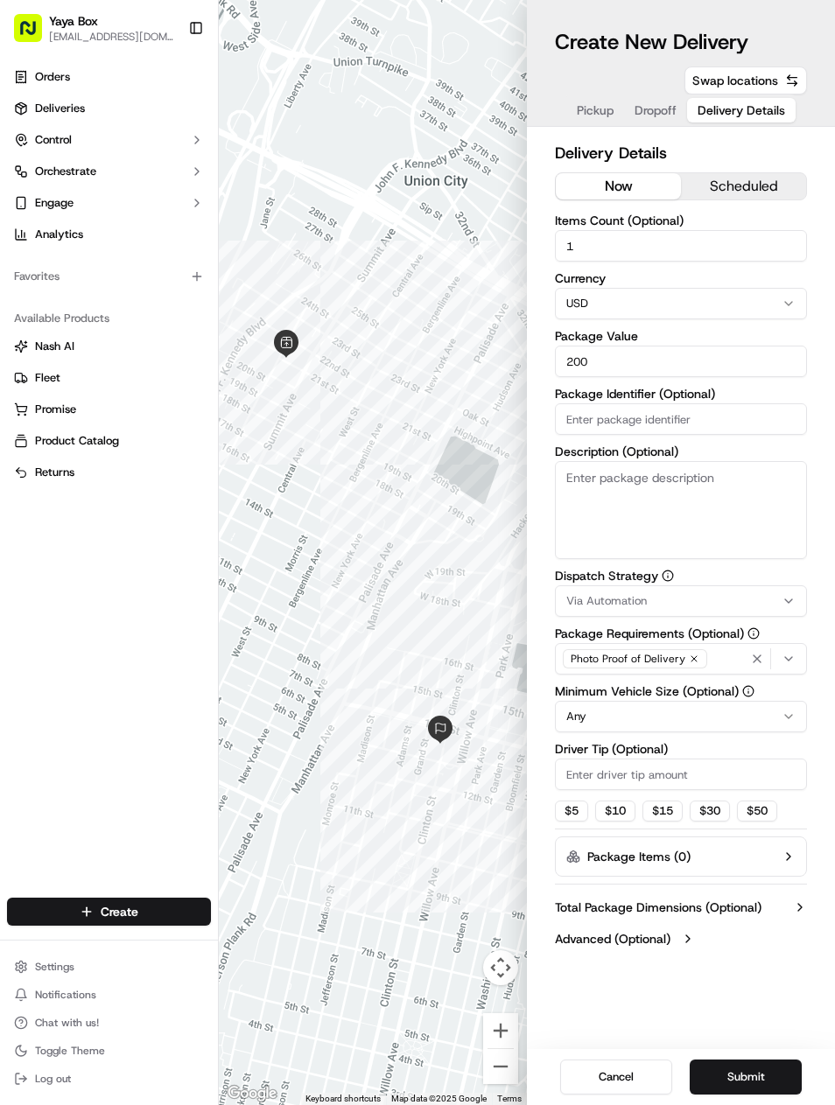
click at [764, 1076] on button "Submit" at bounding box center [746, 1077] width 112 height 35
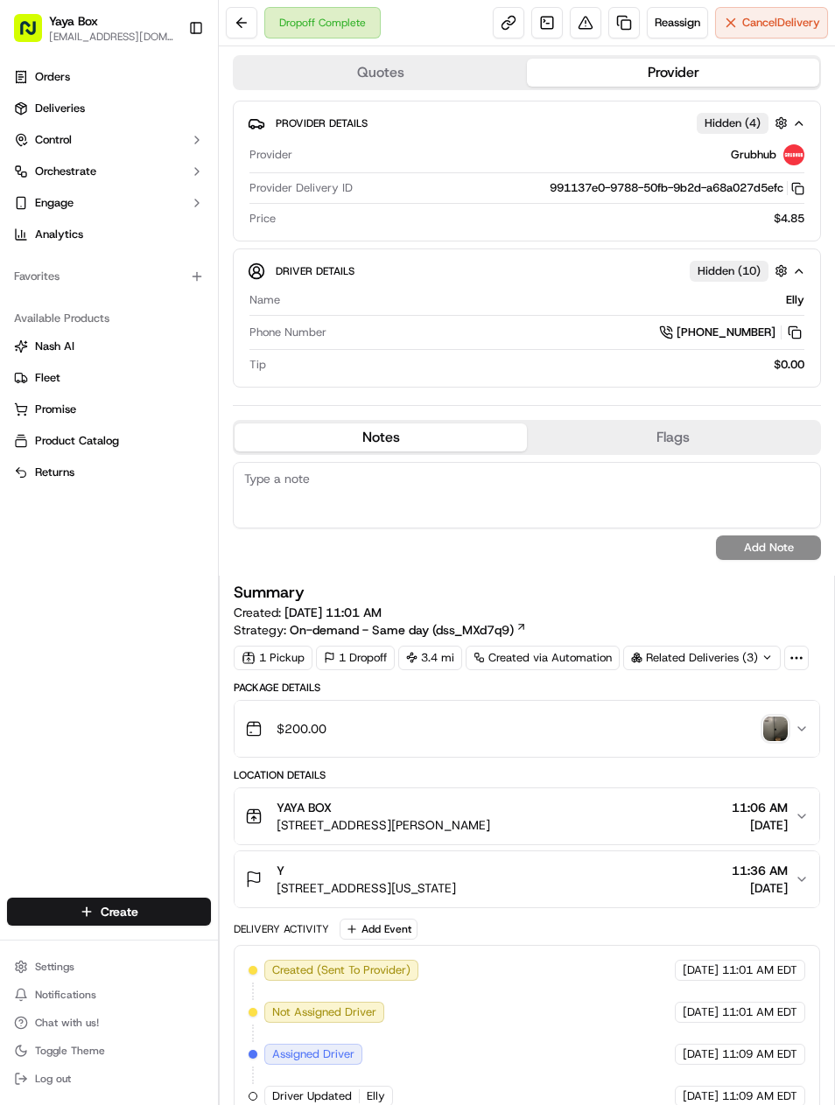
click at [616, 15] on link at bounding box center [624, 23] width 32 height 32
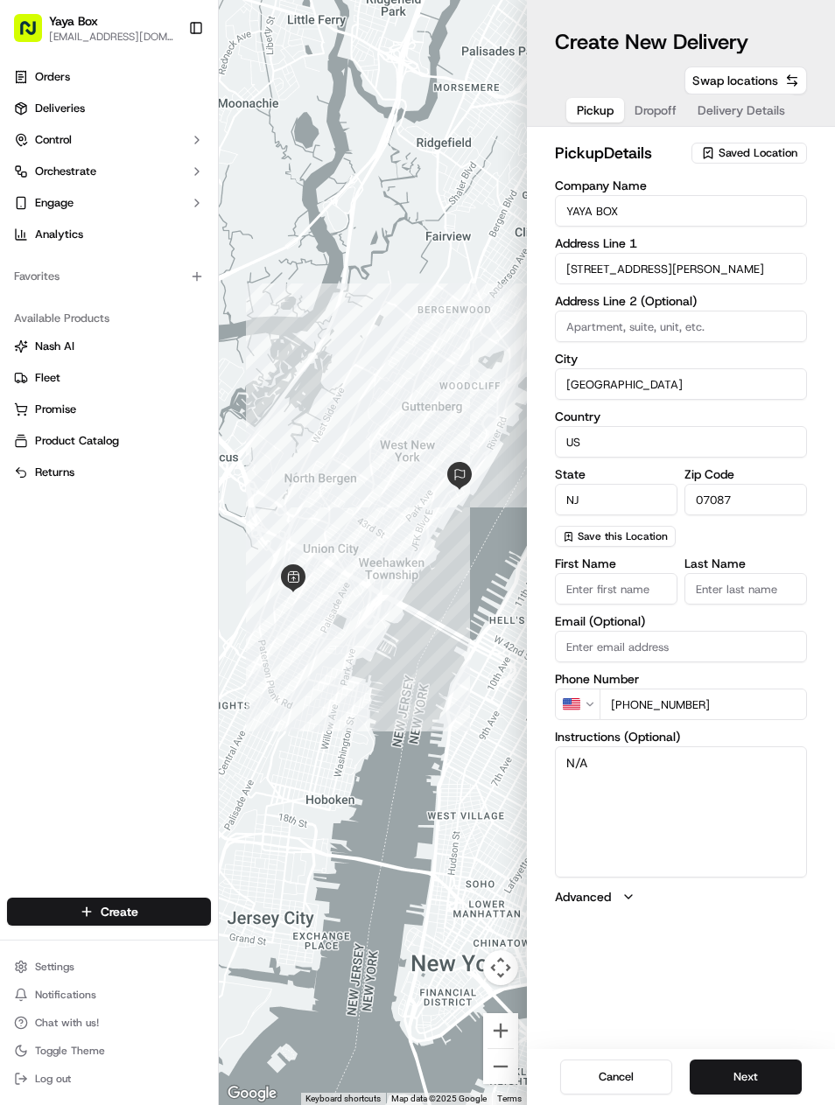
click at [759, 1073] on button "Next" at bounding box center [746, 1077] width 112 height 35
click at [749, 1077] on button "Next" at bounding box center [746, 1077] width 112 height 35
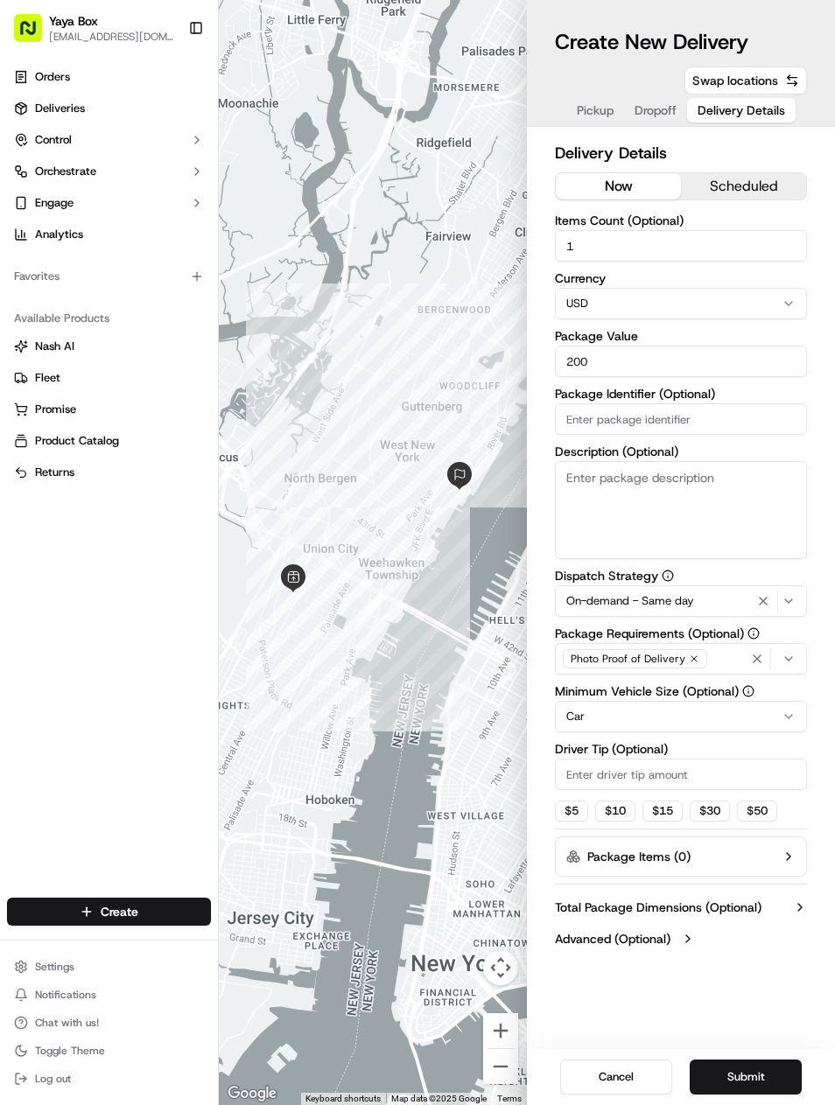
click at [767, 605] on icon "button" at bounding box center [763, 601] width 7 height 7
click at [704, 721] on html "Yaya Box yayaliciousjc@gmail.com Toggle Sidebar Orders Deliveries Control Orche…" at bounding box center [417, 552] width 835 height 1105
click at [749, 1091] on button "Submit" at bounding box center [746, 1077] width 112 height 35
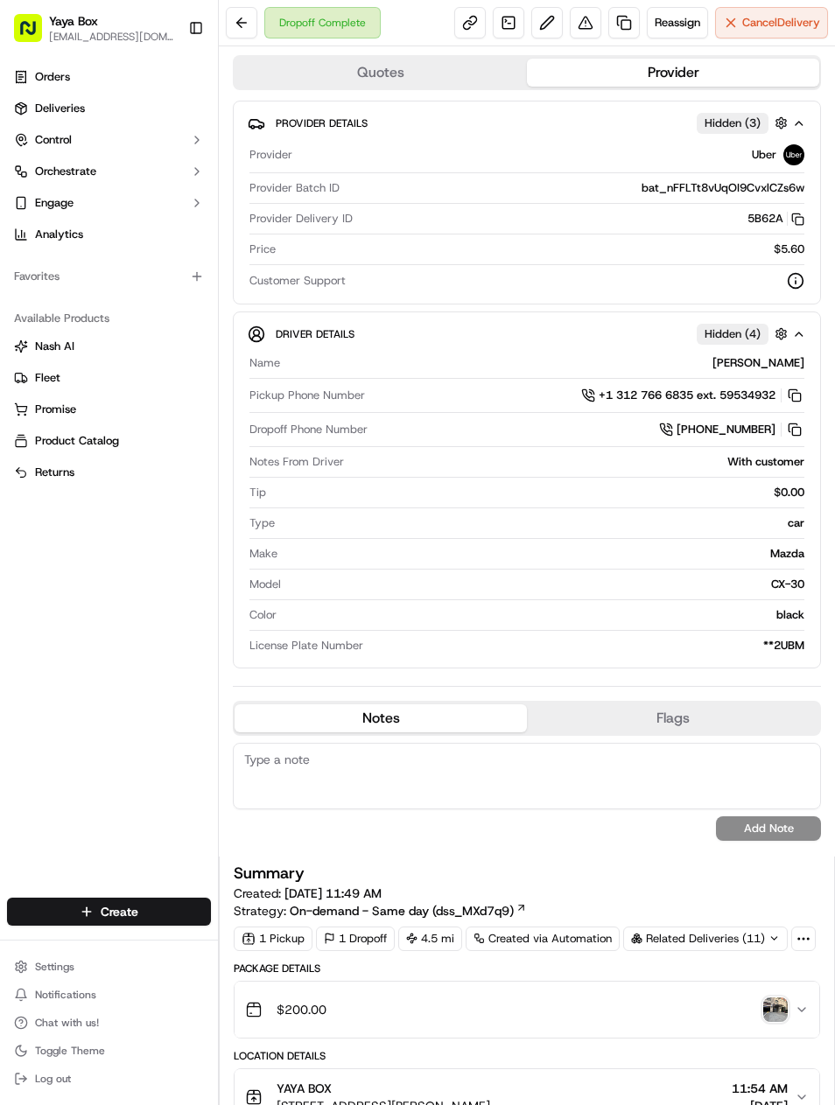
click at [626, 22] on link at bounding box center [624, 23] width 32 height 32
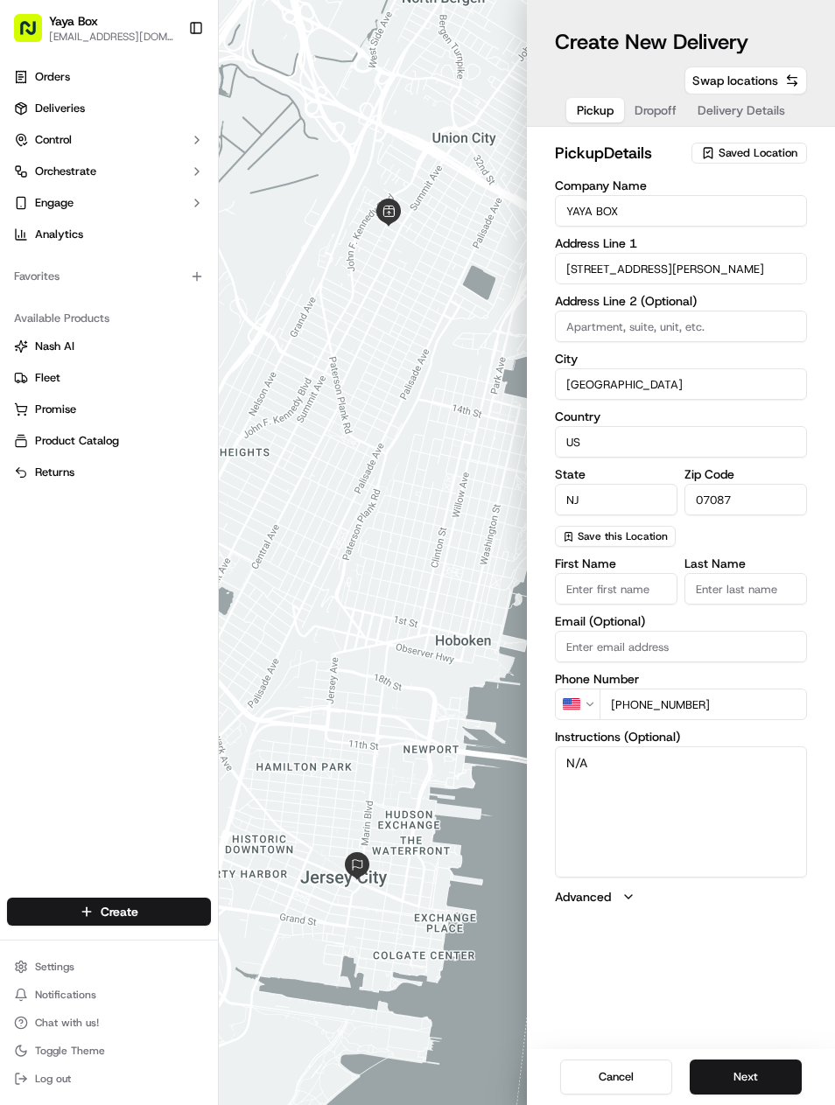
click at [737, 1077] on button "Next" at bounding box center [746, 1077] width 112 height 35
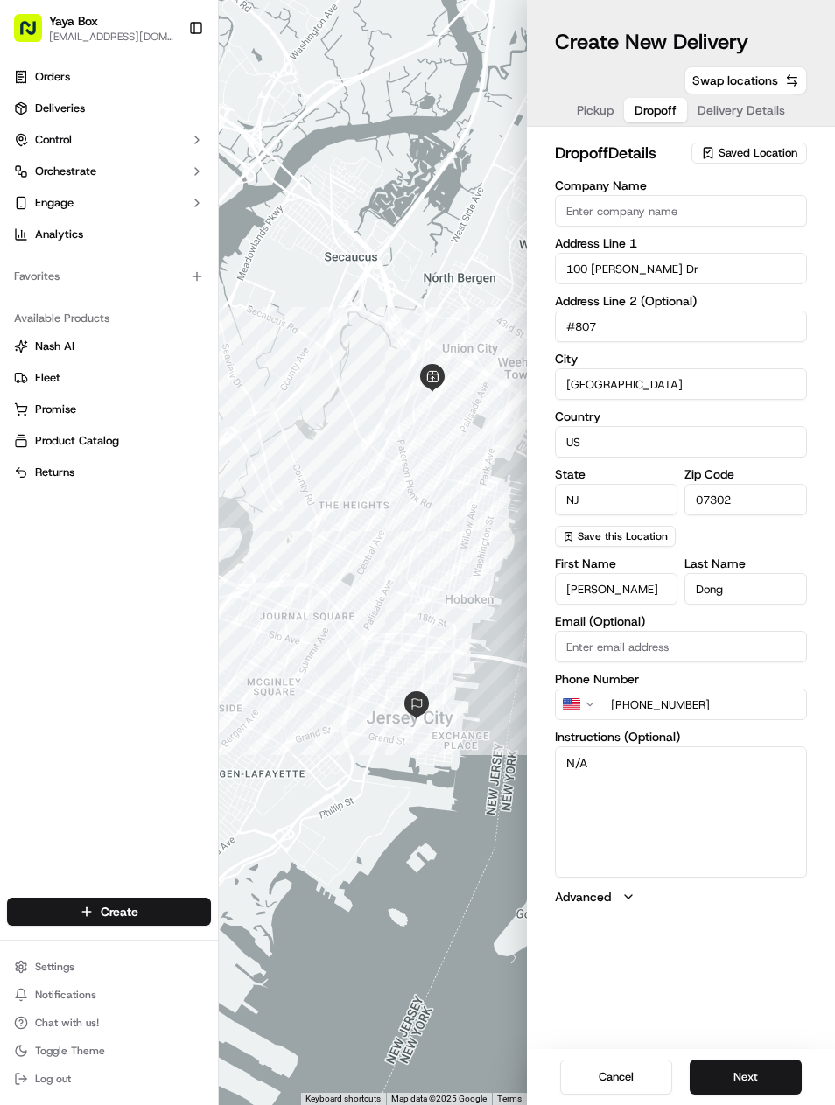
click at [750, 1070] on button "Next" at bounding box center [746, 1077] width 112 height 35
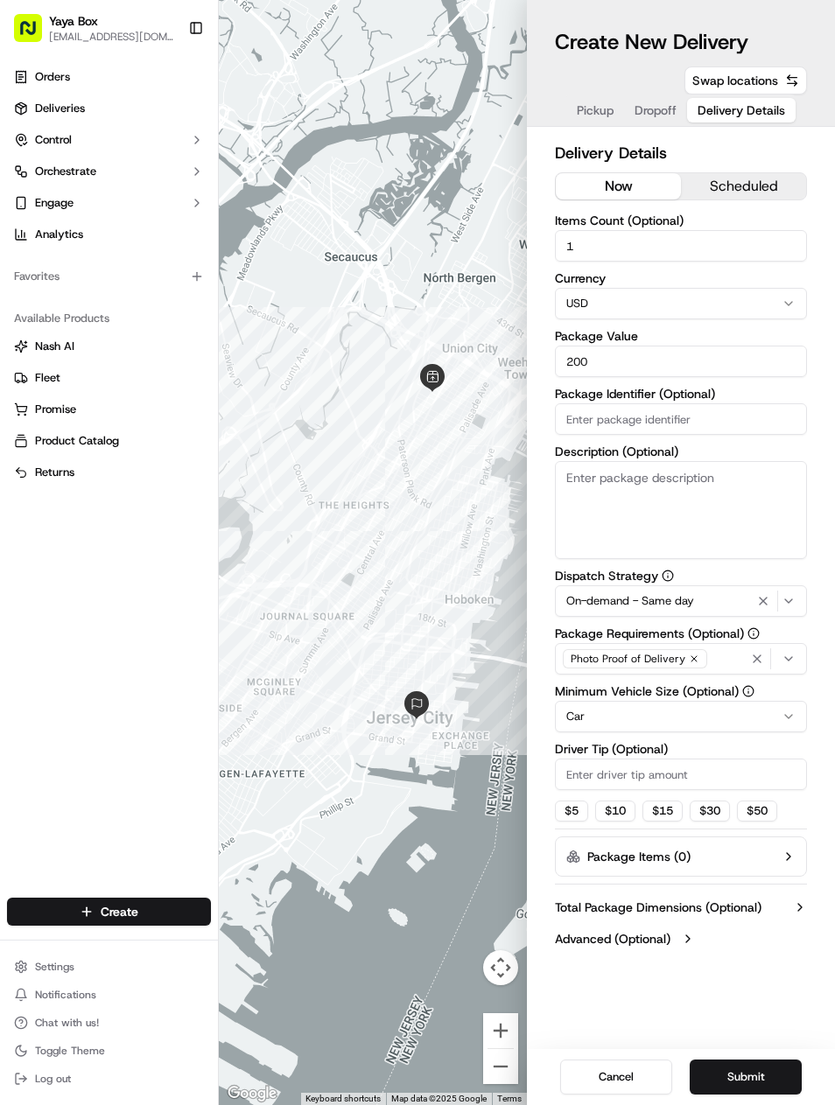
click at [761, 605] on icon "button" at bounding box center [763, 601] width 21 height 14
click at [669, 723] on html "Yaya Box [EMAIL_ADDRESS][DOMAIN_NAME] Toggle Sidebar Orders Deliveries Control …" at bounding box center [417, 552] width 835 height 1105
click at [746, 1071] on button "Submit" at bounding box center [746, 1077] width 112 height 35
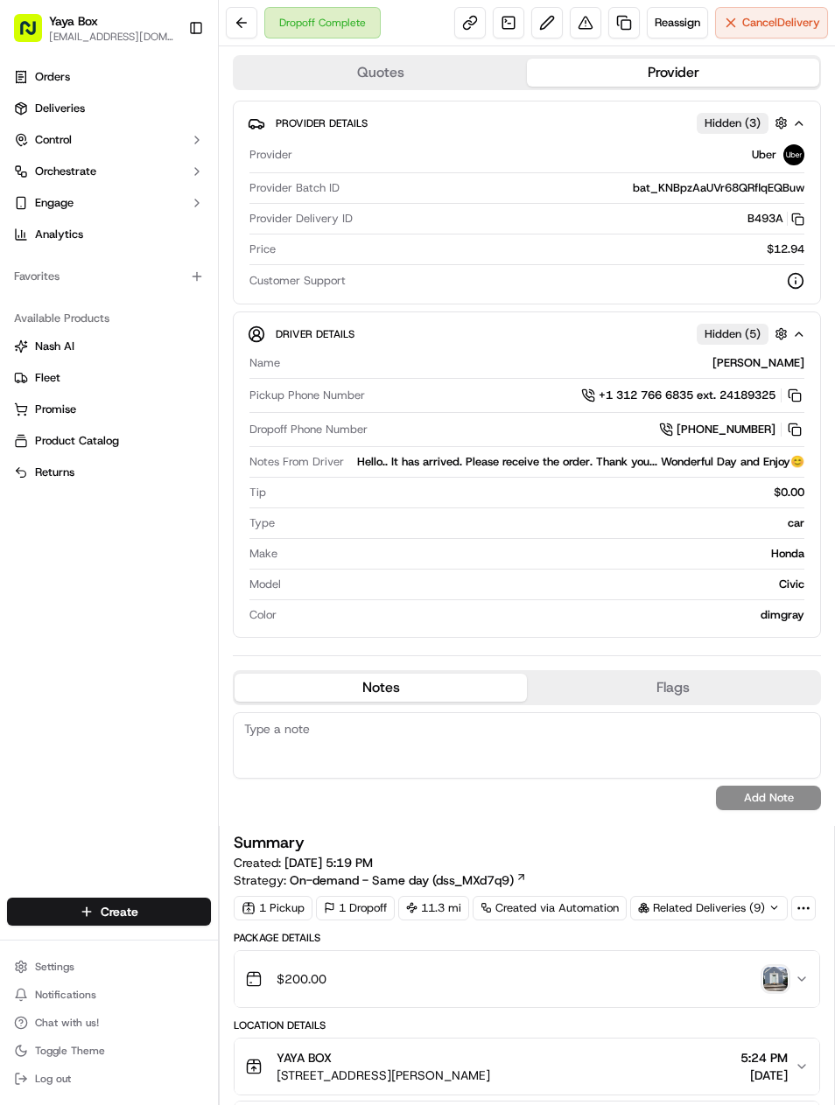
click at [621, 32] on link at bounding box center [624, 23] width 32 height 32
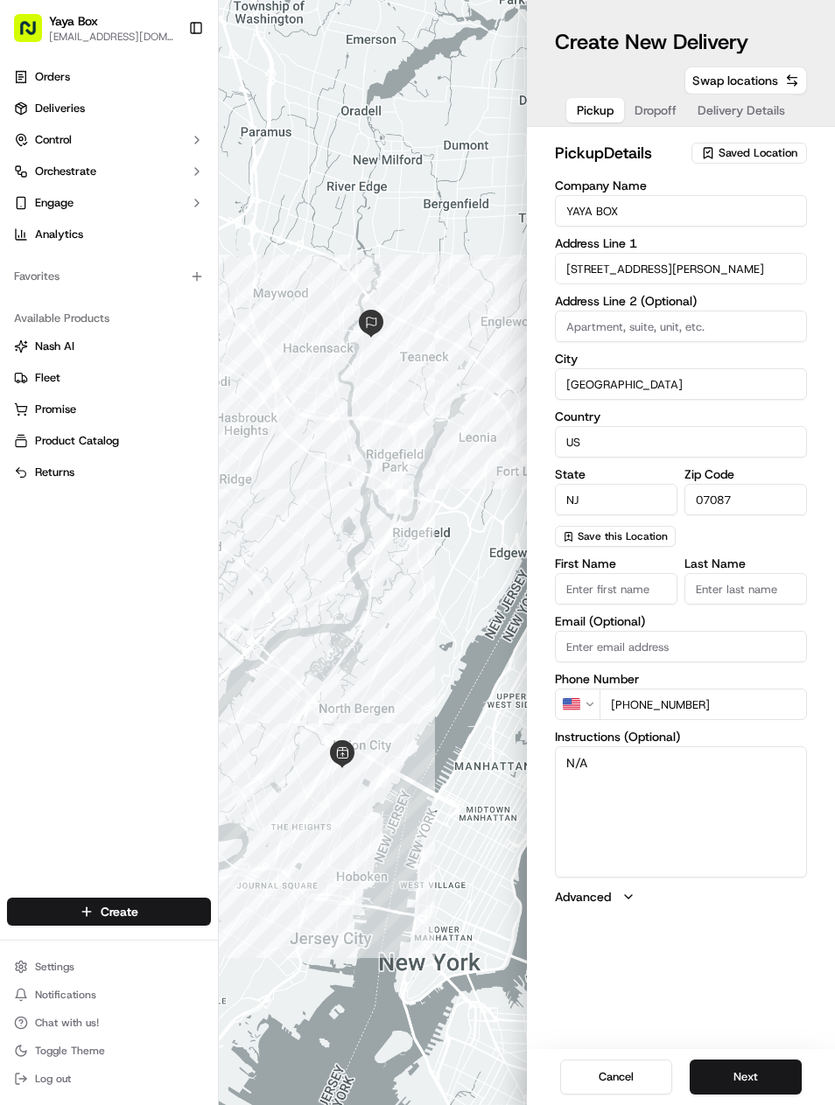
click at [749, 1086] on button "Next" at bounding box center [746, 1077] width 112 height 35
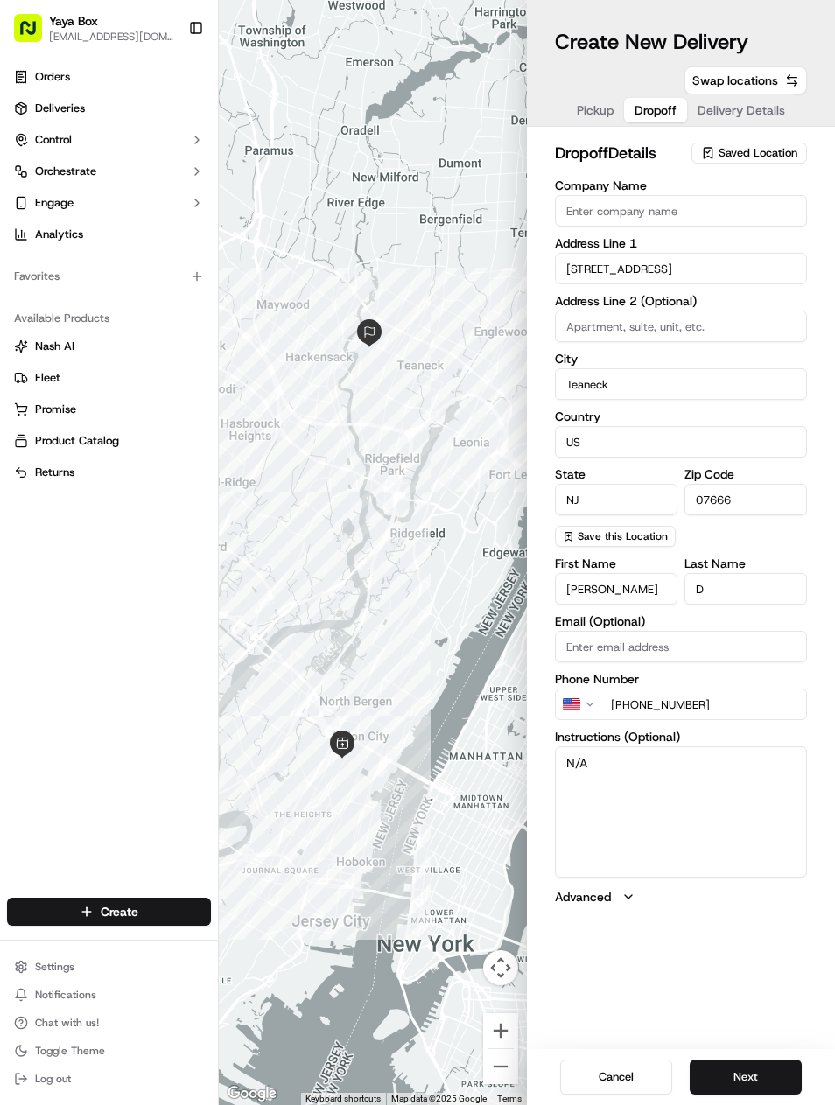
click at [758, 1068] on button "Next" at bounding box center [746, 1077] width 112 height 35
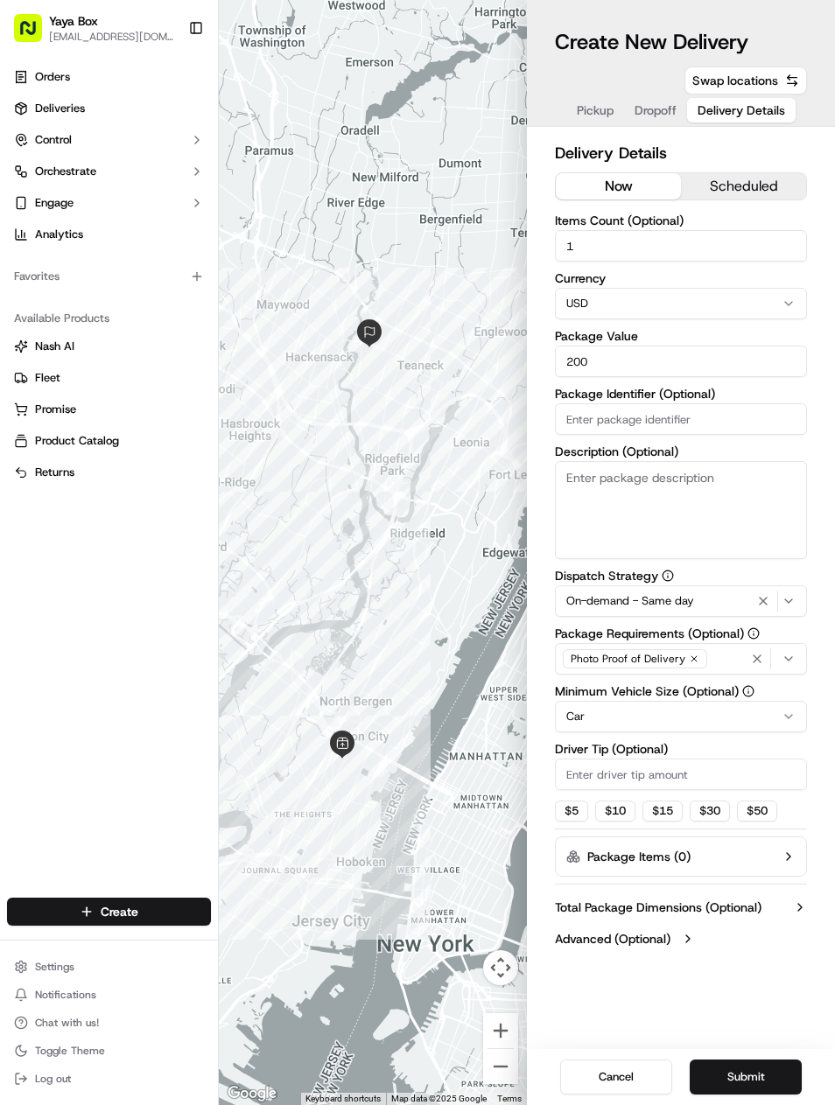
click at [765, 600] on icon "button" at bounding box center [763, 601] width 7 height 7
click at [698, 706] on html "Yaya Box [EMAIL_ADDRESS][DOMAIN_NAME] Toggle Sidebar Orders Deliveries Control …" at bounding box center [417, 552] width 835 height 1105
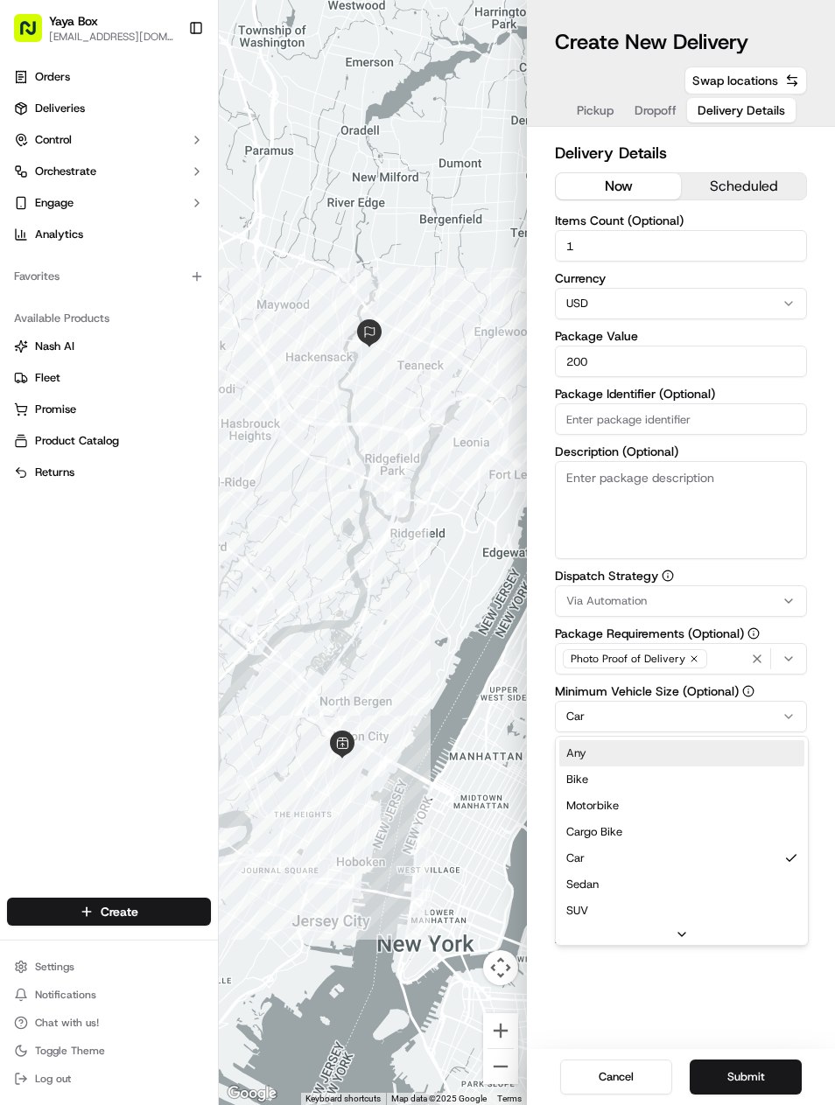
click at [686, 742] on div "Any" at bounding box center [681, 753] width 245 height 26
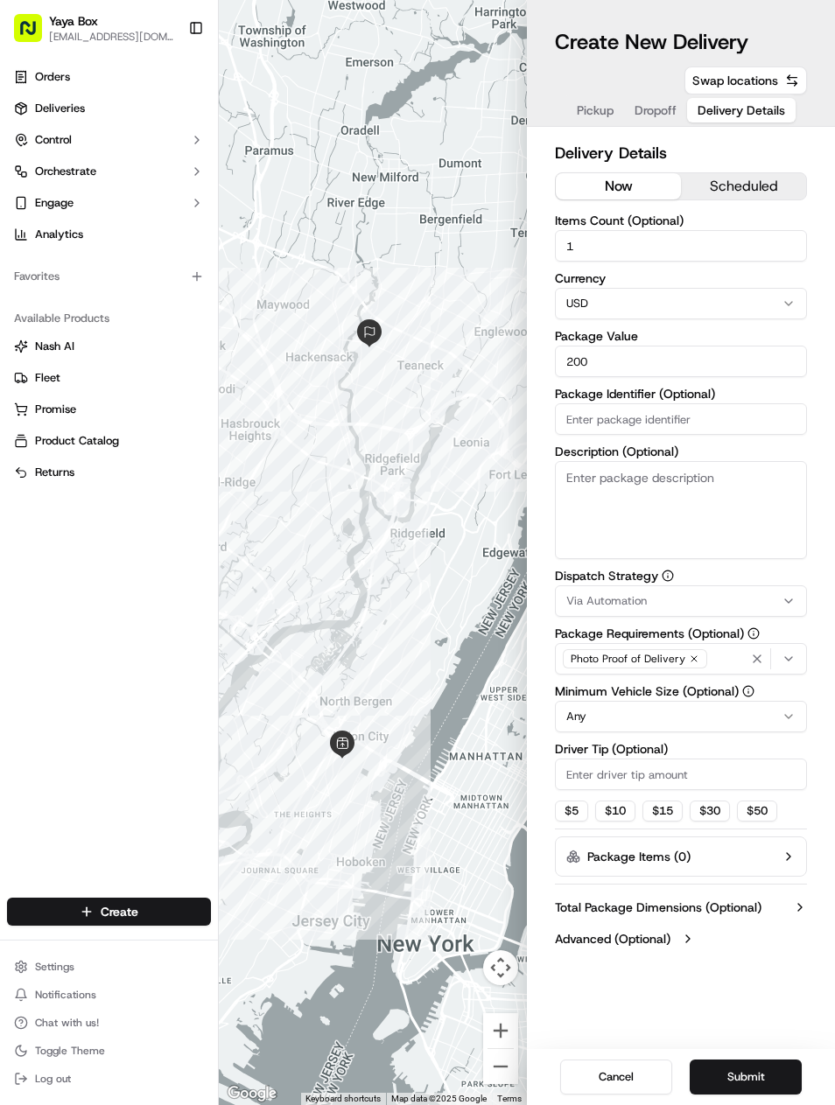
click at [748, 1073] on button "Submit" at bounding box center [746, 1077] width 112 height 35
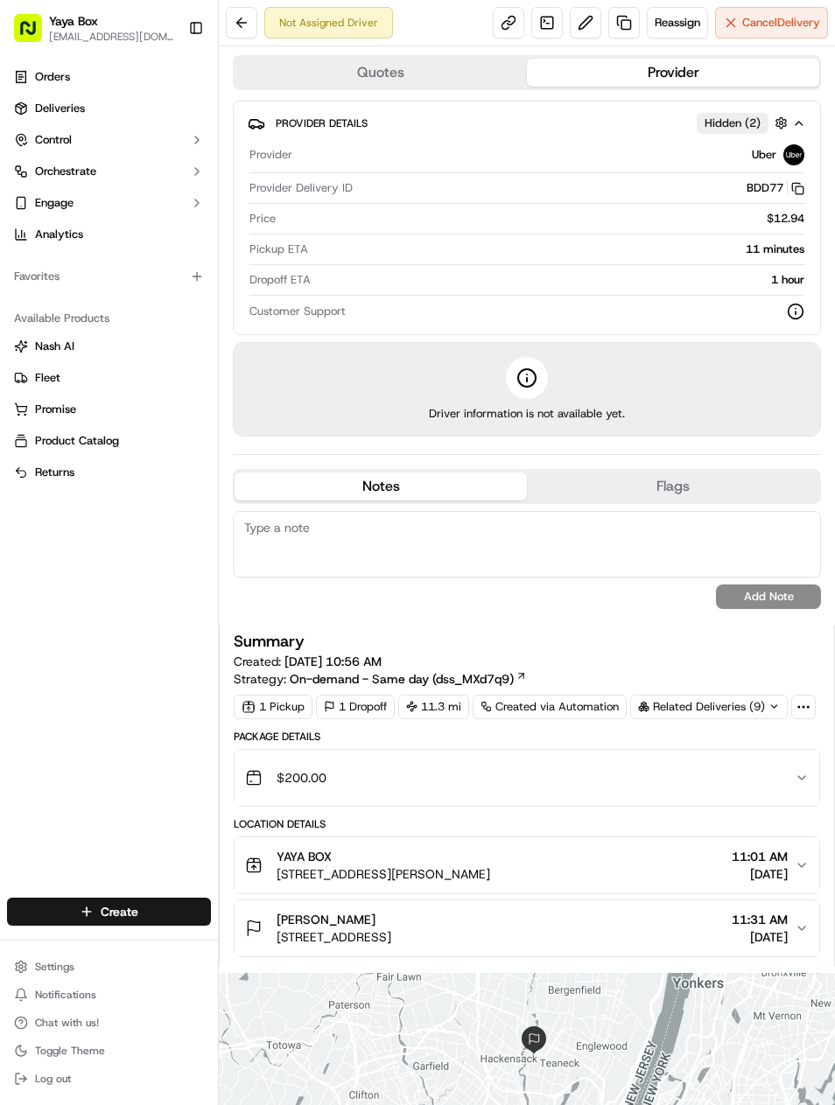
click at [34, 120] on link "Deliveries" at bounding box center [109, 109] width 204 height 28
